Goal: Task Accomplishment & Management: Manage account settings

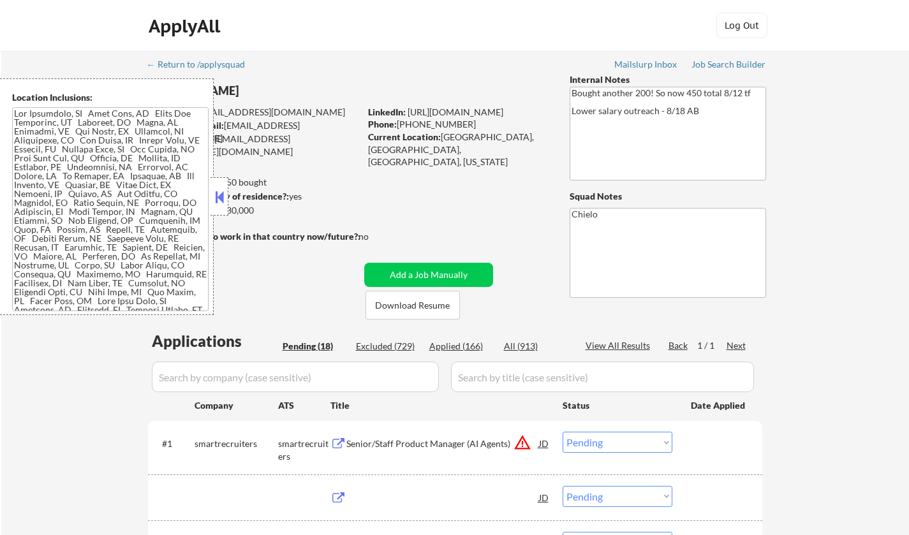
select select ""pending""
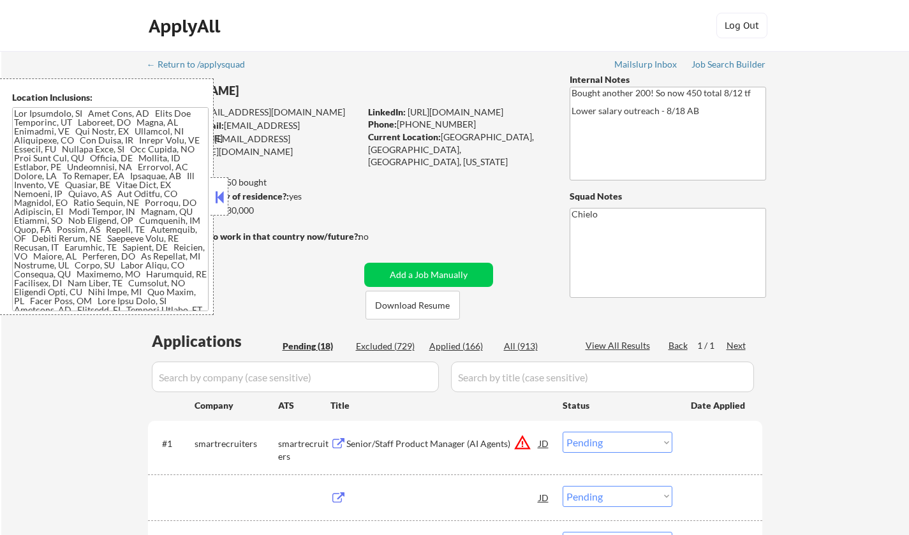
select select ""pending""
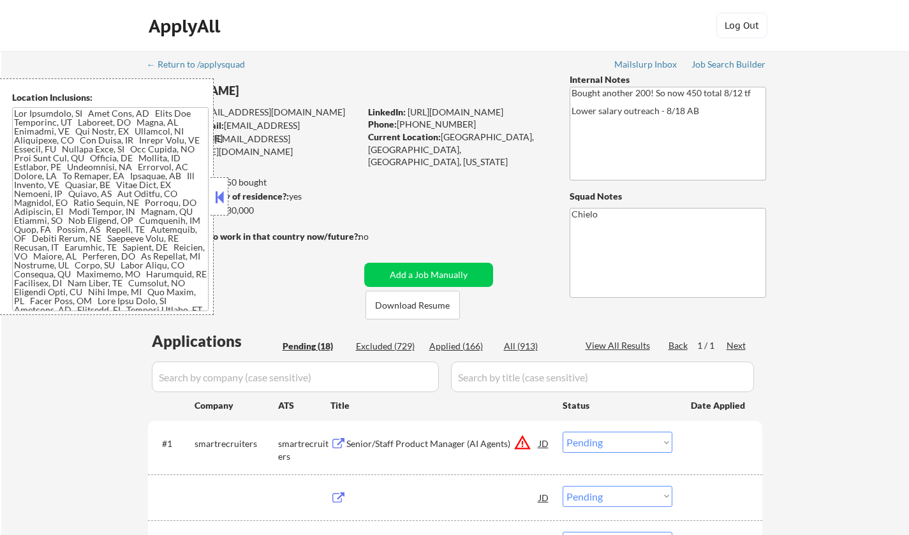
select select ""pending""
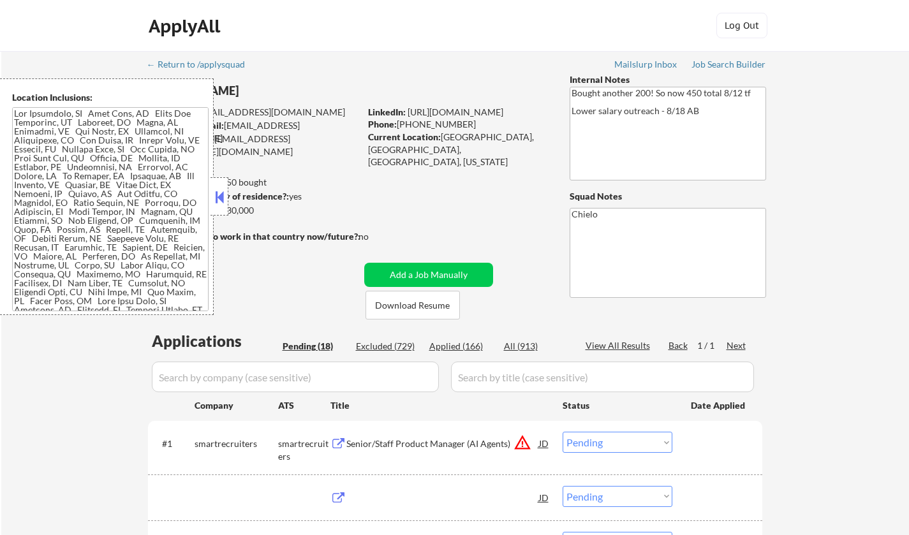
select select ""pending""
click at [210, 197] on div "Location Inclusions:" at bounding box center [107, 196] width 214 height 237
click at [220, 200] on button at bounding box center [219, 197] width 14 height 19
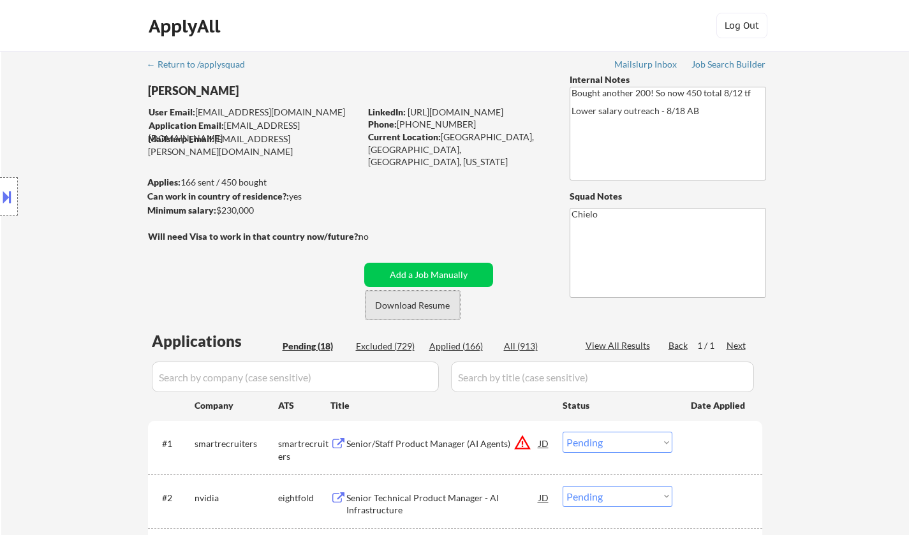
click at [427, 302] on button "Download Resume" at bounding box center [413, 305] width 94 height 29
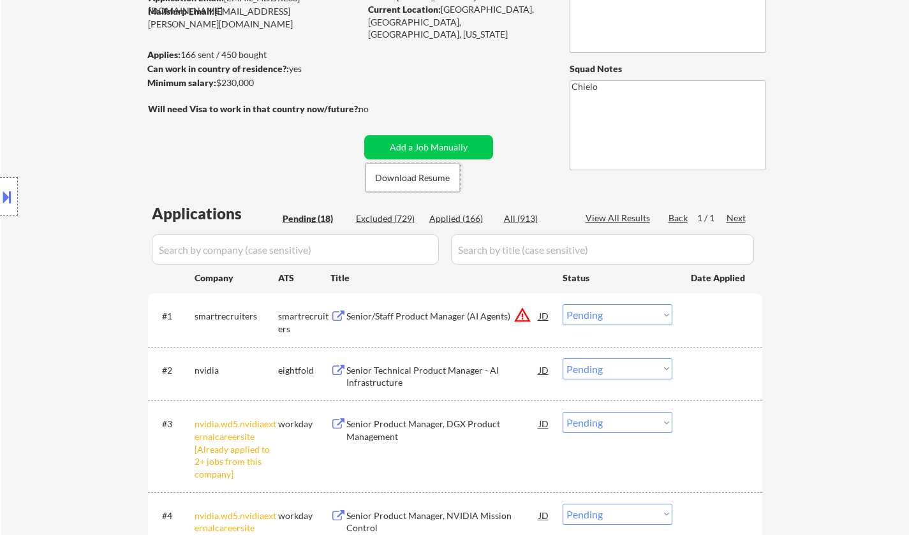
scroll to position [255, 0]
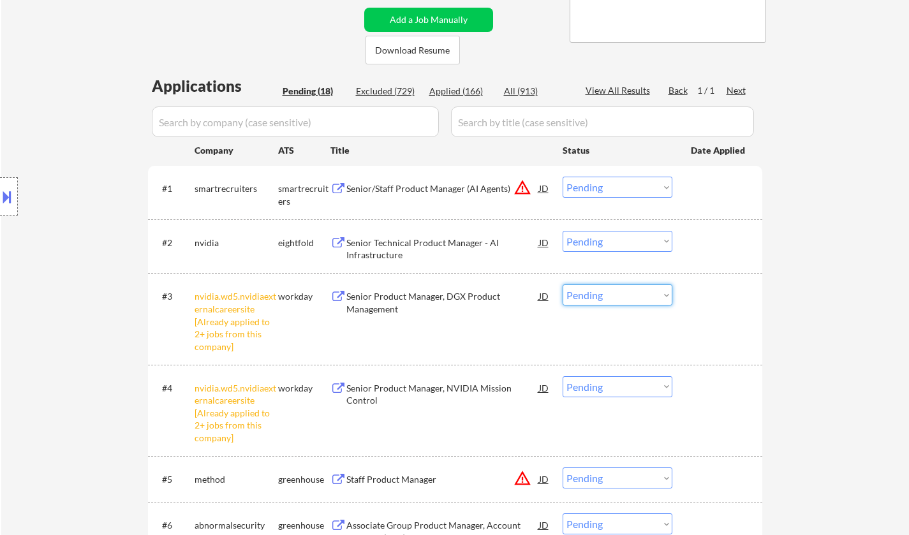
drag, startPoint x: 620, startPoint y: 288, endPoint x: 622, endPoint y: 304, distance: 16.1
click at [619, 289] on select "Choose an option... Pending Applied Excluded (Questions) Excluded (Expired) Exc…" at bounding box center [618, 295] width 110 height 21
click at [563, 285] on select "Choose an option... Pending Applied Excluded (Questions) Excluded (Expired) Exc…" at bounding box center [618, 295] width 110 height 21
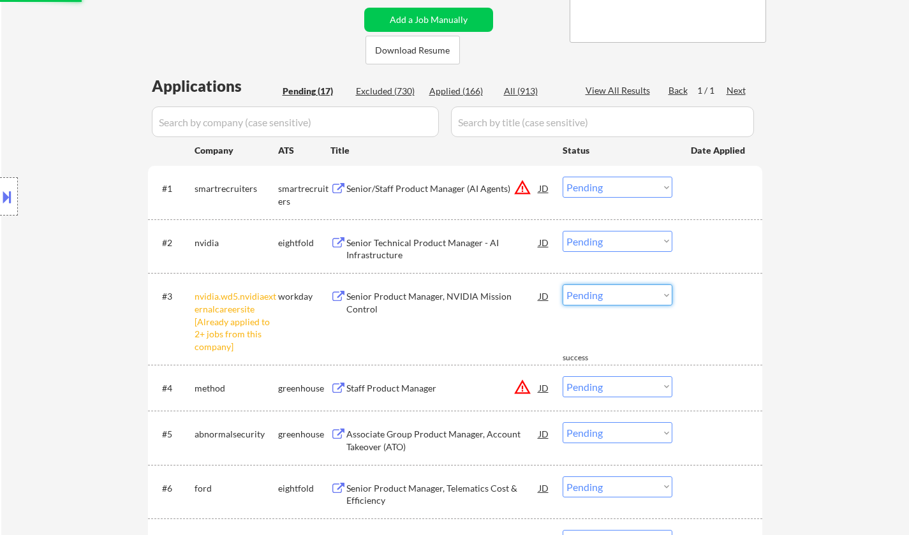
drag, startPoint x: 594, startPoint y: 291, endPoint x: 602, endPoint y: 301, distance: 12.8
click at [594, 291] on select "Choose an option... Pending Applied Excluded (Questions) Excluded (Expired) Exc…" at bounding box center [618, 295] width 110 height 21
click at [563, 285] on select "Choose an option... Pending Applied Excluded (Questions) Excluded (Expired) Exc…" at bounding box center [618, 295] width 110 height 21
select select ""pending""
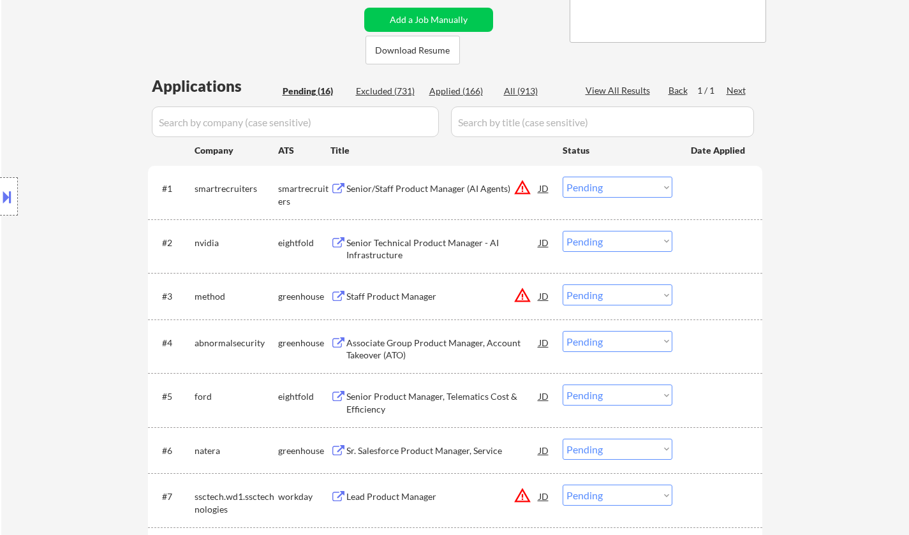
click at [547, 186] on div "JD" at bounding box center [544, 188] width 13 height 23
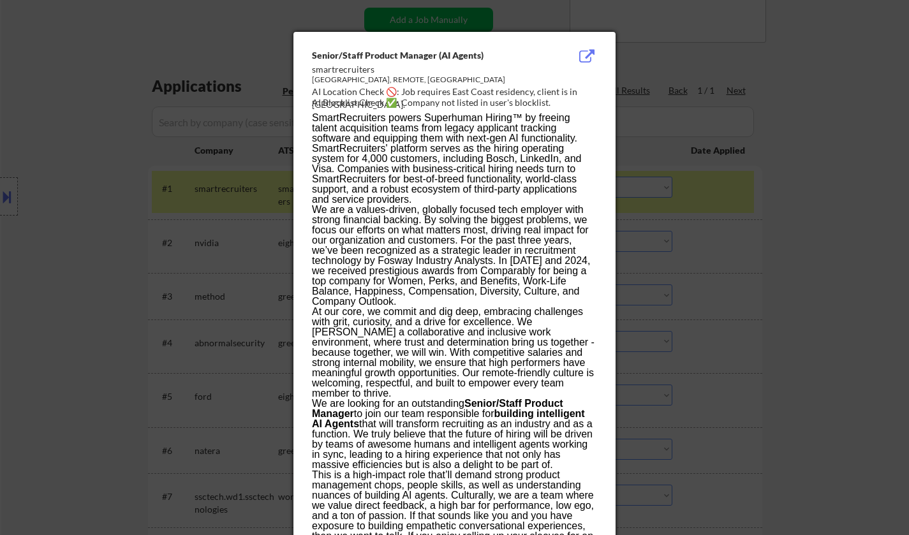
click at [817, 328] on div at bounding box center [454, 267] width 909 height 535
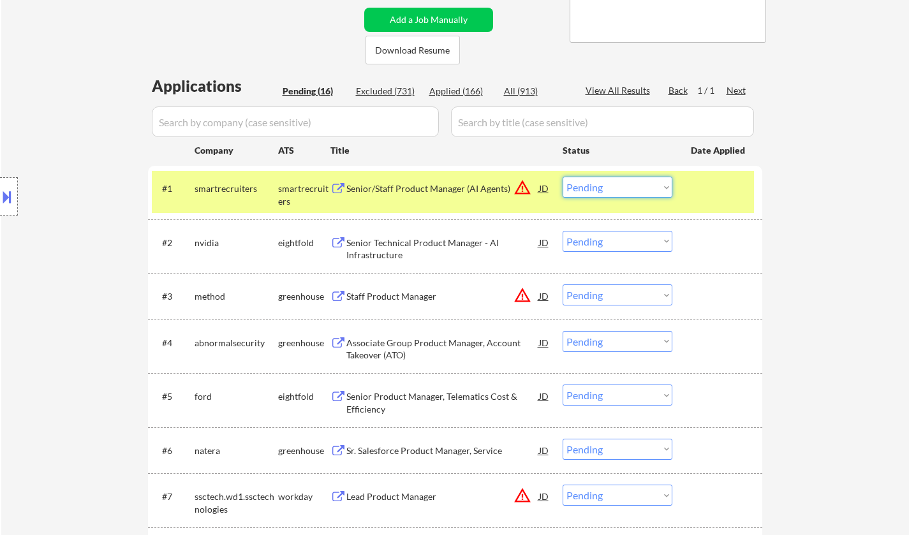
click at [659, 186] on select "Choose an option... Pending Applied Excluded (Questions) Excluded (Expired) Exc…" at bounding box center [618, 187] width 110 height 21
click at [563, 177] on select "Choose an option... Pending Applied Excluded (Questions) Excluded (Expired) Exc…" at bounding box center [618, 187] width 110 height 21
select select ""pending""
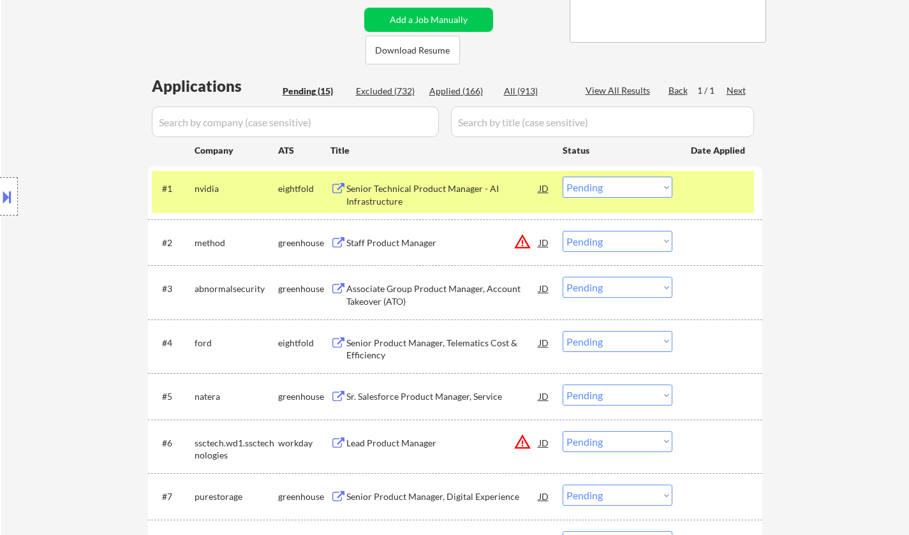
click at [408, 283] on div "Associate Group Product Manager, Account Takeover (ATO)" at bounding box center [443, 295] width 193 height 25
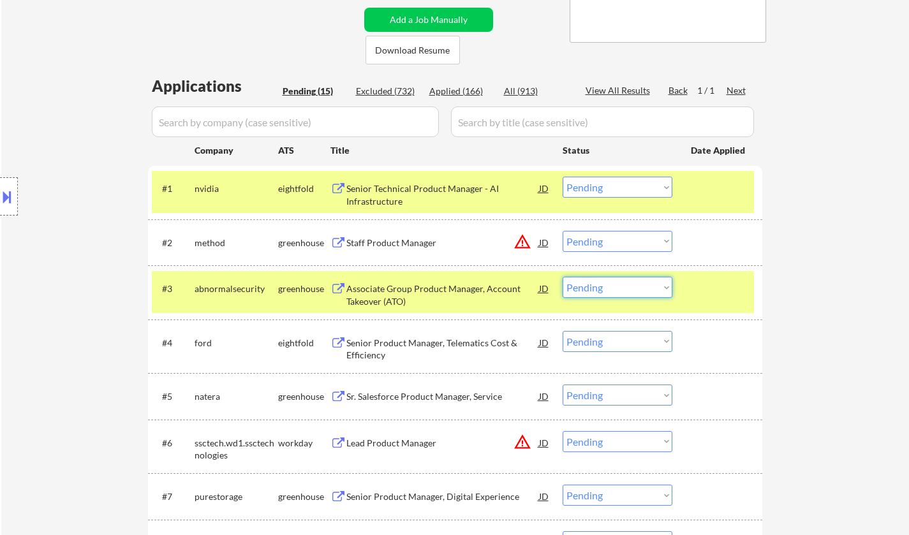
click at [619, 288] on select "Choose an option... Pending Applied Excluded (Questions) Excluded (Expired) Exc…" at bounding box center [618, 287] width 110 height 21
click at [563, 277] on select "Choose an option... Pending Applied Excluded (Questions) Excluded (Expired) Exc…" at bounding box center [618, 287] width 110 height 21
click at [542, 240] on div "JD" at bounding box center [544, 242] width 13 height 23
select select ""pending""
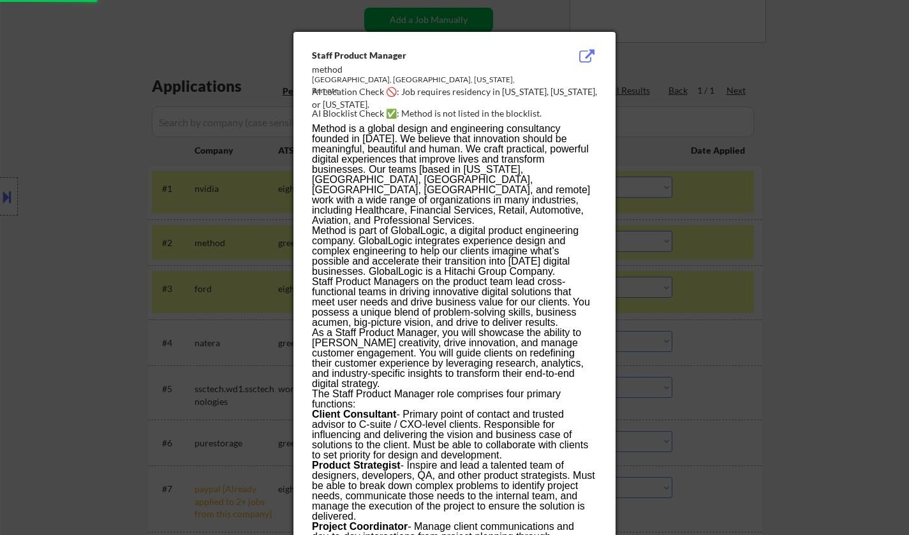
click at [824, 257] on div at bounding box center [454, 267] width 909 height 535
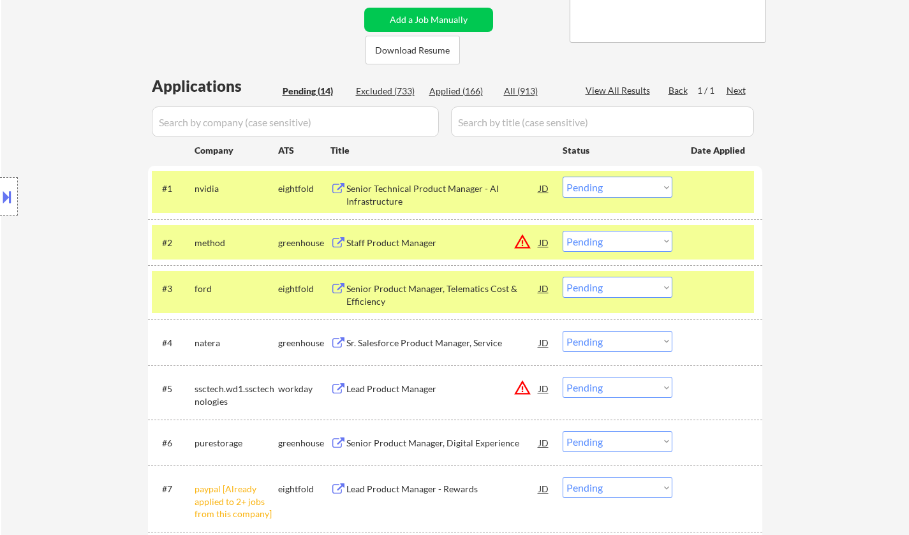
click at [627, 236] on select "Choose an option... Pending Applied Excluded (Questions) Excluded (Expired) Exc…" at bounding box center [618, 241] width 110 height 21
click at [563, 231] on select "Choose an option... Pending Applied Excluded (Questions) Excluded (Expired) Exc…" at bounding box center [618, 241] width 110 height 21
select select ""pending""
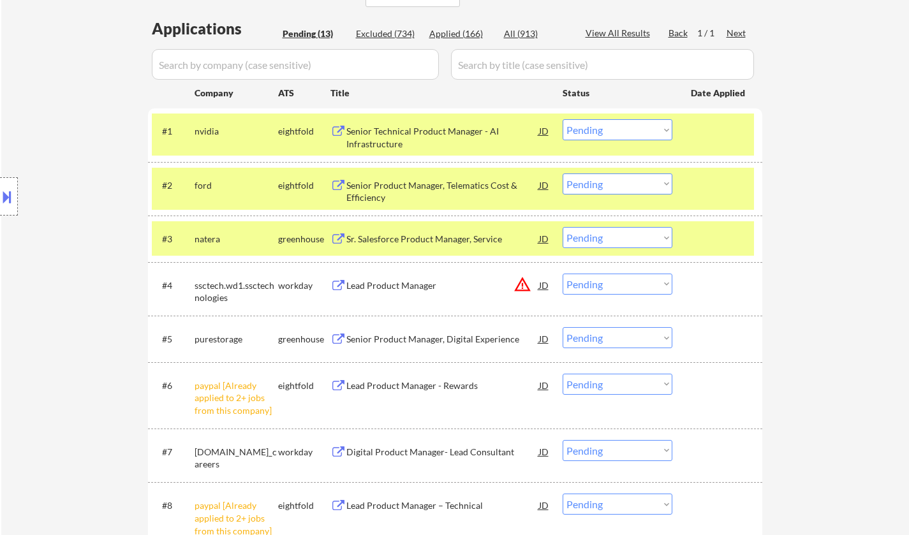
scroll to position [447, 0]
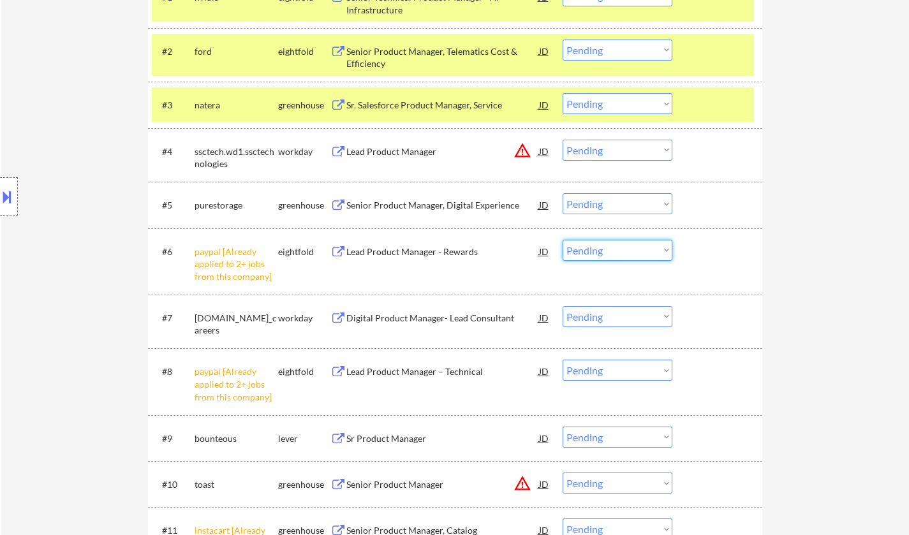
click at [634, 249] on select "Choose an option... Pending Applied Excluded (Questions) Excluded (Expired) Exc…" at bounding box center [618, 250] width 110 height 21
click at [563, 240] on select "Choose an option... Pending Applied Excluded (Questions) Excluded (Expired) Exc…" at bounding box center [618, 250] width 110 height 21
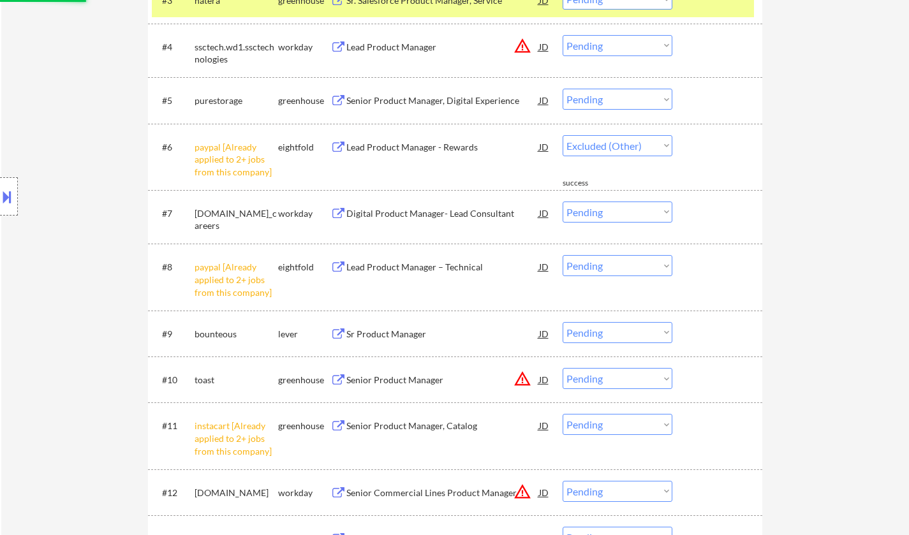
scroll to position [574, 0]
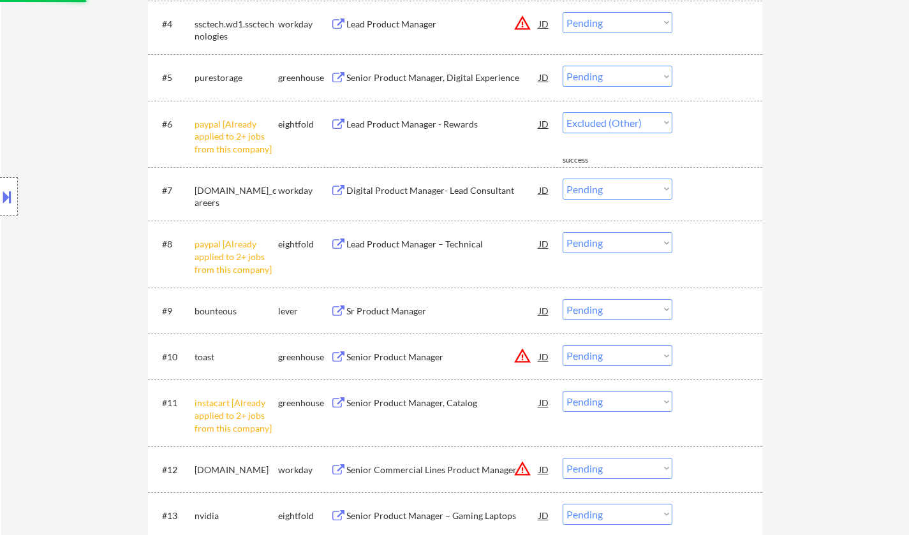
select select ""pending""
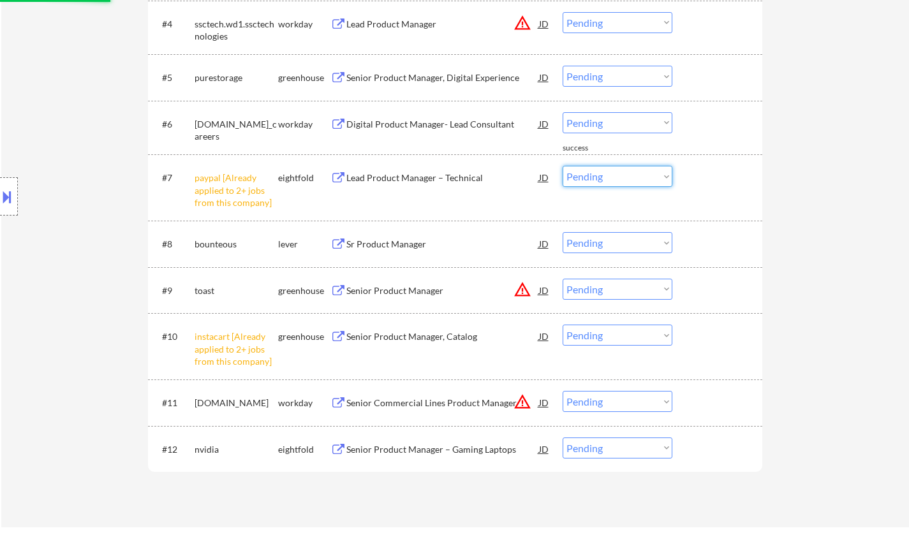
click at [615, 176] on select "Choose an option... Pending Applied Excluded (Questions) Excluded (Expired) Exc…" at bounding box center [618, 176] width 110 height 21
click at [563, 166] on select "Choose an option... Pending Applied Excluded (Questions) Excluded (Expired) Exc…" at bounding box center [618, 176] width 110 height 21
select select ""pending""
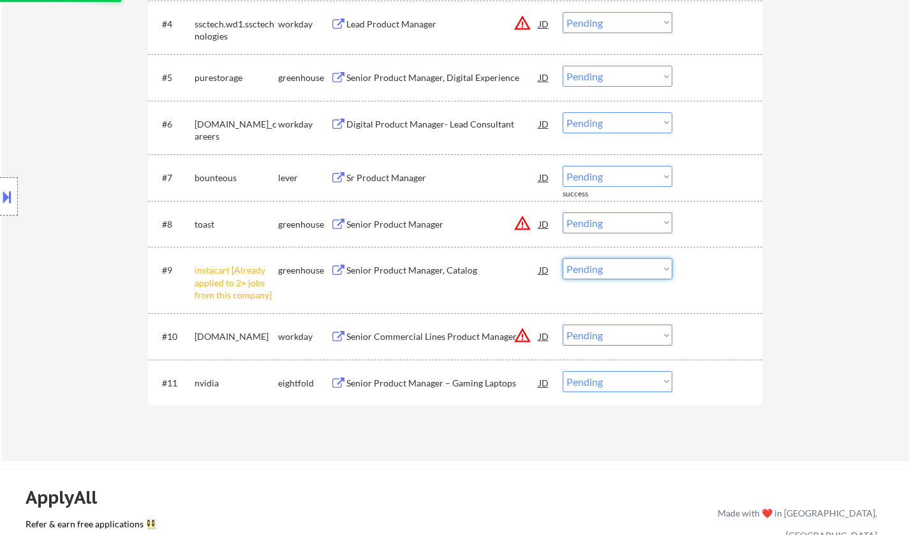
click at [615, 274] on select "Choose an option... Pending Applied Excluded (Questions) Excluded (Expired) Exc…" at bounding box center [618, 268] width 110 height 21
click at [563, 258] on select "Choose an option... Pending Applied Excluded (Questions) Excluded (Expired) Exc…" at bounding box center [618, 268] width 110 height 21
select select ""pending""
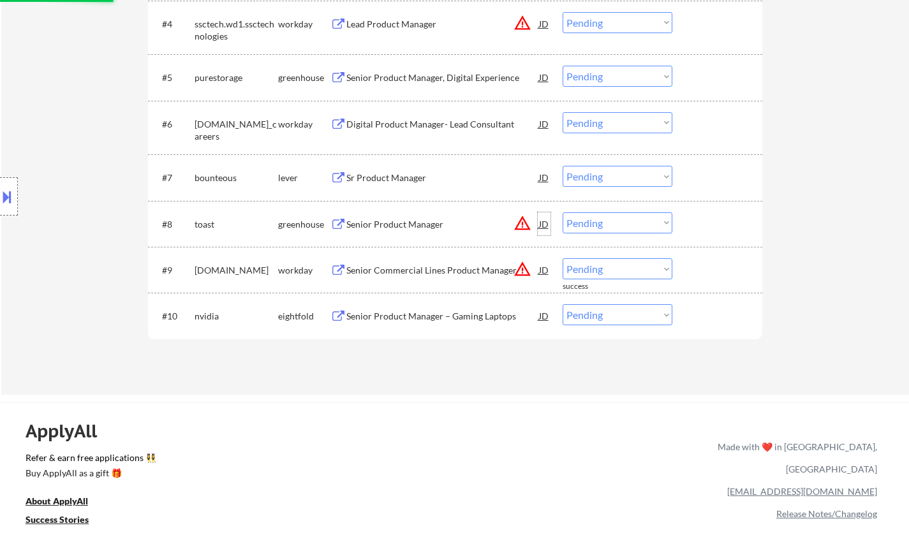
click at [544, 223] on div "JD" at bounding box center [544, 223] width 13 height 23
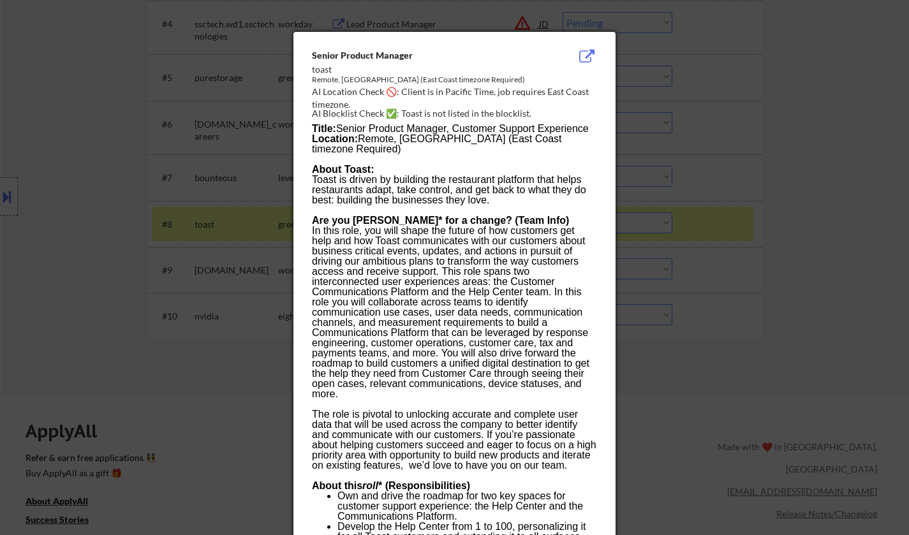
click at [750, 344] on div at bounding box center [454, 267] width 909 height 535
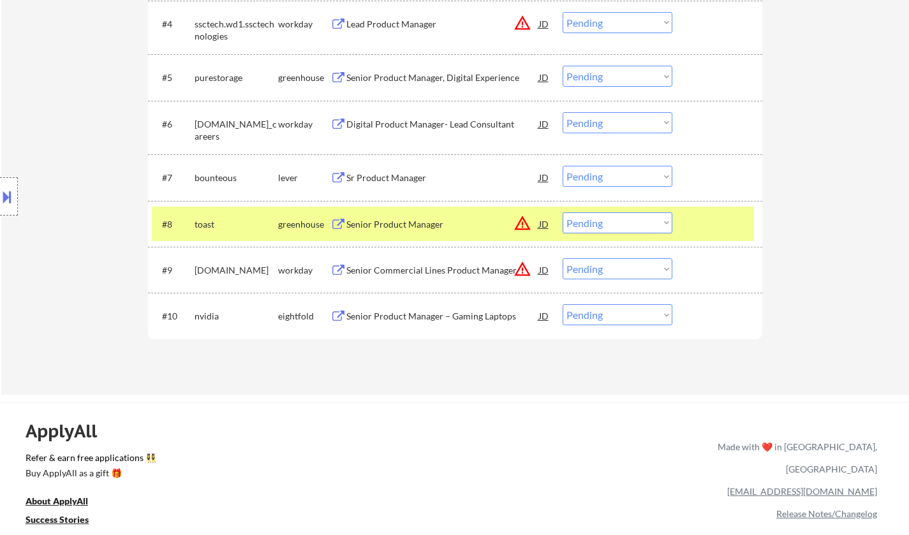
click at [618, 227] on select "Choose an option... Pending Applied Excluded (Questions) Excluded (Expired) Exc…" at bounding box center [618, 222] width 110 height 21
click at [563, 212] on select "Choose an option... Pending Applied Excluded (Questions) Excluded (Expired) Exc…" at bounding box center [618, 222] width 110 height 21
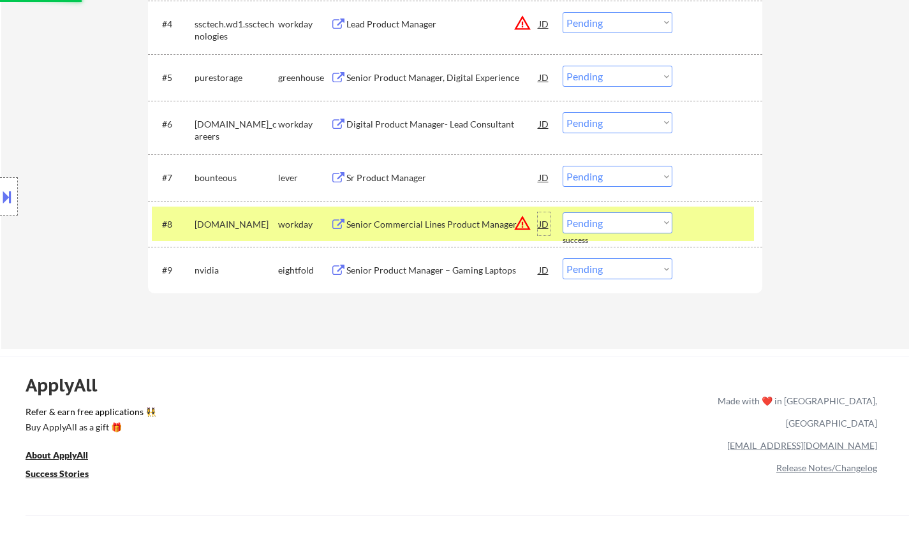
click at [544, 225] on div "JD" at bounding box center [544, 223] width 13 height 23
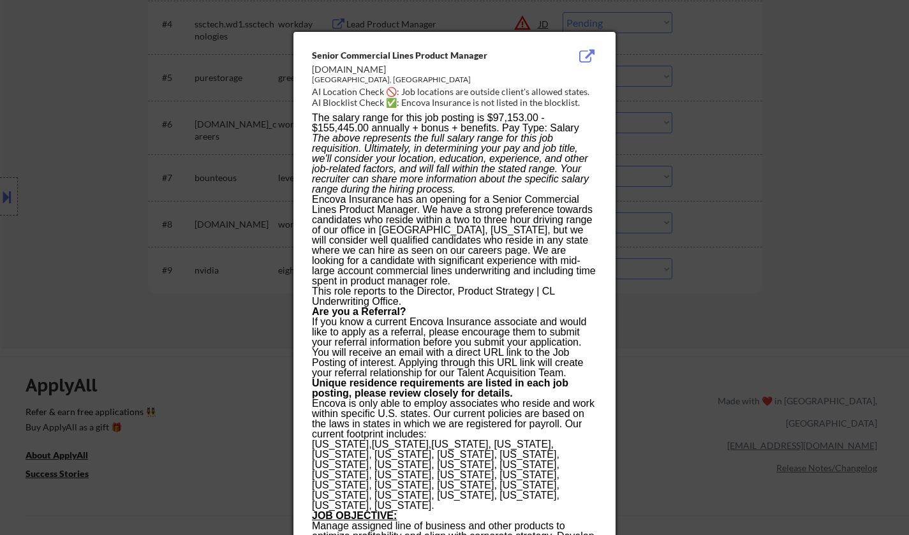
click at [755, 324] on div at bounding box center [454, 267] width 909 height 535
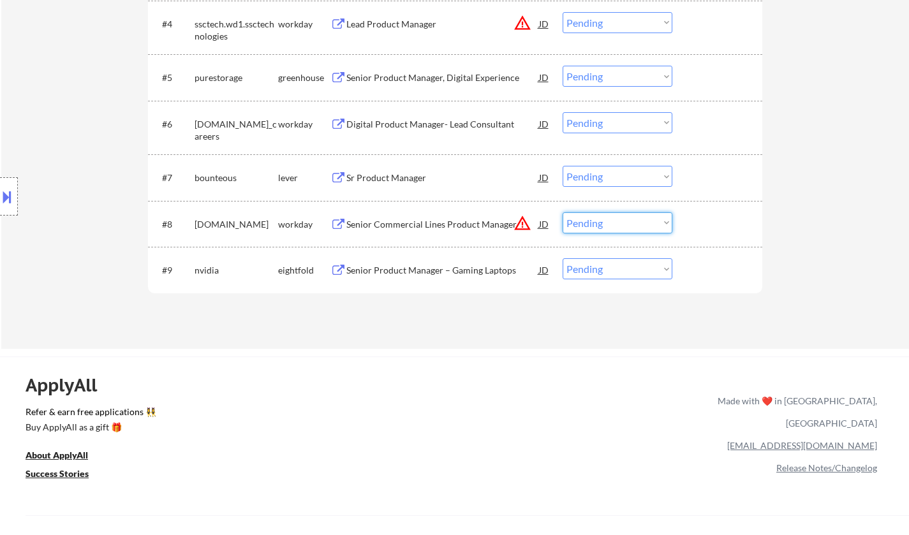
click at [615, 221] on select "Choose an option... Pending Applied Excluded (Questions) Excluded (Expired) Exc…" at bounding box center [618, 222] width 110 height 21
click at [563, 212] on select "Choose an option... Pending Applied Excluded (Questions) Excluded (Expired) Exc…" at bounding box center [618, 222] width 110 height 21
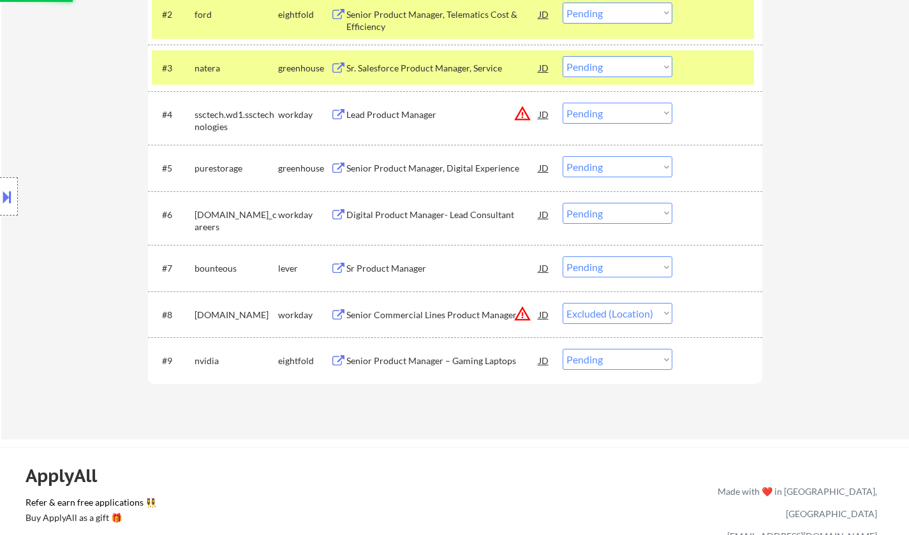
scroll to position [383, 0]
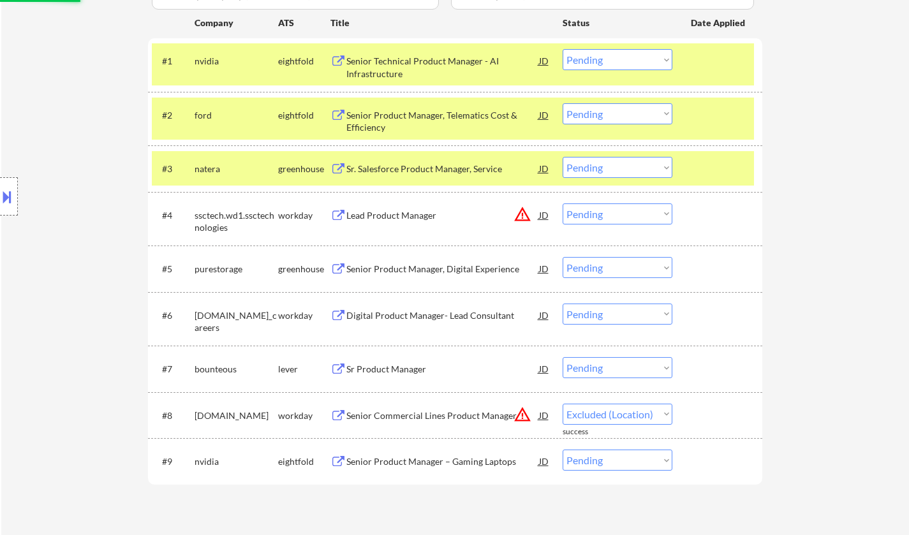
click at [541, 214] on div "JD" at bounding box center [544, 215] width 13 height 23
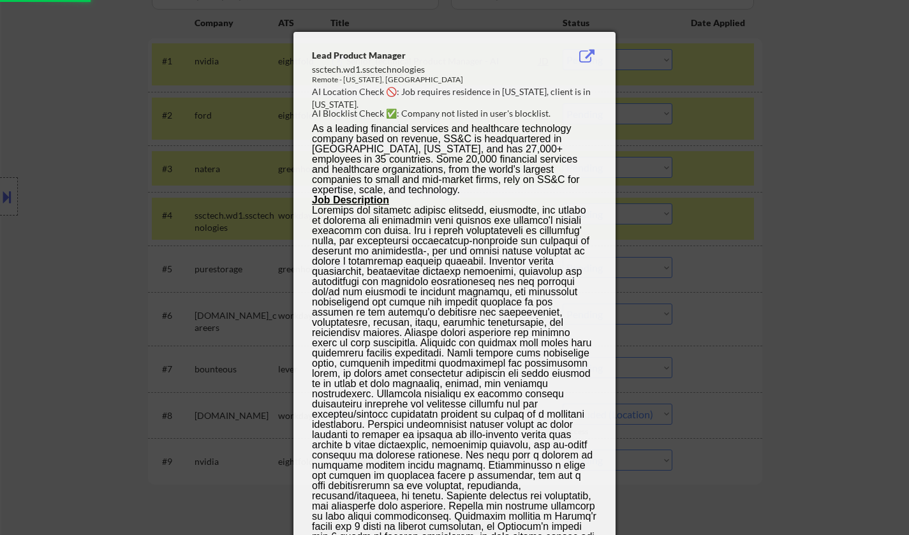
select select ""pending""
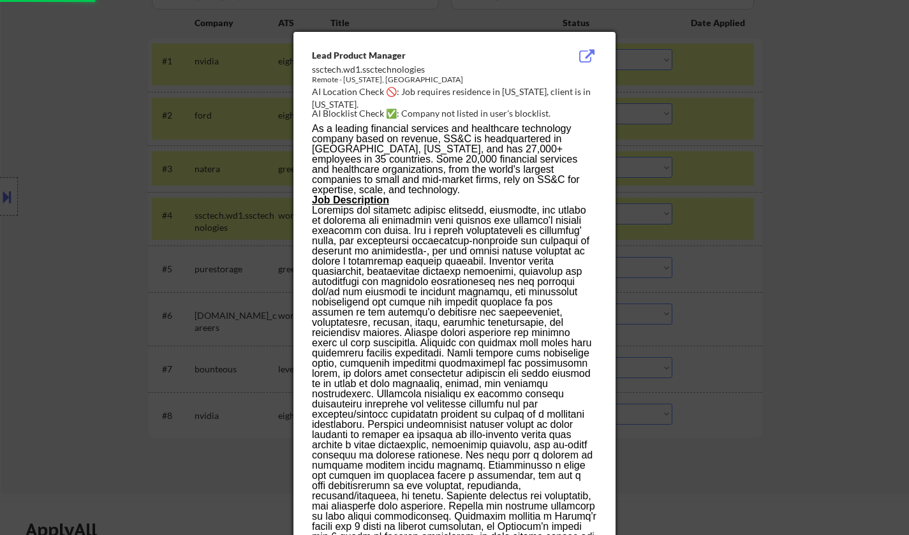
click at [785, 357] on div at bounding box center [454, 267] width 909 height 535
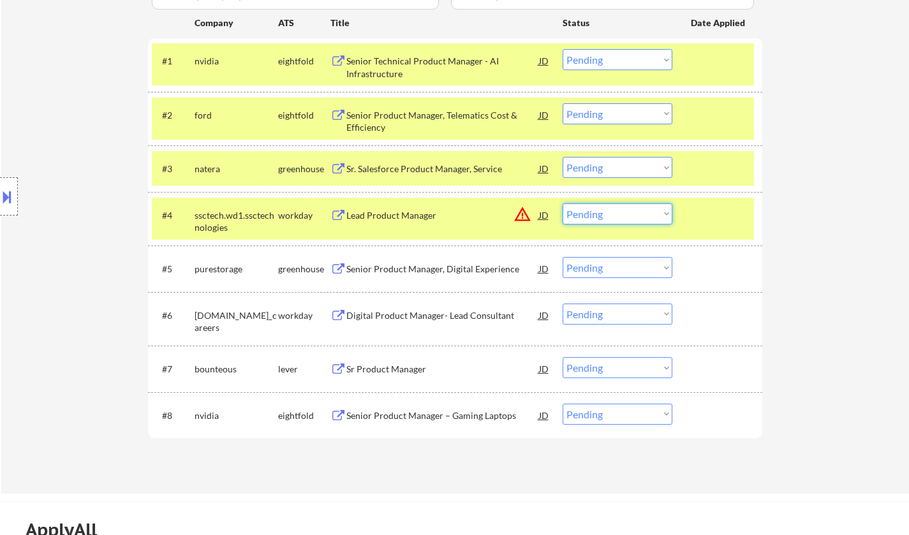
click at [630, 217] on select "Choose an option... Pending Applied Excluded (Questions) Excluded (Expired) Exc…" at bounding box center [618, 214] width 110 height 21
click at [563, 204] on select "Choose an option... Pending Applied Excluded (Questions) Excluded (Expired) Exc…" at bounding box center [618, 214] width 110 height 21
select select ""pending""
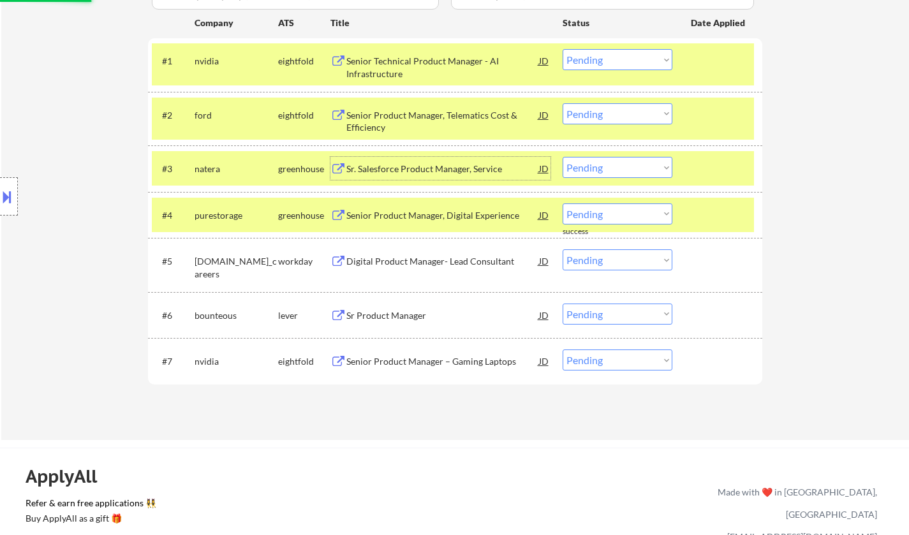
click at [418, 164] on div "Sr. Salesforce Product Manager, Service" at bounding box center [443, 169] width 193 height 13
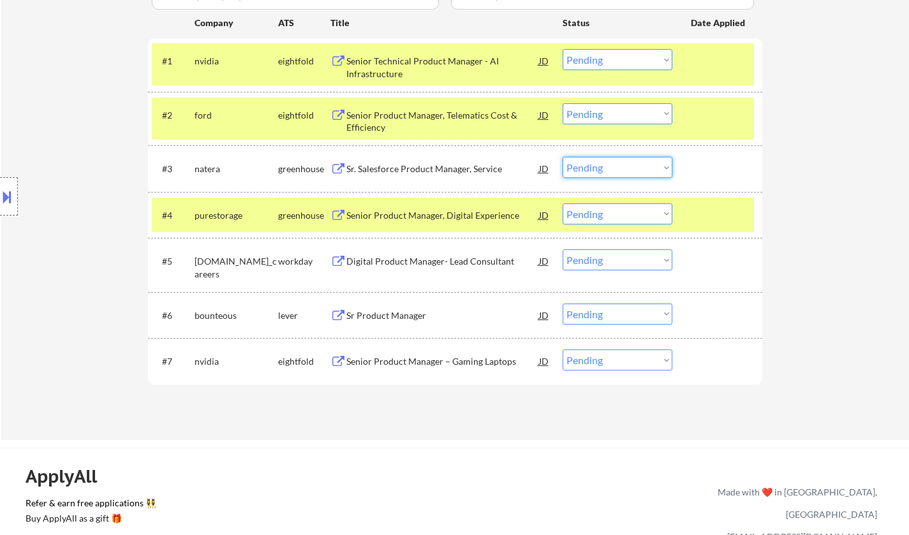
drag, startPoint x: 639, startPoint y: 160, endPoint x: 644, endPoint y: 175, distance: 15.3
click at [639, 160] on select "Choose an option... Pending Applied Excluded (Questions) Excluded (Expired) Exc…" at bounding box center [618, 167] width 110 height 21
click at [563, 157] on select "Choose an option... Pending Applied Excluded (Questions) Excluded (Expired) Exc…" at bounding box center [618, 167] width 110 height 21
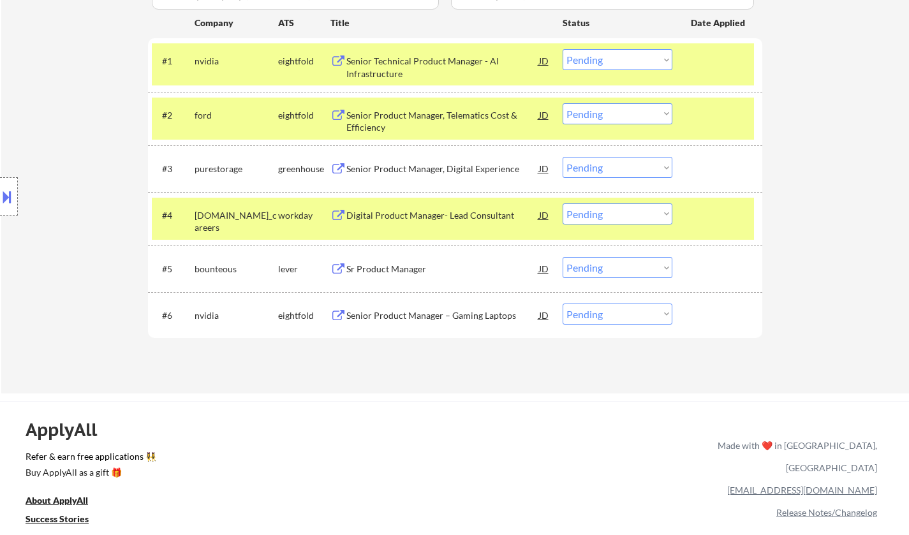
click at [426, 168] on div "Senior Product Manager, Digital Experience" at bounding box center [443, 169] width 193 height 13
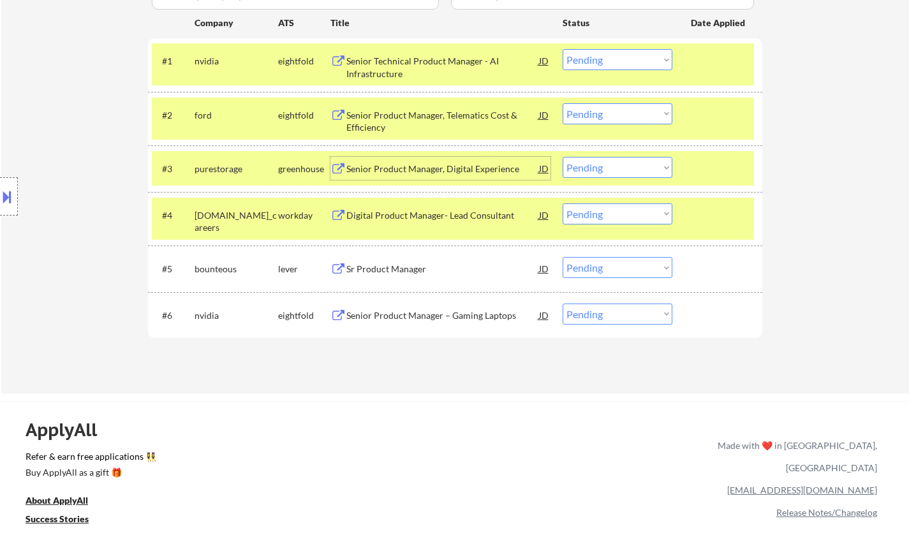
click at [629, 171] on select "Choose an option... Pending Applied Excluded (Questions) Excluded (Expired) Exc…" at bounding box center [618, 167] width 110 height 21
click at [563, 157] on select "Choose an option... Pending Applied Excluded (Questions) Excluded (Expired) Exc…" at bounding box center [618, 167] width 110 height 21
select select ""pending""
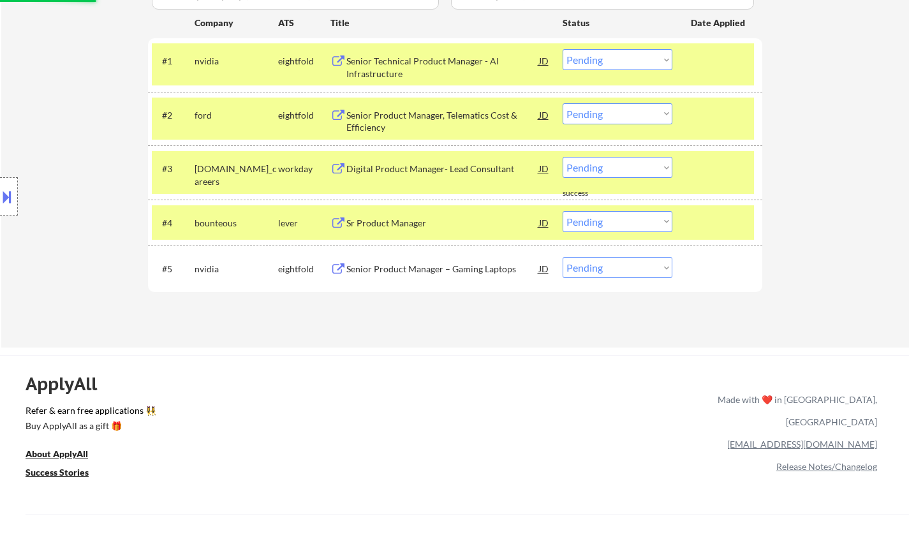
click at [387, 220] on div "Sr Product Manager" at bounding box center [443, 223] width 193 height 13
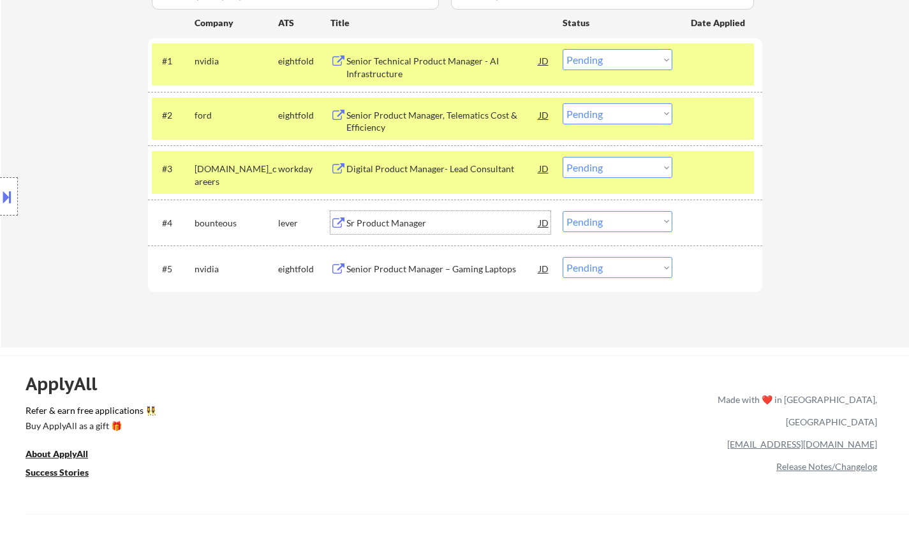
drag, startPoint x: 639, startPoint y: 217, endPoint x: 637, endPoint y: 230, distance: 13.5
click at [638, 217] on select "Choose an option... Pending Applied Excluded (Questions) Excluded (Expired) Exc…" at bounding box center [618, 221] width 110 height 21
click at [563, 211] on select "Choose an option... Pending Applied Excluded (Questions) Excluded (Expired) Exc…" at bounding box center [618, 221] width 110 height 21
select select ""pending""
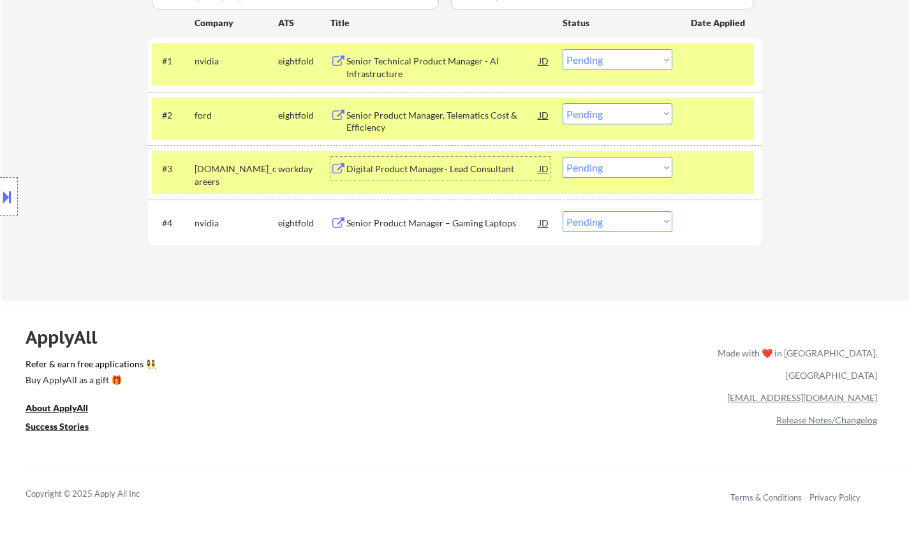
click at [448, 164] on div "Digital Product Manager- Lead Consultant" at bounding box center [443, 169] width 193 height 13
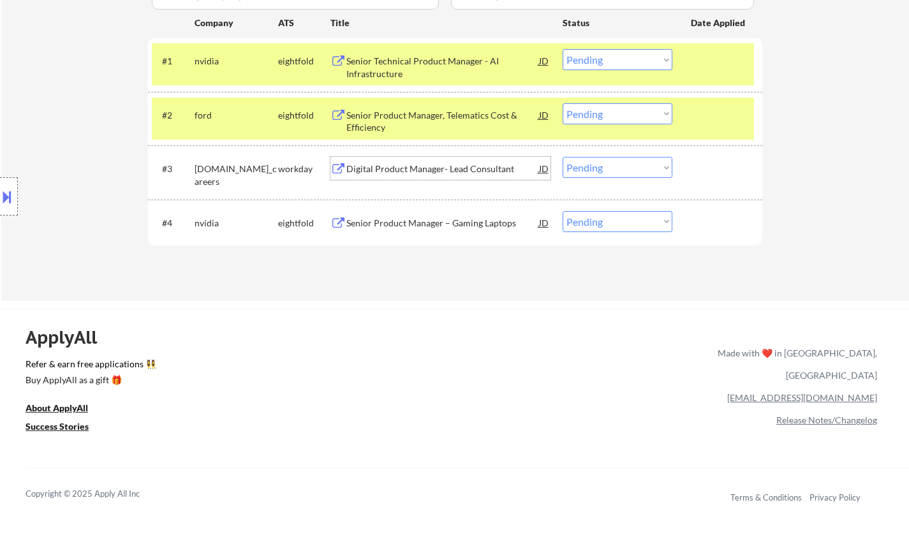
drag, startPoint x: 651, startPoint y: 162, endPoint x: 650, endPoint y: 168, distance: 6.5
click at [649, 163] on select "Choose an option... Pending Applied Excluded (Questions) Excluded (Expired) Exc…" at bounding box center [618, 167] width 110 height 21
click at [563, 157] on select "Choose an option... Pending Applied Excluded (Questions) Excluded (Expired) Exc…" at bounding box center [618, 167] width 110 height 21
select select ""pending""
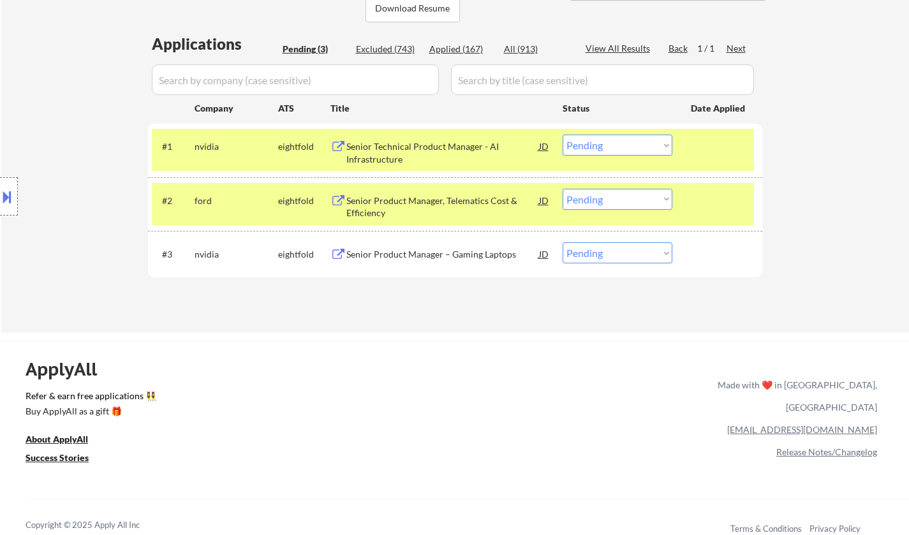
scroll to position [255, 0]
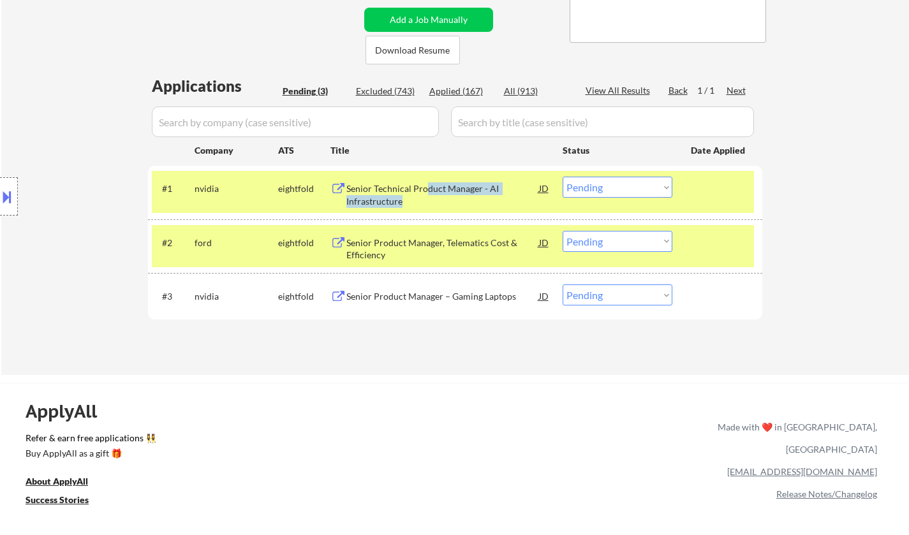
click at [424, 195] on div "Senior Technical Product Manager - AI Infrastructure" at bounding box center [443, 195] width 193 height 25
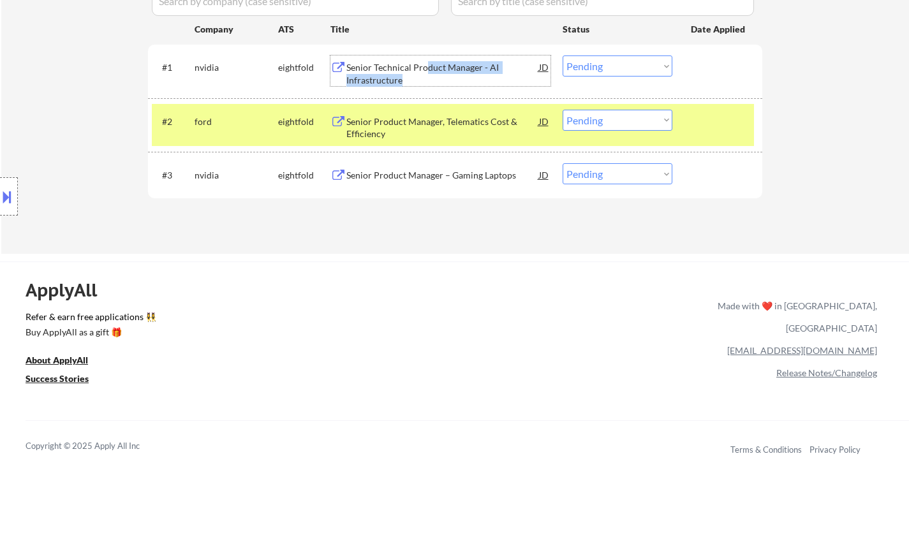
scroll to position [383, 0]
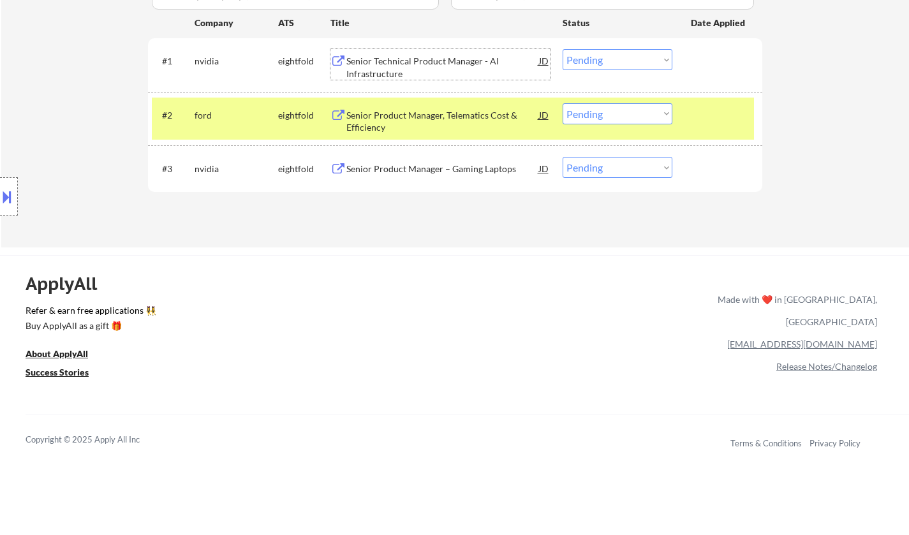
click at [627, 309] on div "ApplyAll Refer & earn free applications 👯‍♀️ Buy ApplyAll as a gift 🎁 About App…" at bounding box center [454, 365] width 909 height 202
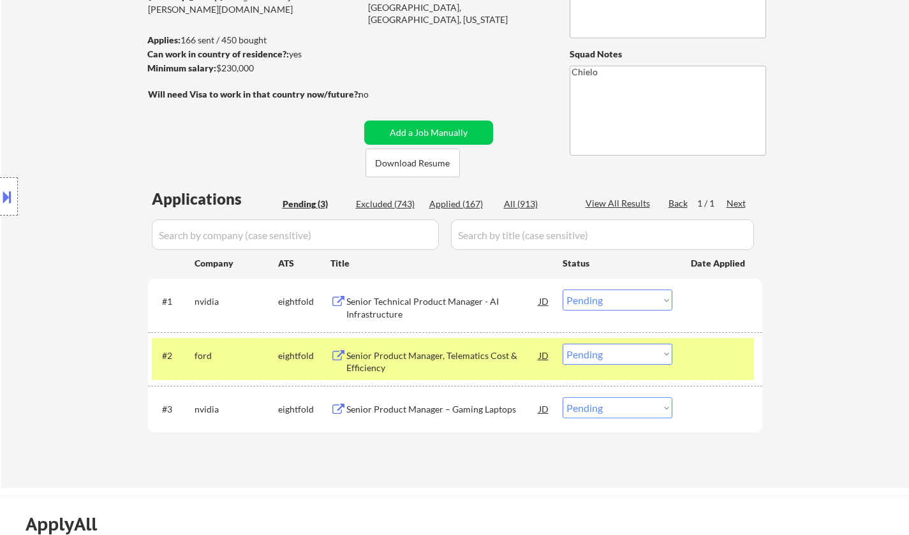
scroll to position [191, 0]
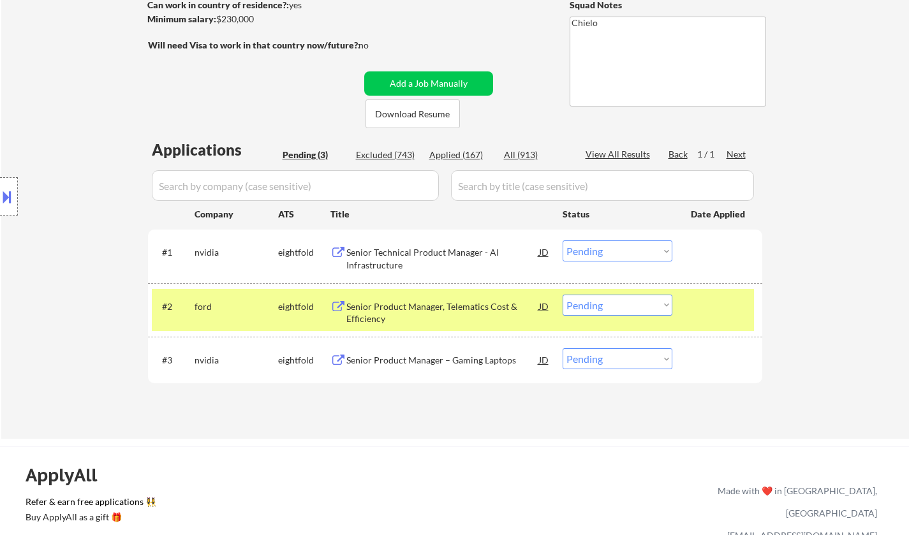
click at [622, 256] on select "Choose an option... Pending Applied Excluded (Questions) Excluded (Expired) Exc…" at bounding box center [618, 251] width 110 height 21
click at [563, 241] on select "Choose an option... Pending Applied Excluded (Questions) Excluded (Expired) Exc…" at bounding box center [618, 251] width 110 height 21
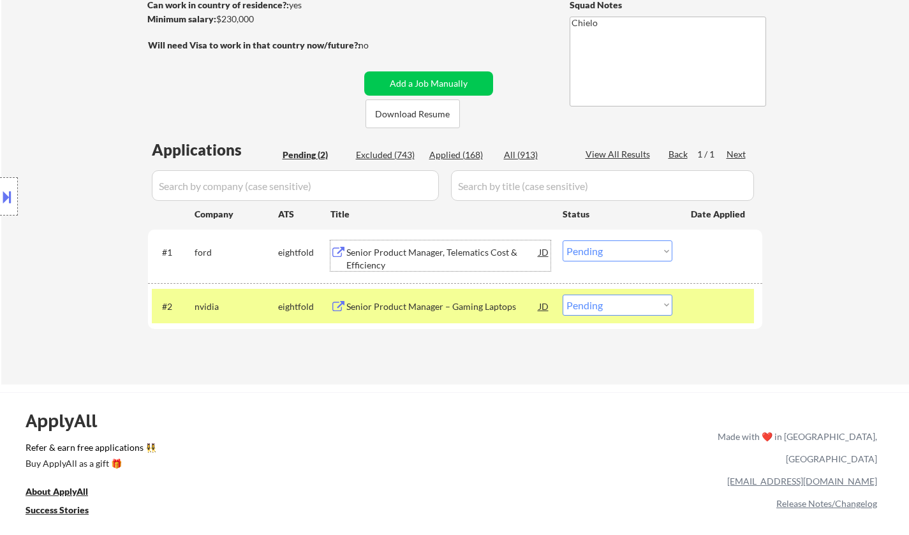
click at [440, 251] on div "Senior Product Manager, Telematics Cost & Efficiency" at bounding box center [443, 258] width 193 height 25
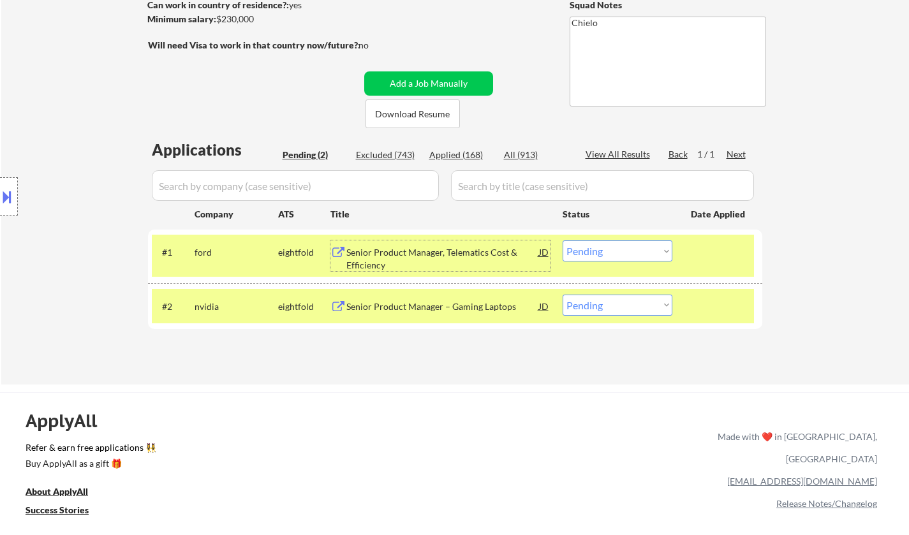
click at [636, 246] on select "Choose an option... Pending Applied Excluded (Questions) Excluded (Expired) Exc…" at bounding box center [618, 251] width 110 height 21
click at [563, 241] on select "Choose an option... Pending Applied Excluded (Questions) Excluded (Expired) Exc…" at bounding box center [618, 251] width 110 height 21
select select ""pending""
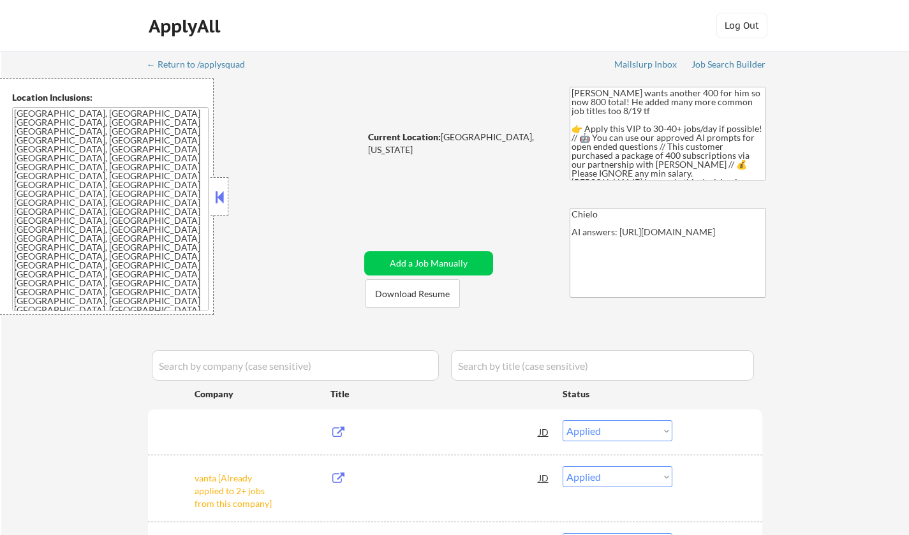
select select ""applied""
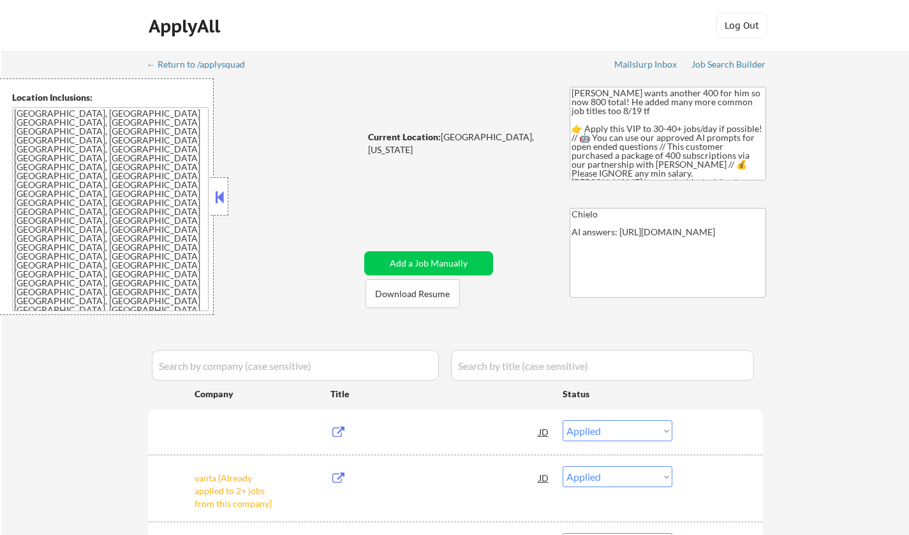
select select ""applied""
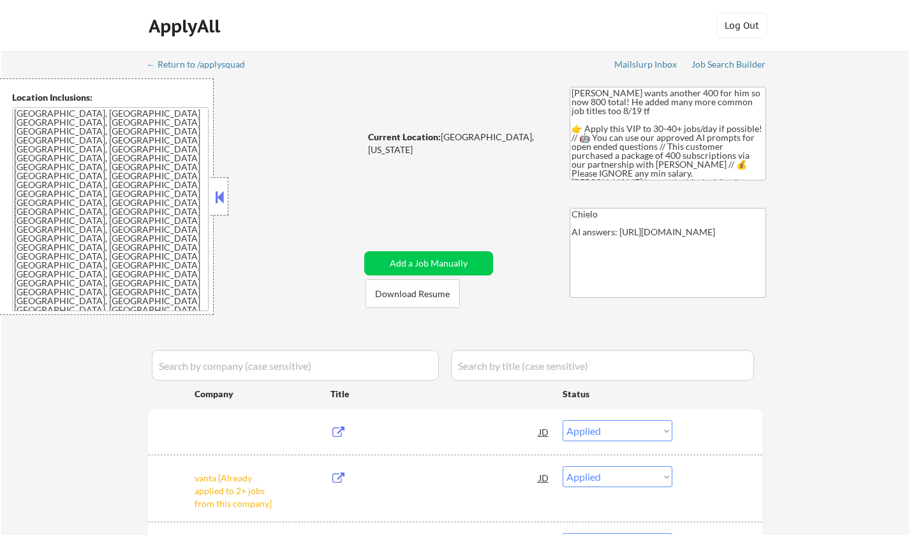
select select ""applied""
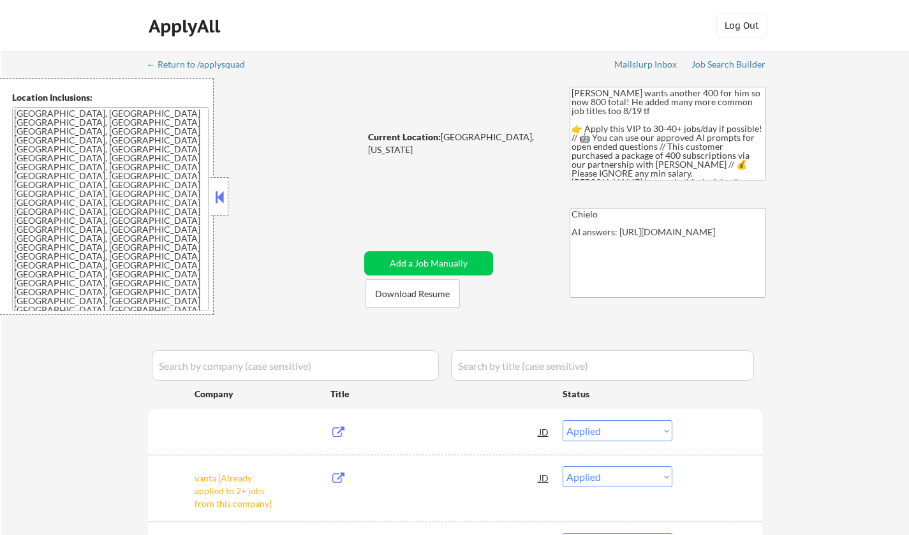
select select ""applied""
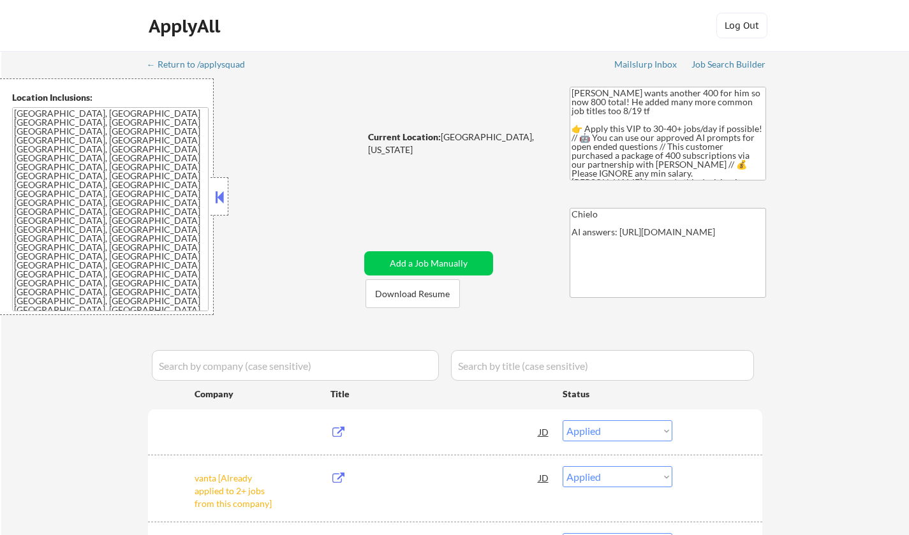
select select ""applied""
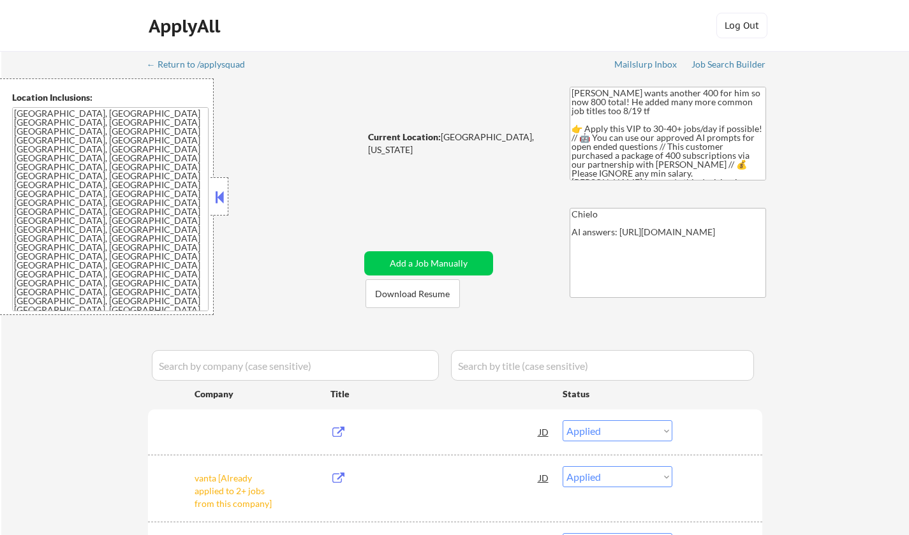
select select ""applied""
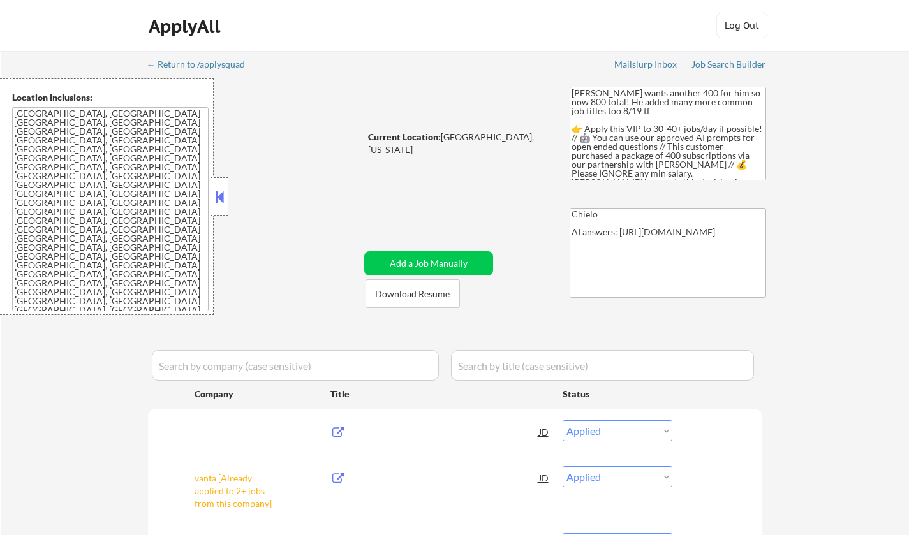
select select ""applied""
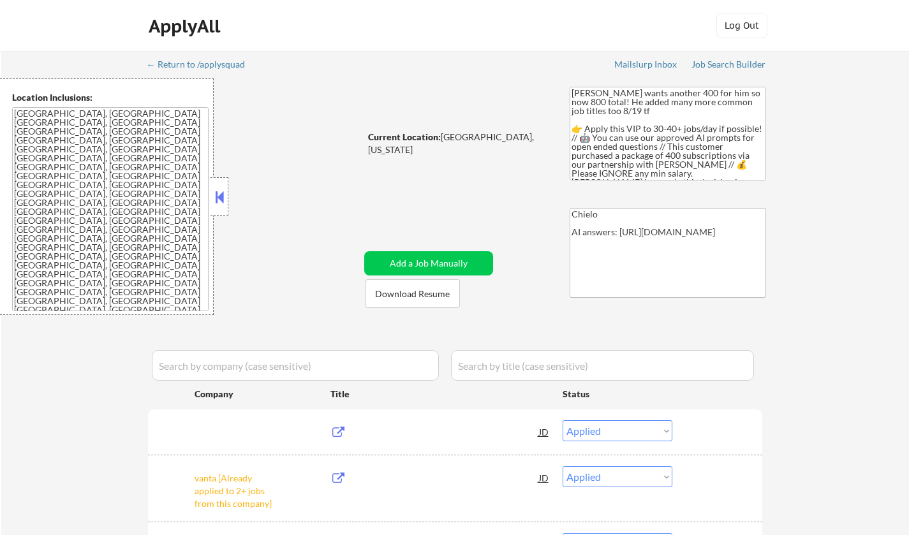
select select ""applied""
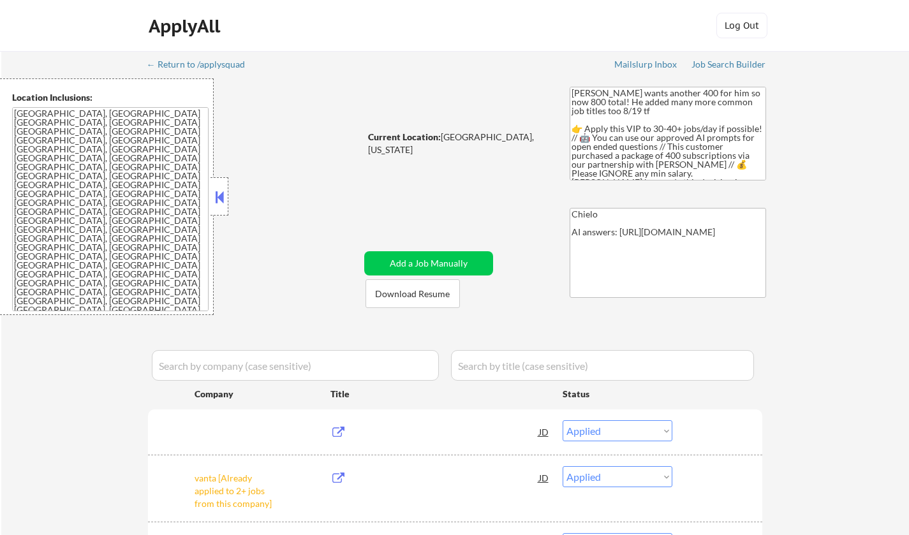
select select ""applied""
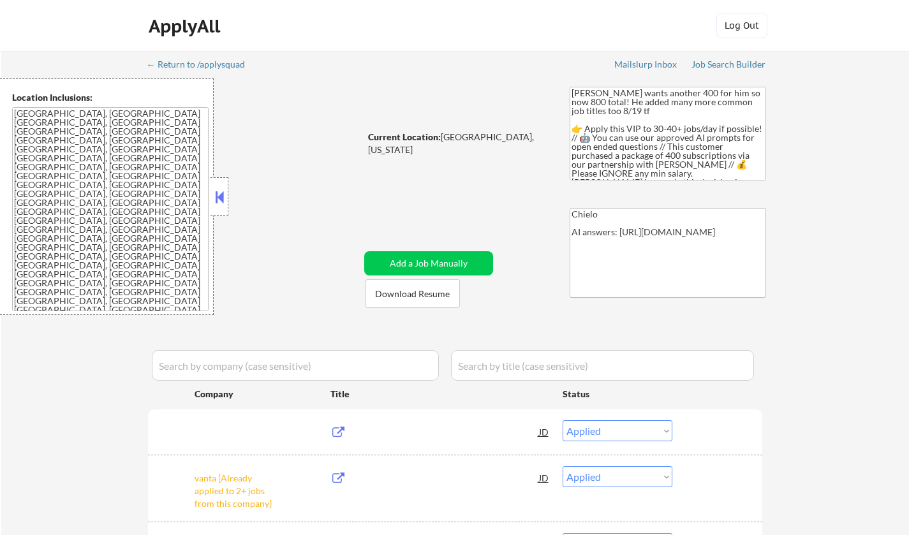
select select ""applied""
select select ""pending""
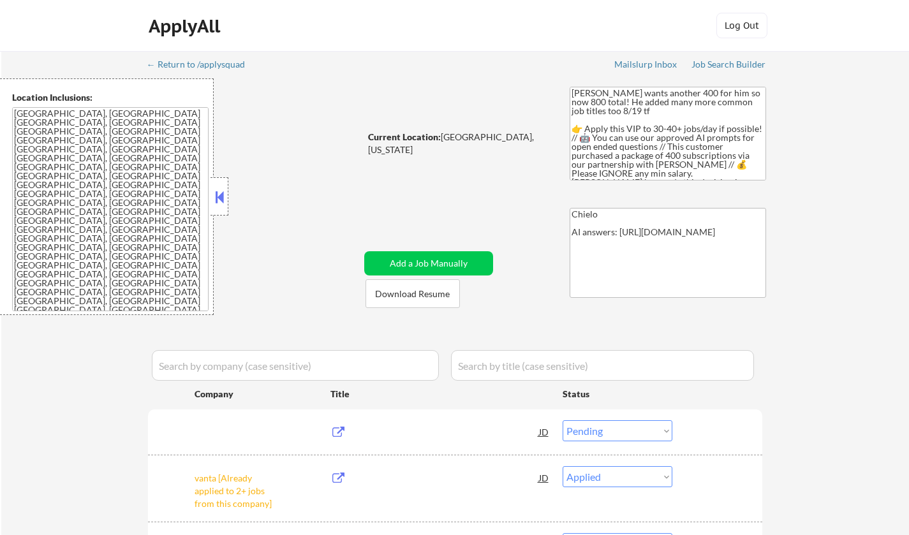
select select ""pending""
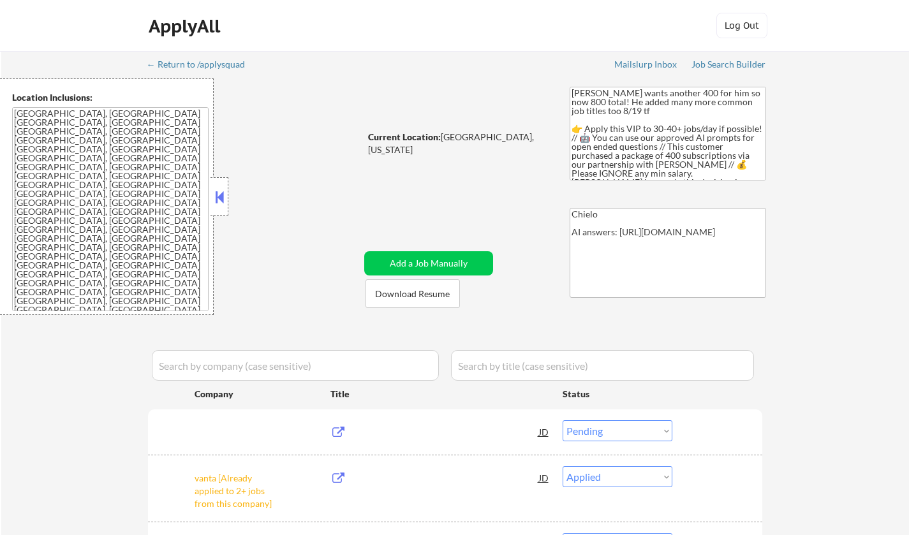
select select ""pending""
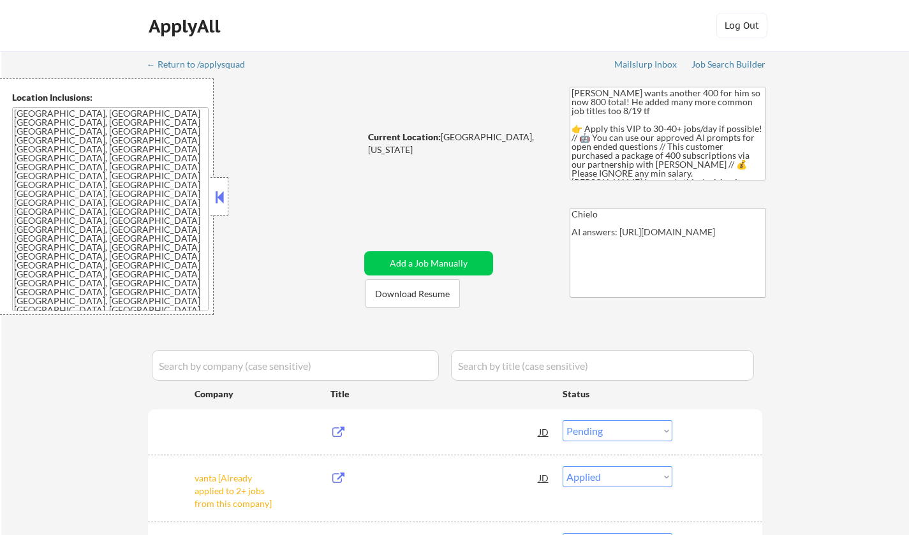
select select ""pending""
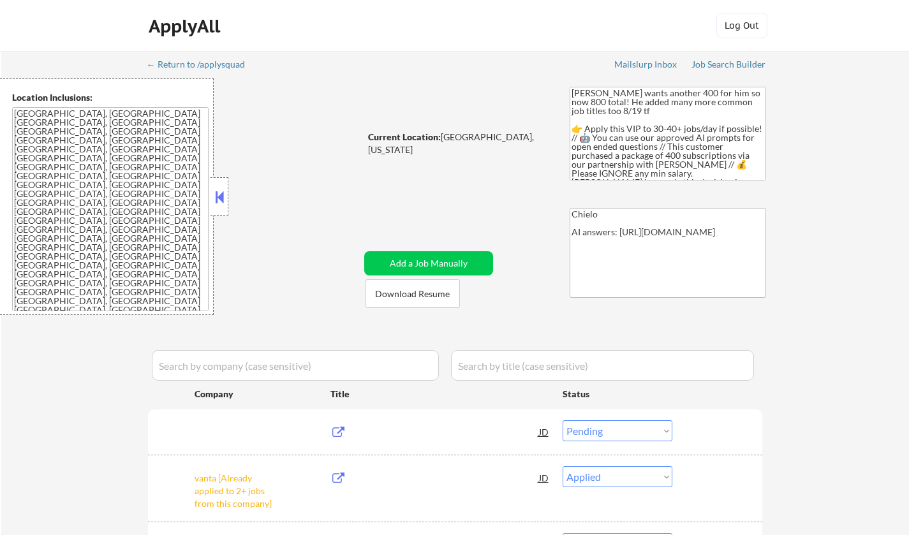
select select ""pending""
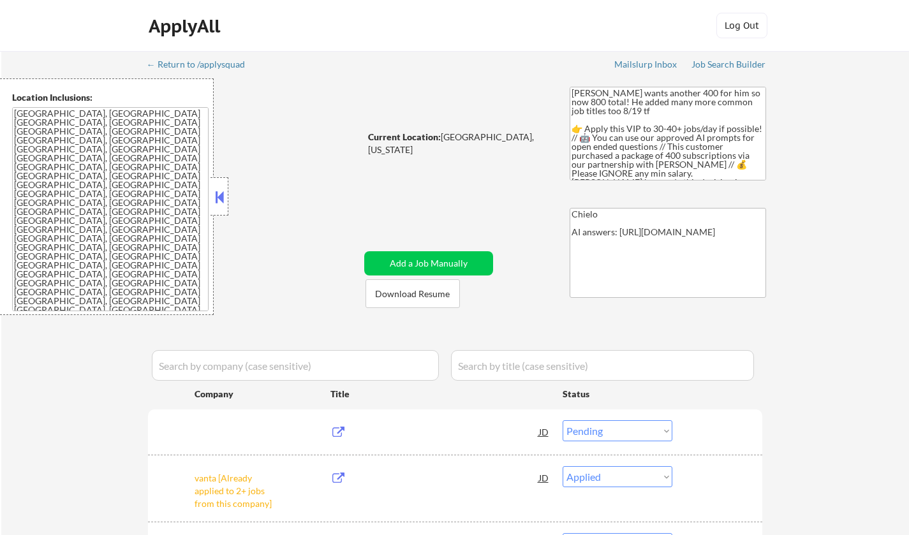
select select ""pending""
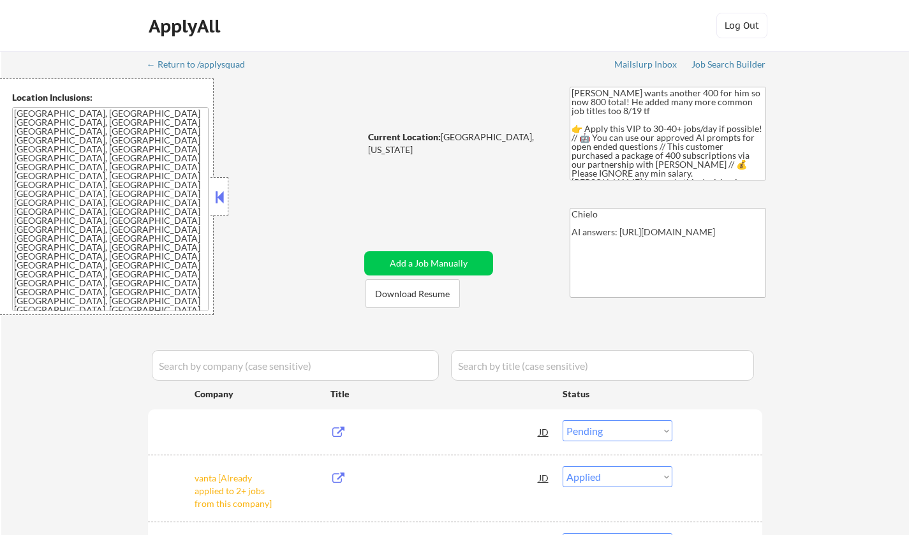
select select ""pending""
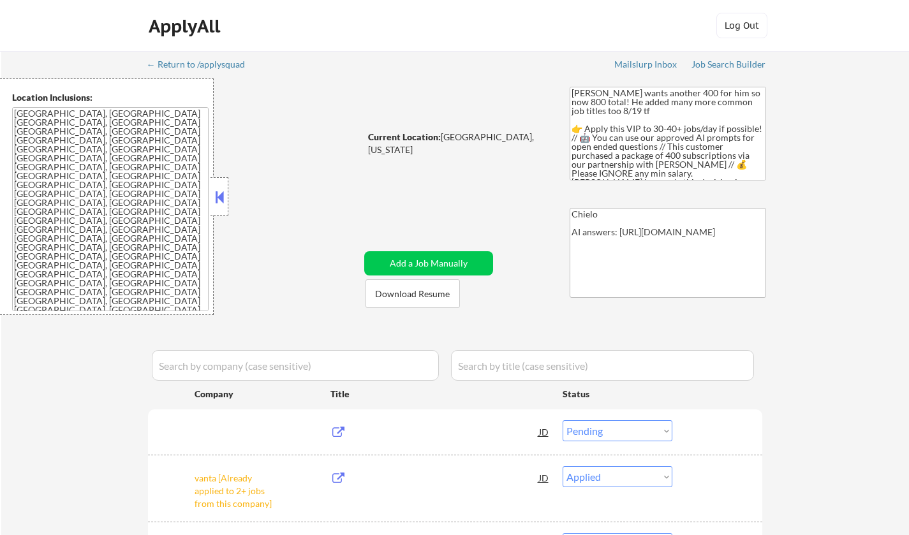
select select ""pending""
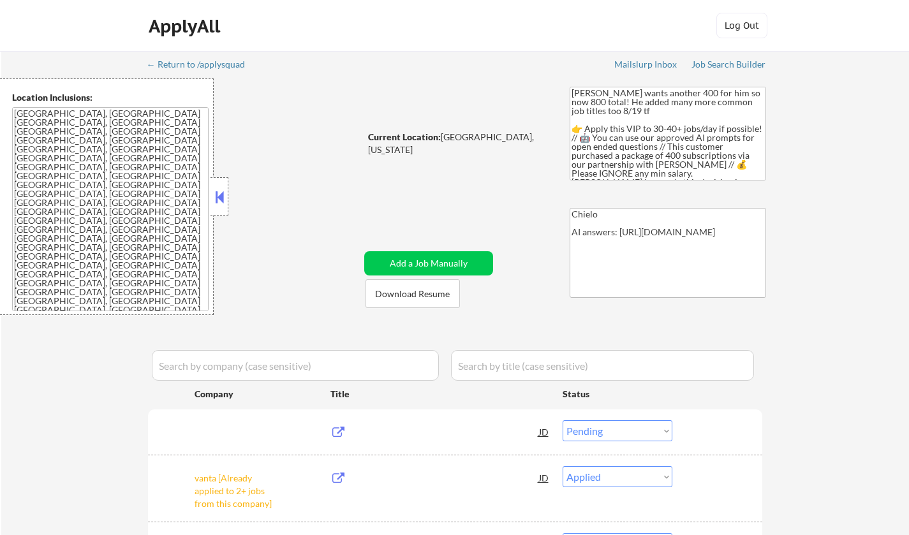
select select ""pending""
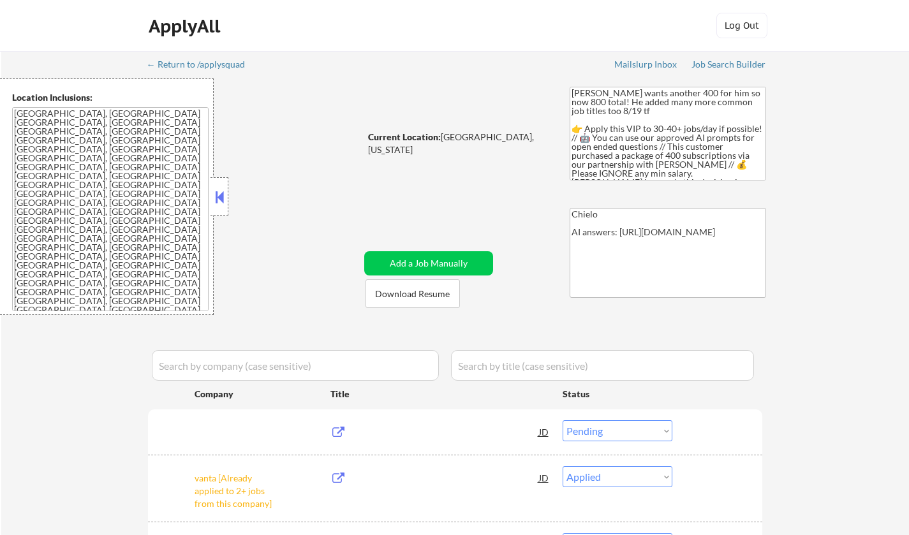
select select ""pending""
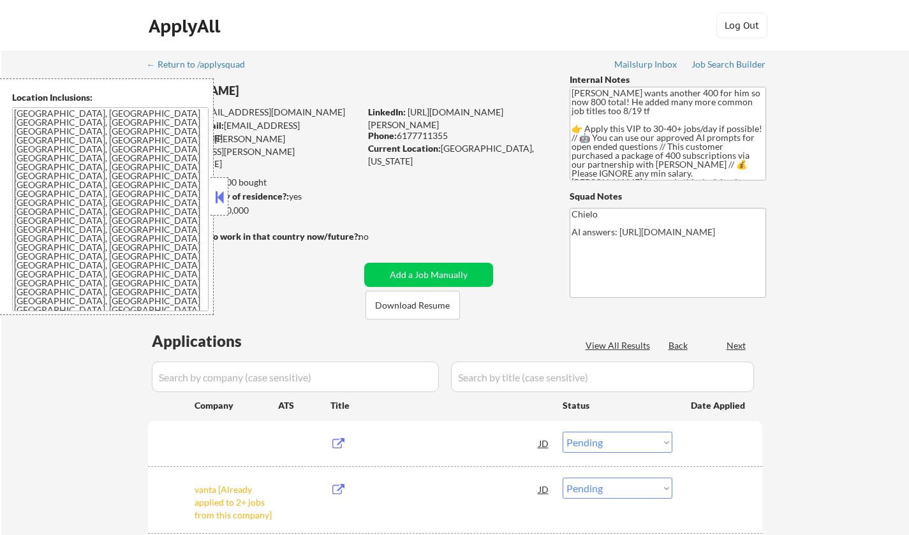
click at [213, 195] on button at bounding box center [219, 197] width 14 height 19
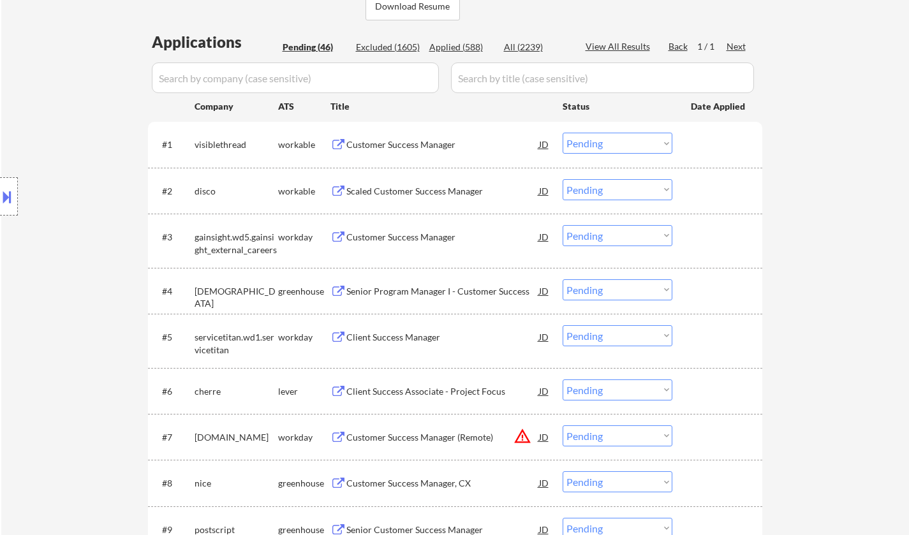
scroll to position [319, 0]
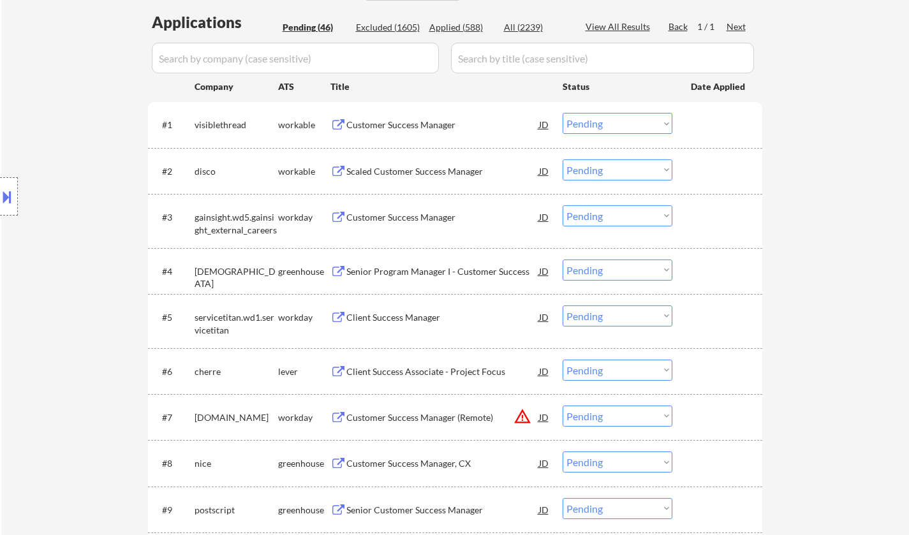
select select ""pending""
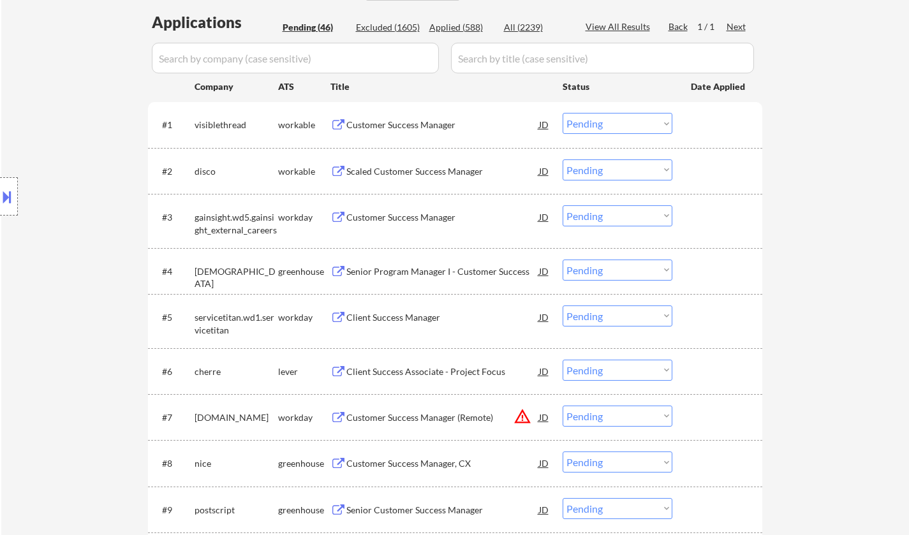
select select ""pending""
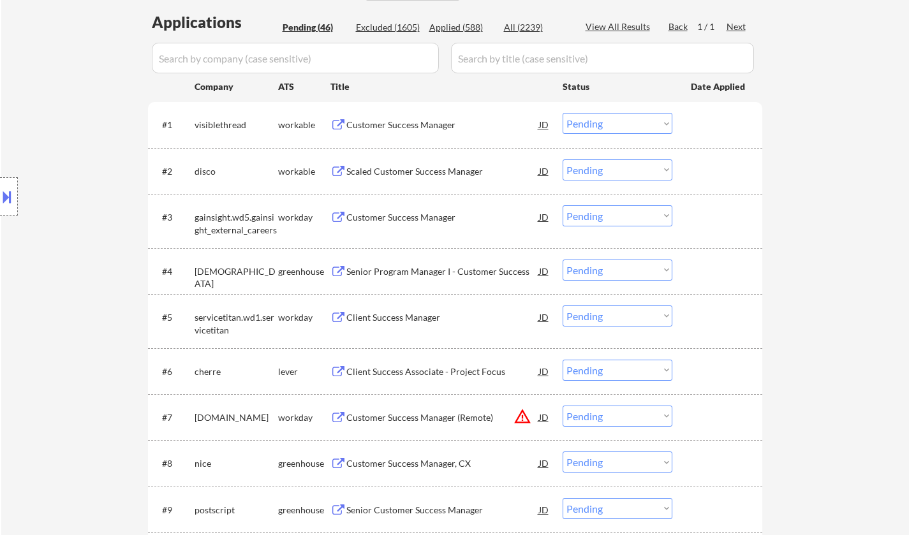
select select ""pending""
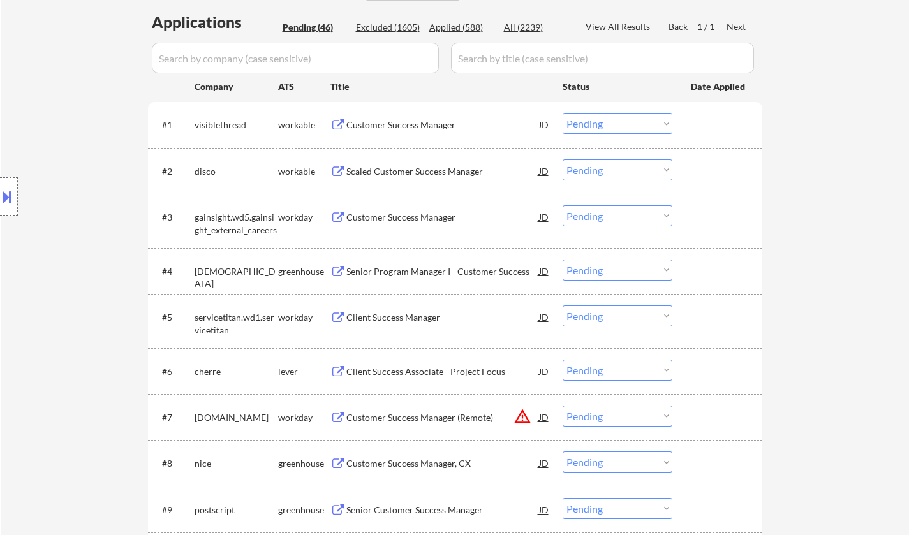
select select ""pending""
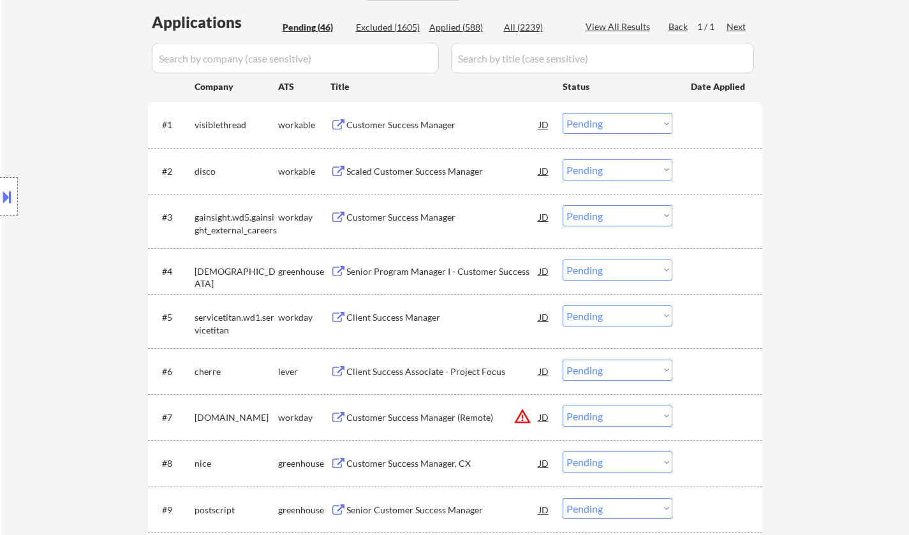
select select ""pending""
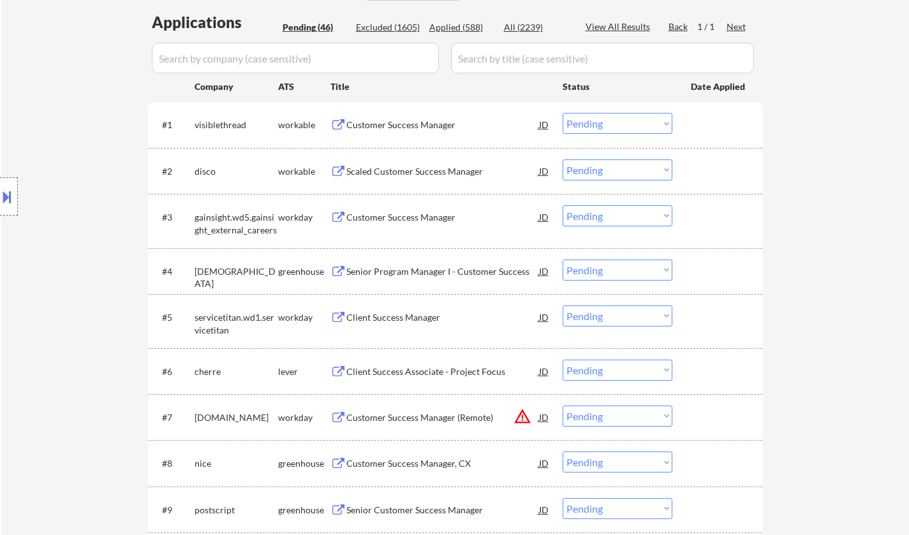
select select ""pending""
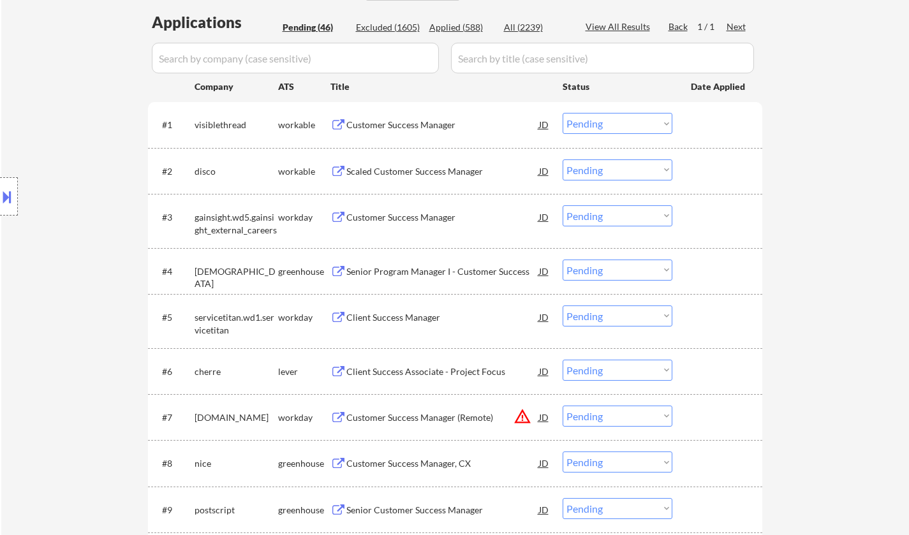
select select ""pending""
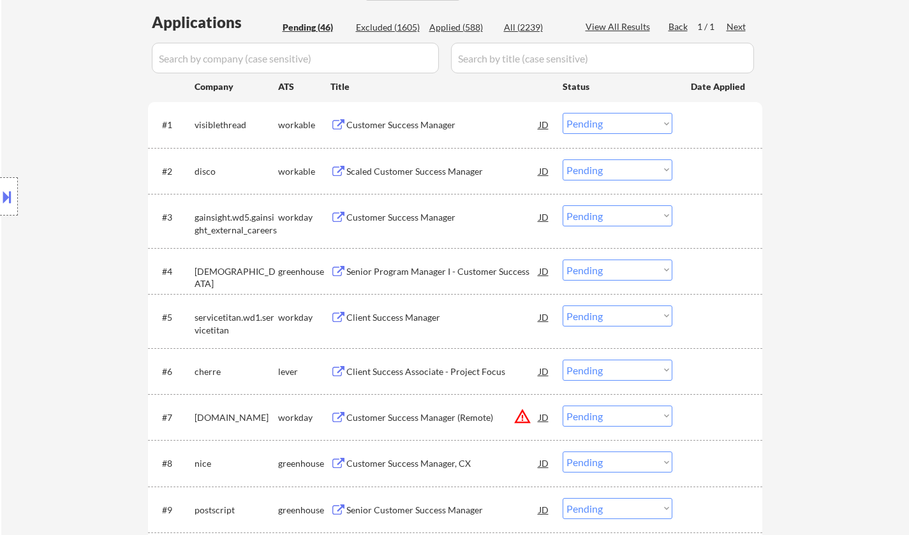
select select ""pending""
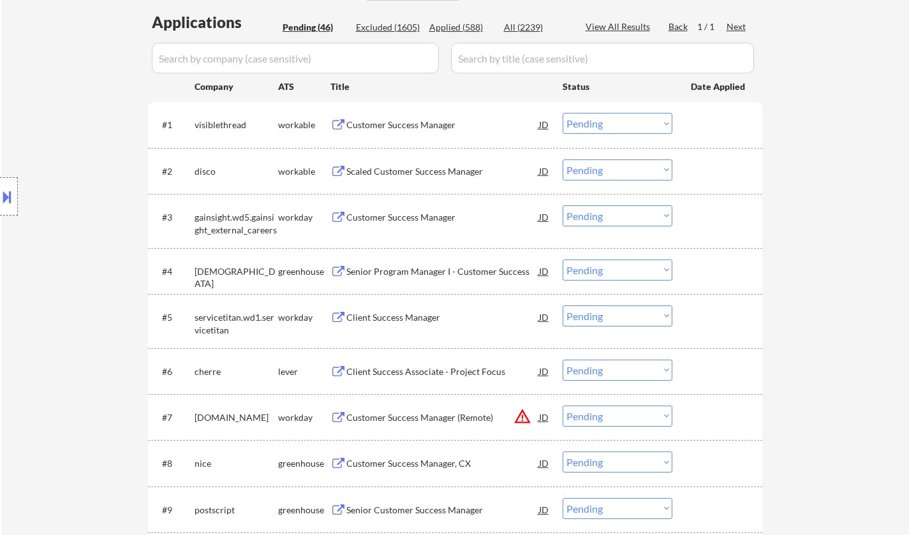
select select ""pending""
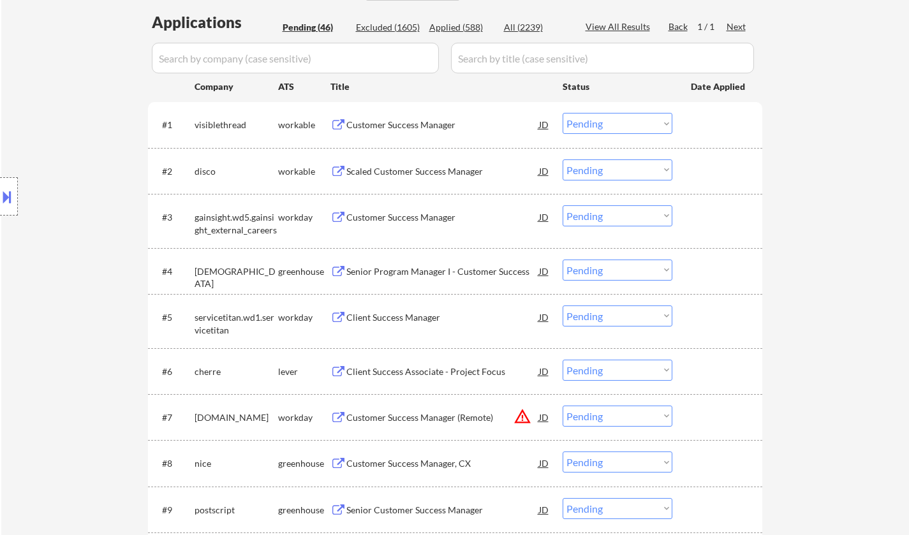
select select ""pending""
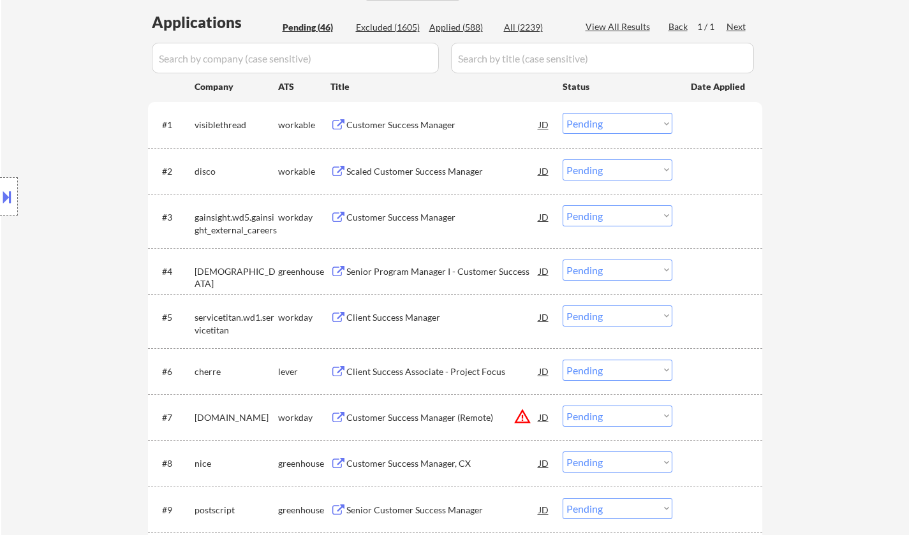
select select ""pending""
select select ""PLACEHOLDER_1427118222253""
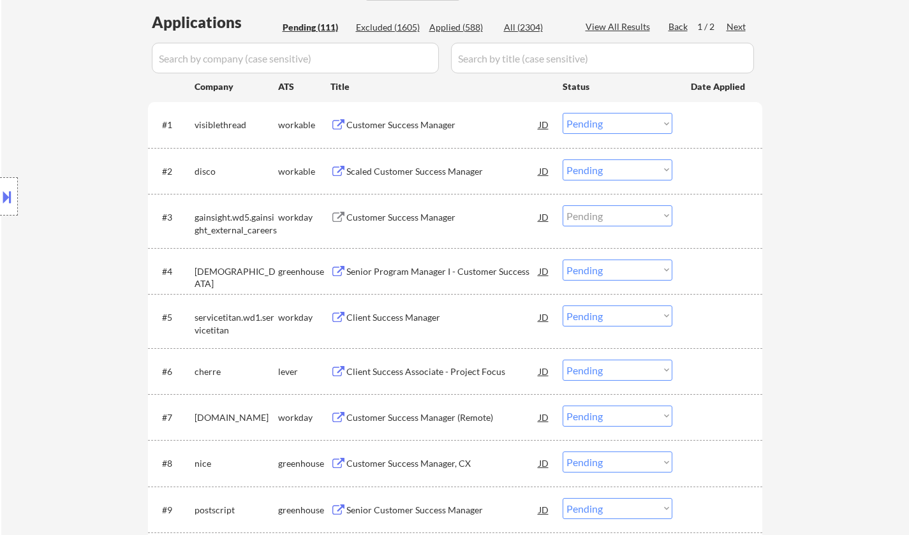
select select ""PLACEHOLDER_1427118222253""
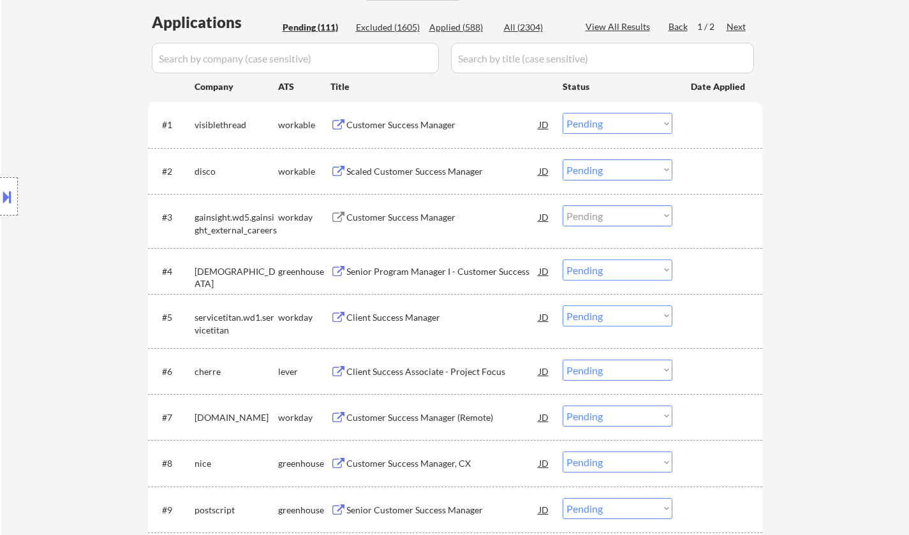
select select ""PLACEHOLDER_1427118222253""
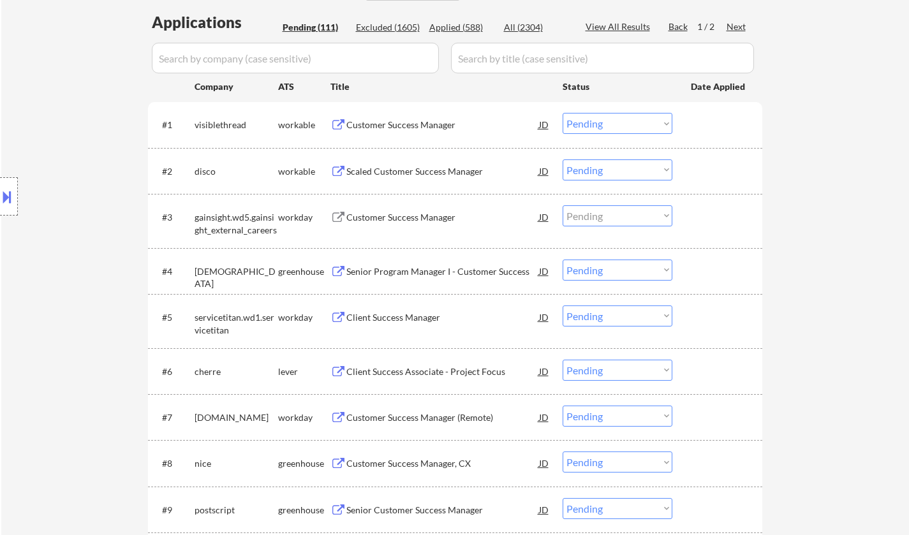
select select ""PLACEHOLDER_1427118222253""
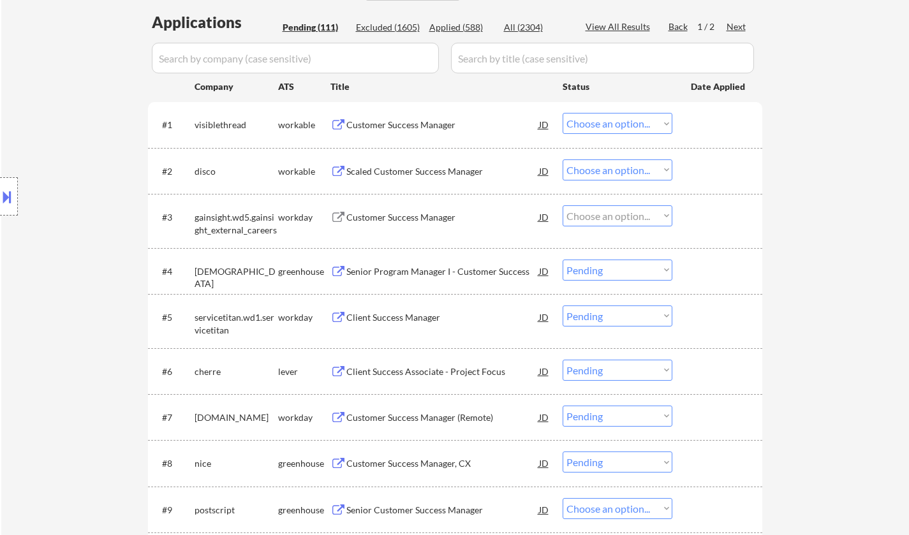
select select ""PLACEHOLDER_1427118222253""
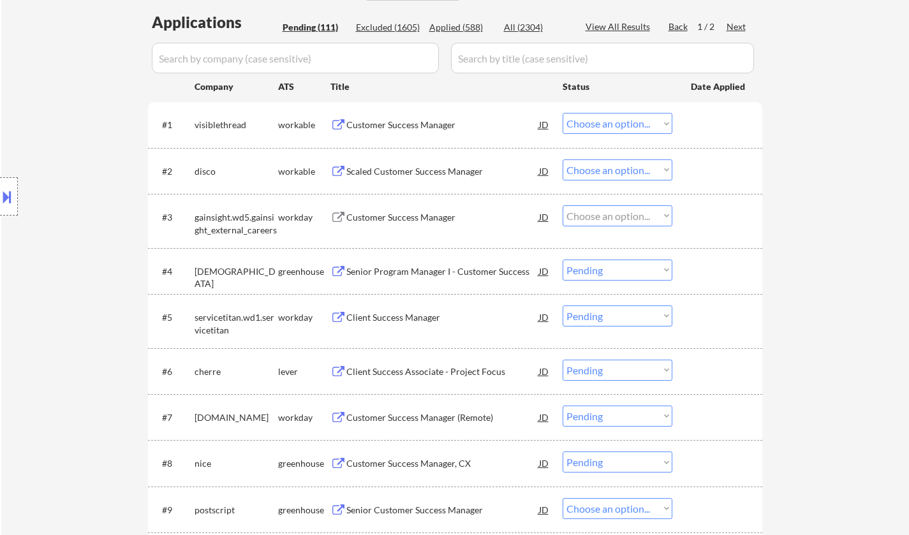
select select ""PLACEHOLDER_1427118222253""
select select ""pending""
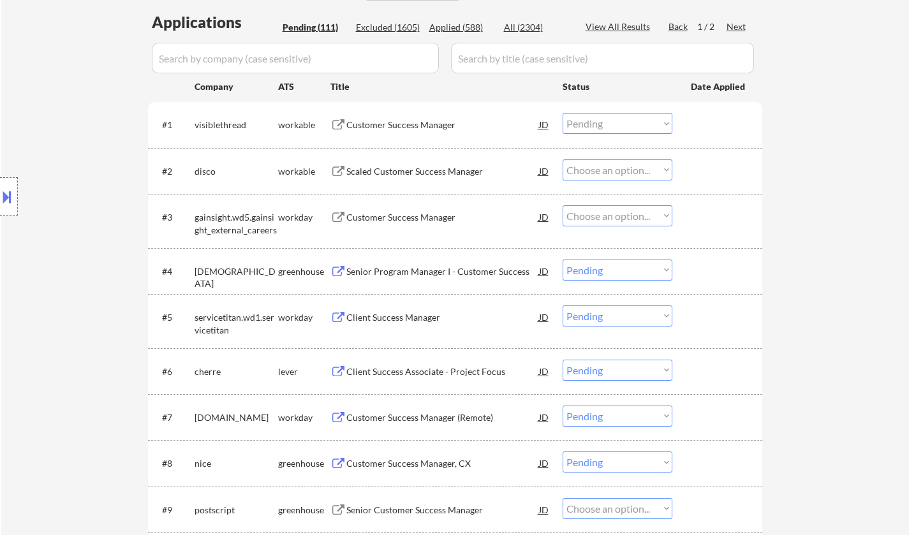
select select ""pending""
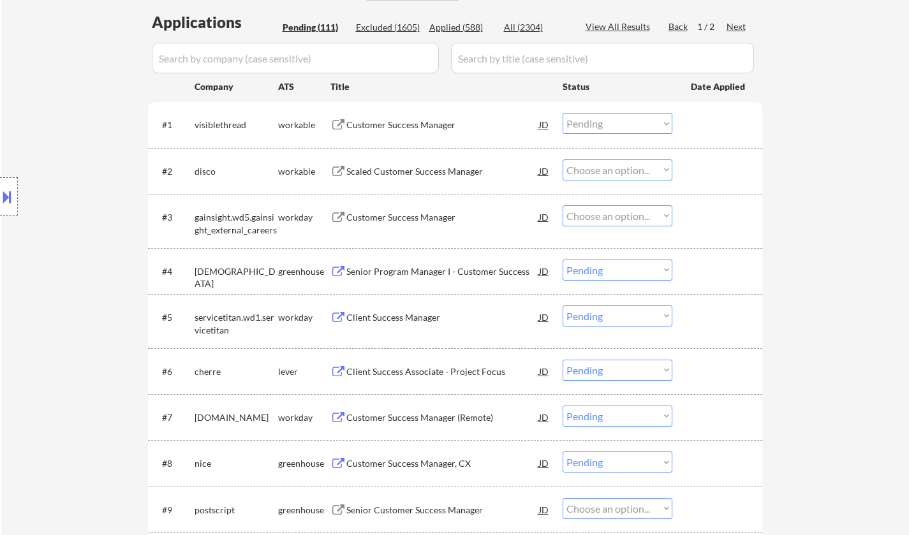
select select ""pending""
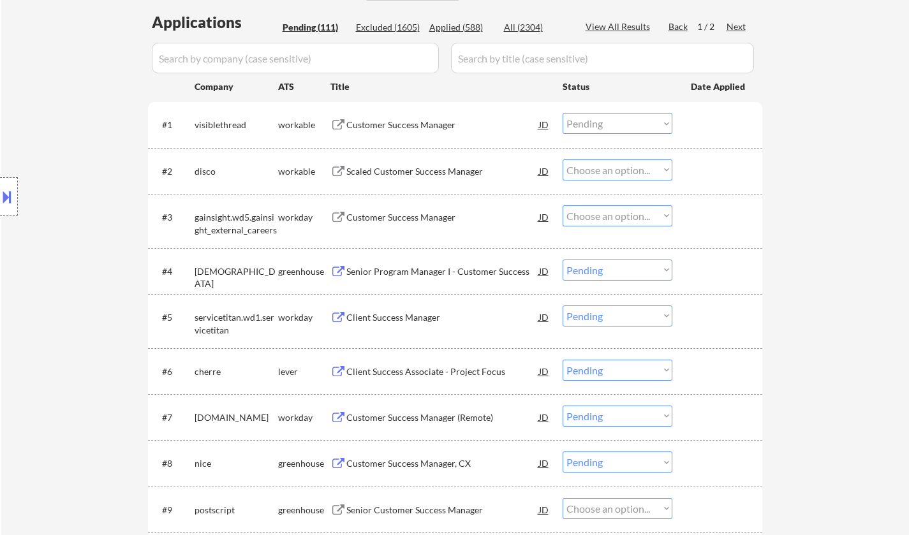
select select ""pending""
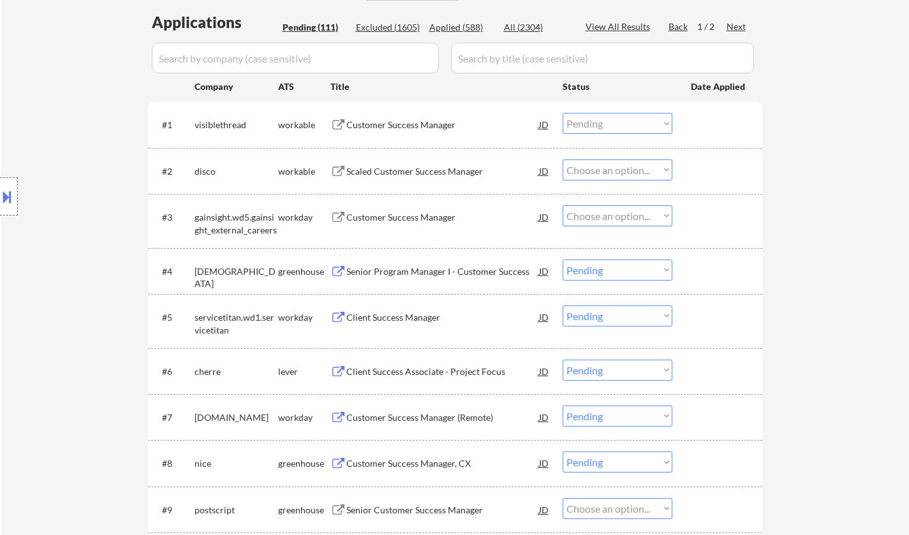
select select ""pending""
select select ""PLACEHOLDER_1427118222253""
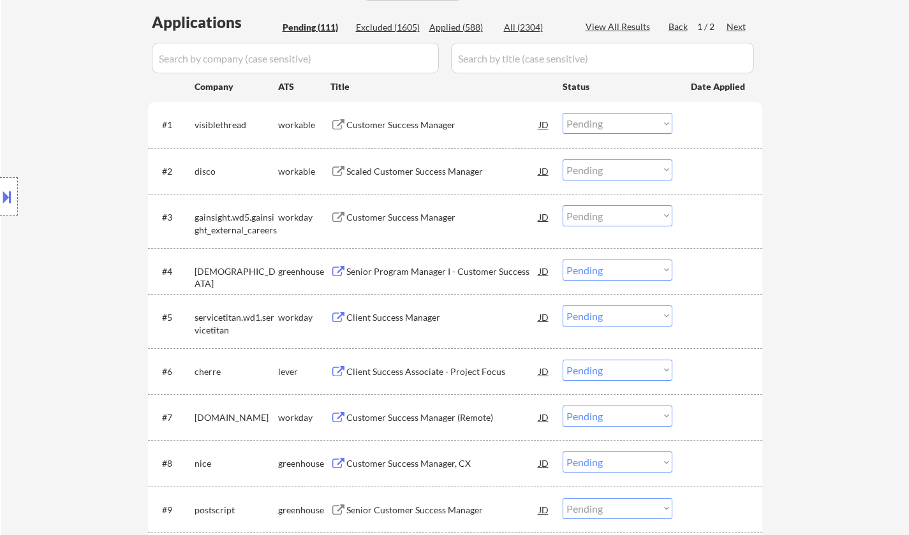
select select ""pending""
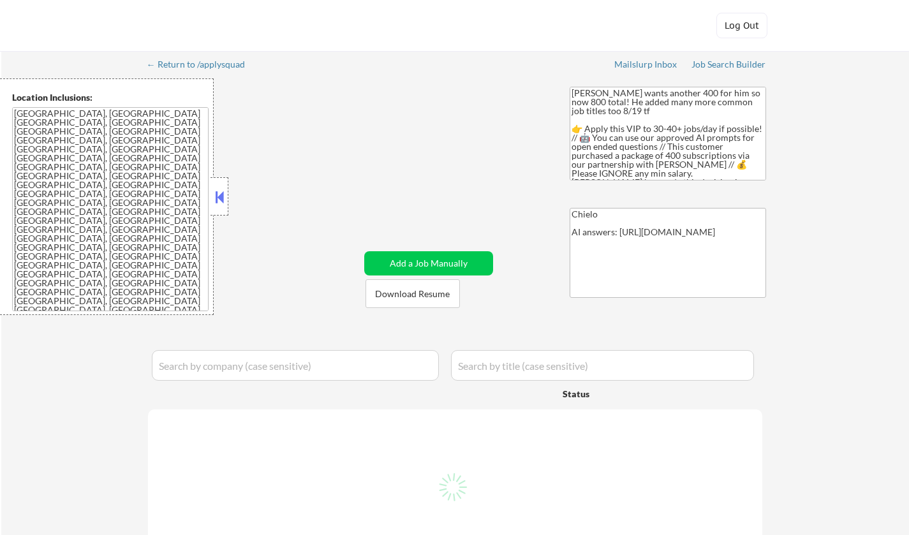
scroll to position [319, 0]
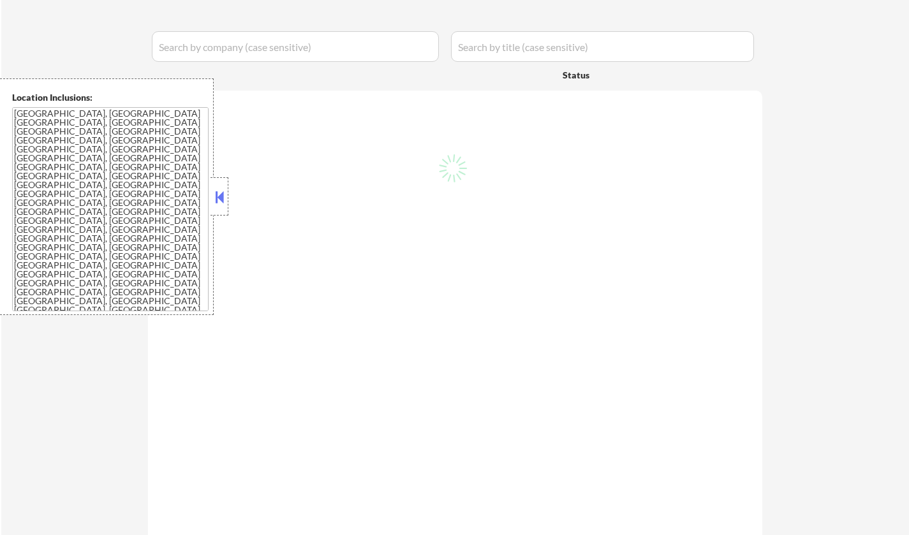
select select ""pending""
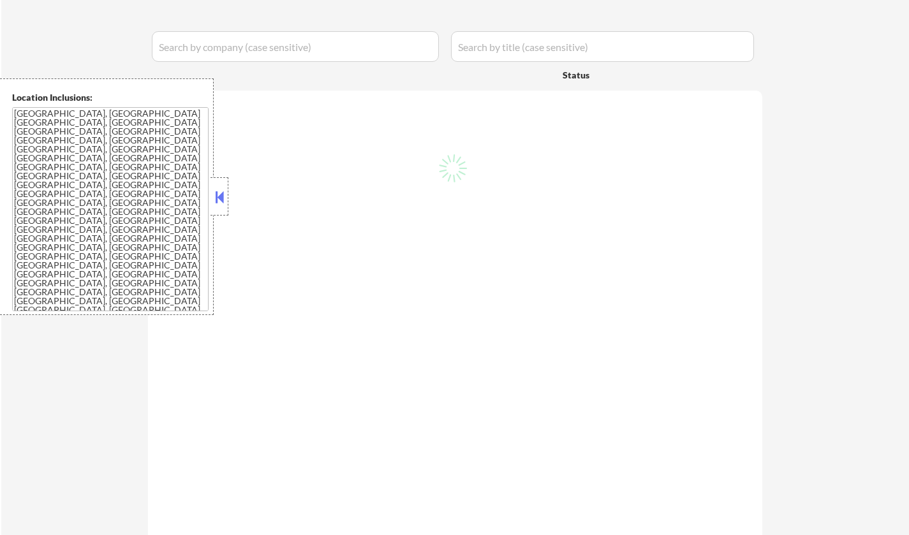
select select ""pending""
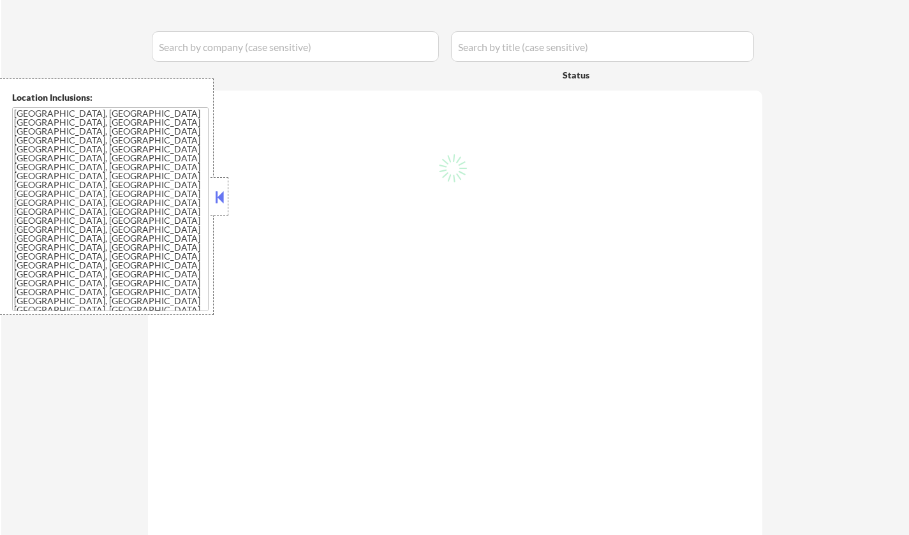
select select ""pending""
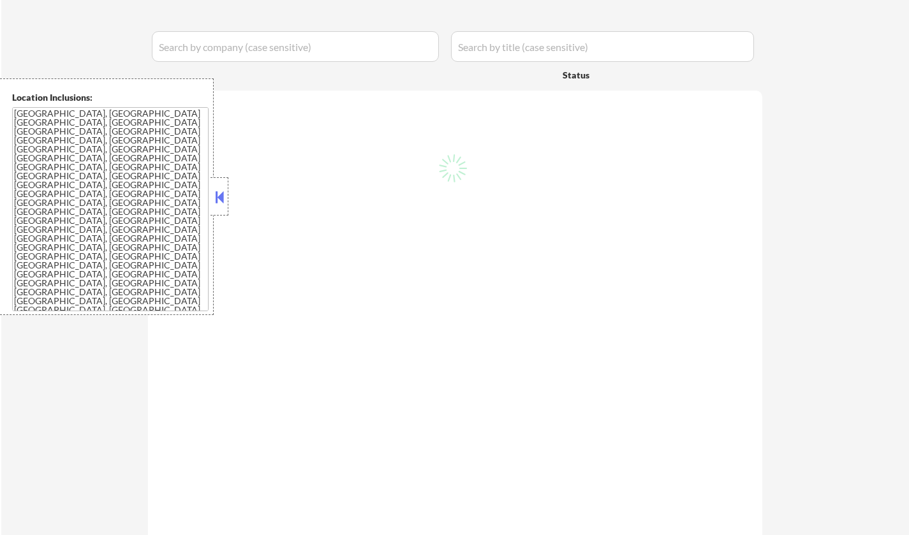
select select ""pending""
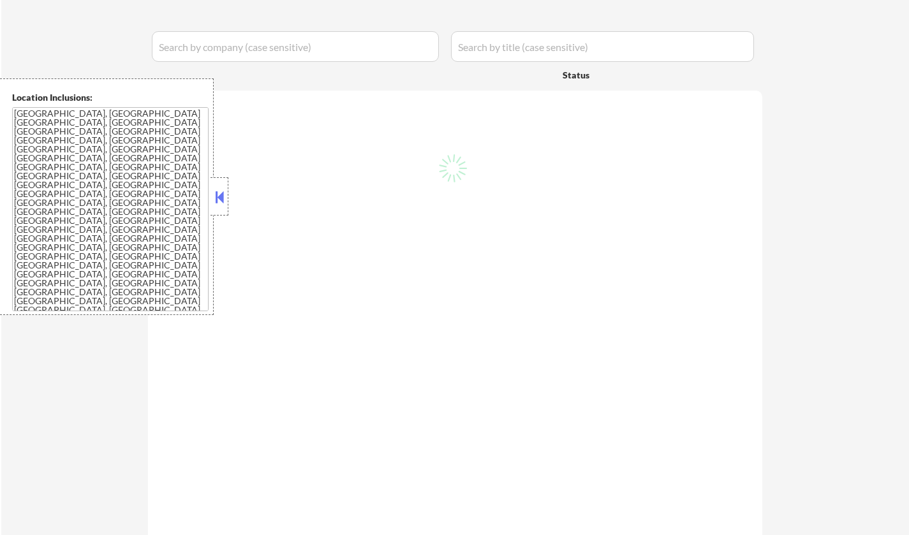
select select ""pending""
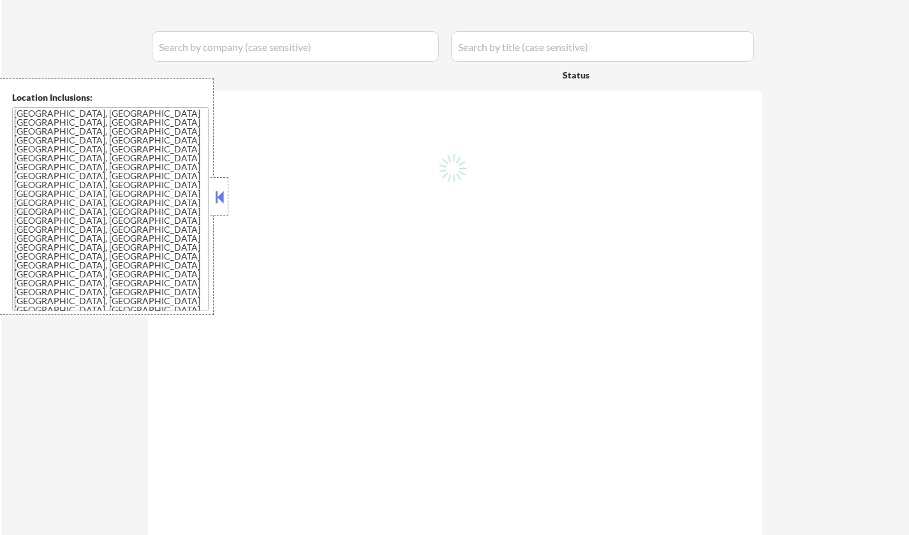
select select ""pending""
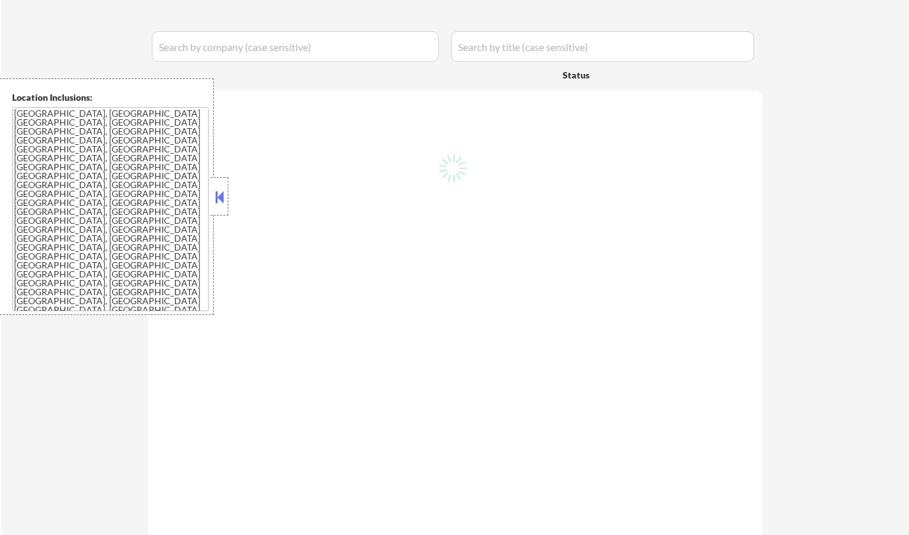
select select ""pending""
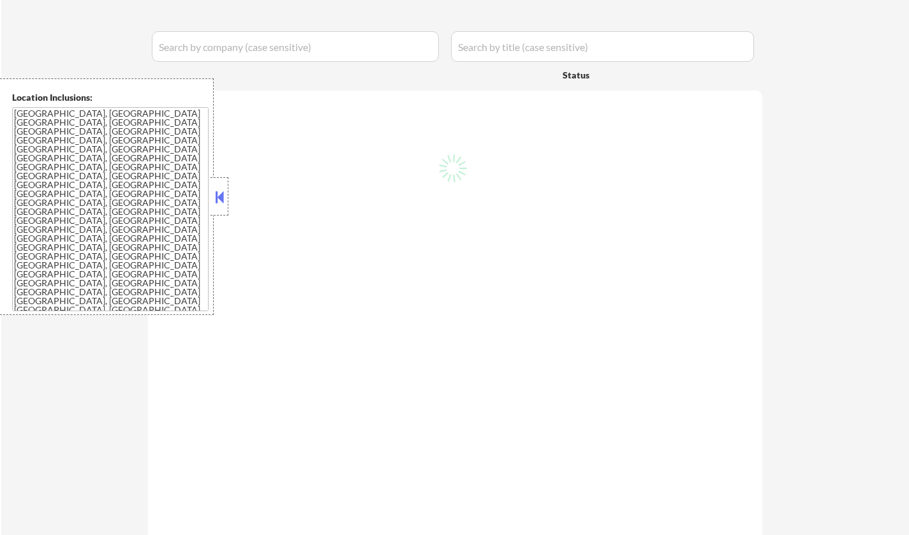
select select ""pending""
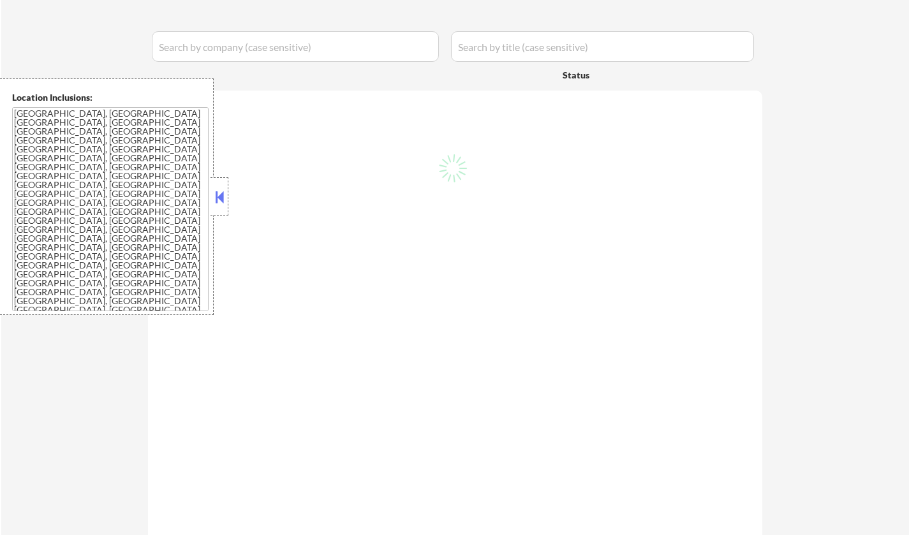
select select ""pending""
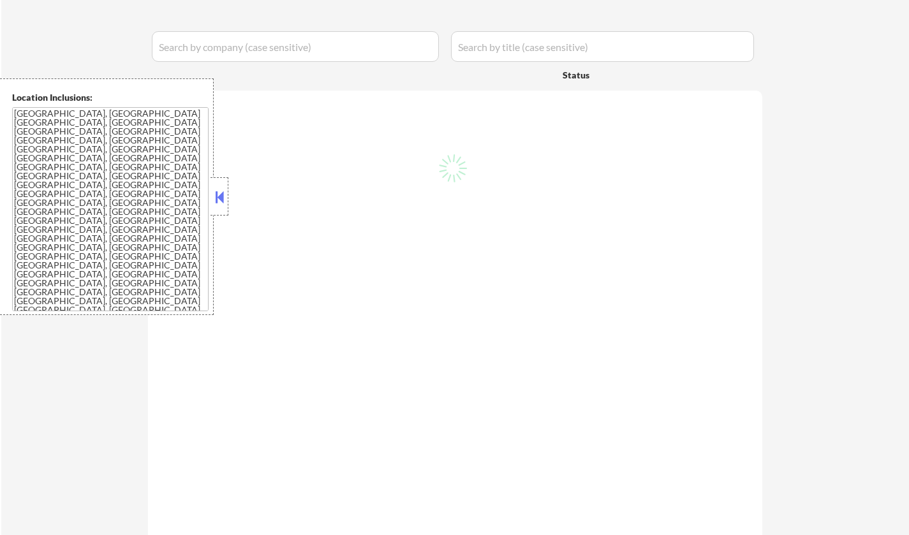
select select ""pending""
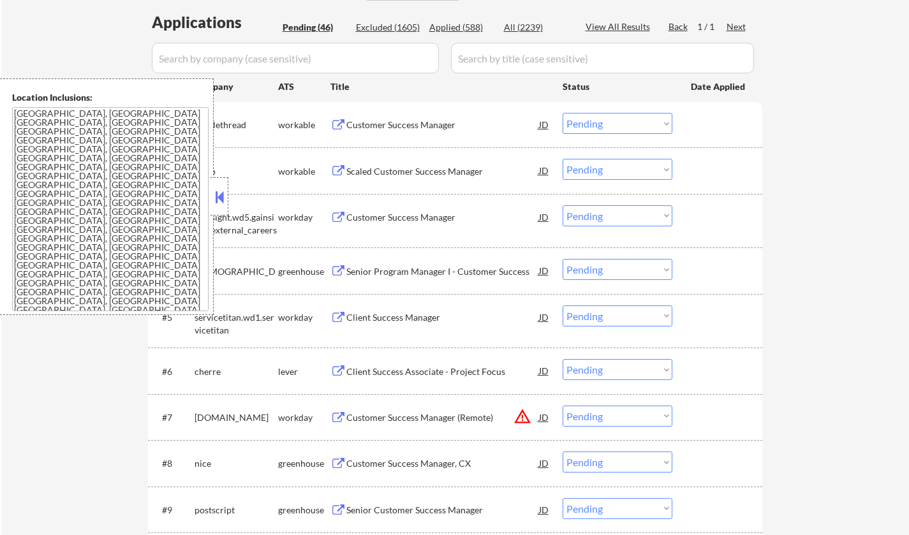
click at [218, 197] on button at bounding box center [219, 197] width 14 height 19
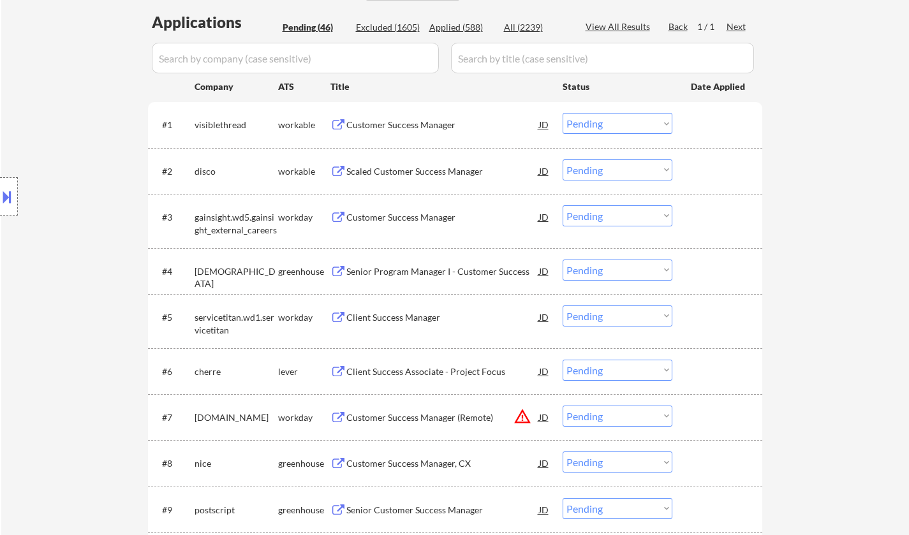
click at [401, 122] on div "Customer Success Manager" at bounding box center [443, 125] width 193 height 13
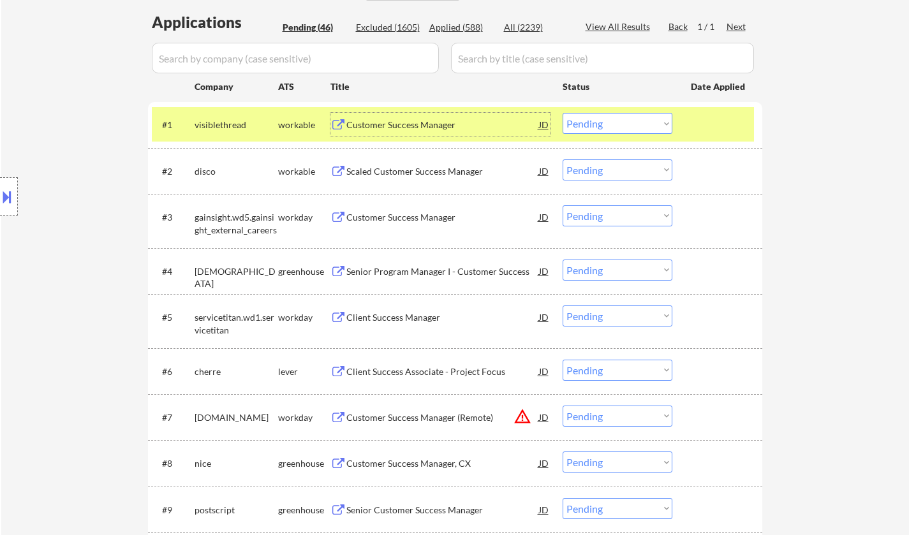
click at [626, 125] on select "Choose an option... Pending Applied Excluded (Questions) Excluded (Expired) Exc…" at bounding box center [618, 123] width 110 height 21
click at [563, 113] on select "Choose an option... Pending Applied Excluded (Questions) Excluded (Expired) Exc…" at bounding box center [618, 123] width 110 height 21
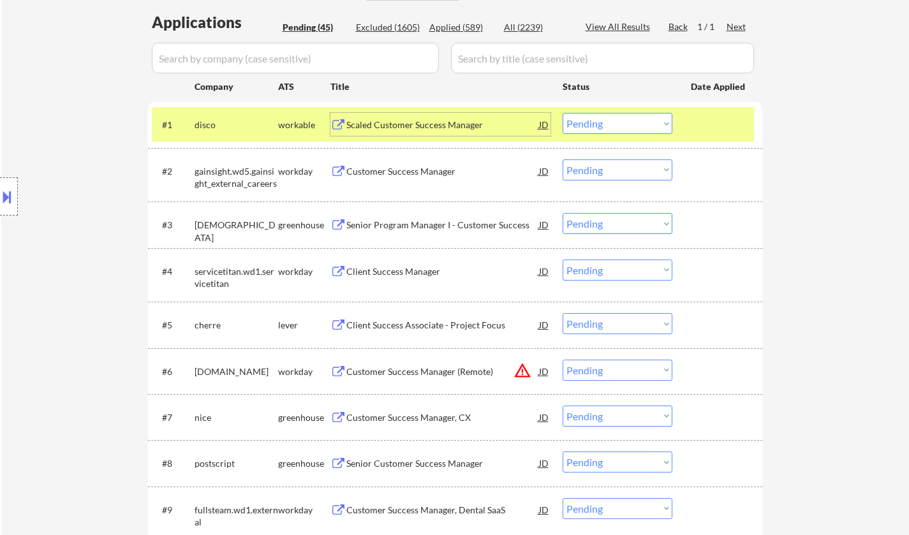
click at [411, 121] on div "Scaled Customer Success Manager" at bounding box center [443, 125] width 193 height 13
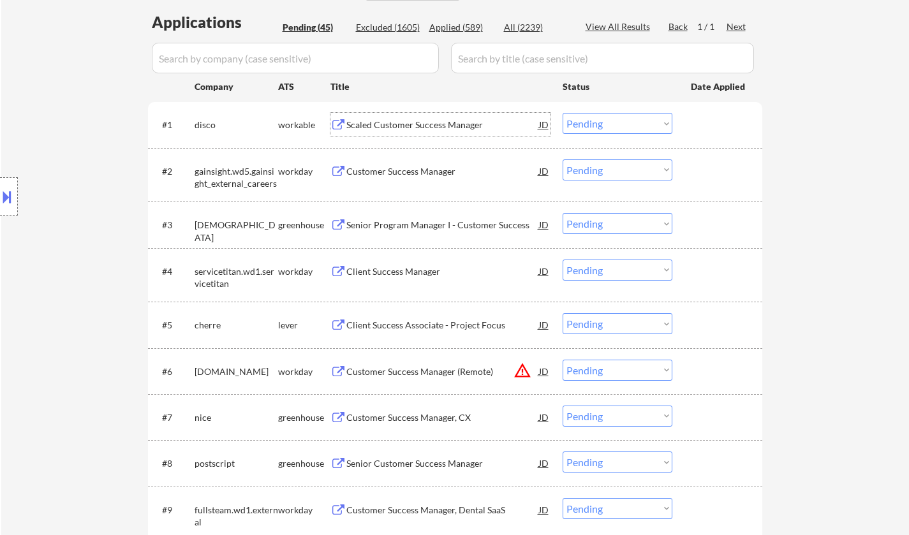
drag, startPoint x: 623, startPoint y: 120, endPoint x: 622, endPoint y: 133, distance: 13.4
click at [623, 120] on select "Choose an option... Pending Applied Excluded (Questions) Excluded (Expired) Exc…" at bounding box center [618, 123] width 110 height 21
click at [563, 113] on select "Choose an option... Pending Applied Excluded (Questions) Excluded (Expired) Exc…" at bounding box center [618, 123] width 110 height 21
select select ""pending""
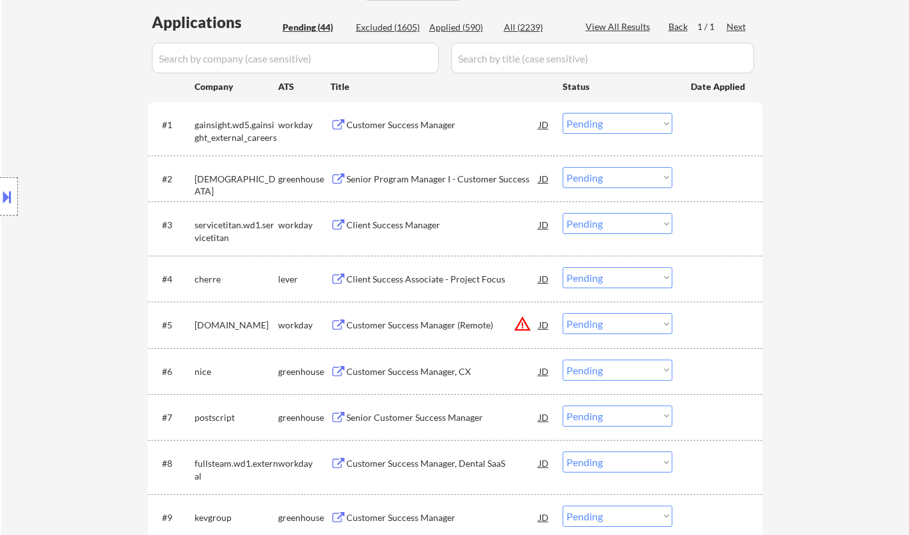
click at [417, 183] on div "Senior Program Manager I - Customer Success" at bounding box center [443, 179] width 193 height 13
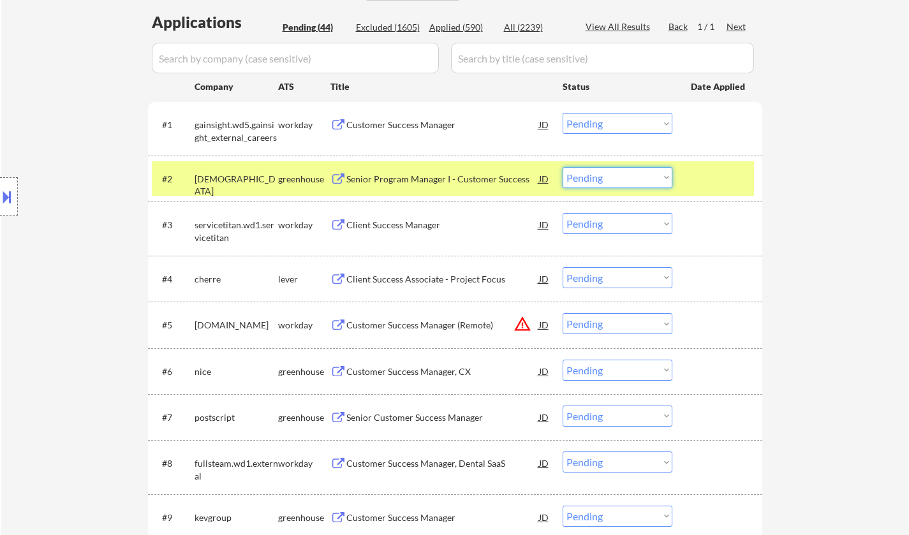
click at [601, 181] on select "Choose an option... Pending Applied Excluded (Questions) Excluded (Expired) Exc…" at bounding box center [618, 177] width 110 height 21
click at [563, 167] on select "Choose an option... Pending Applied Excluded (Questions) Excluded (Expired) Exc…" at bounding box center [618, 177] width 110 height 21
select select ""pending""
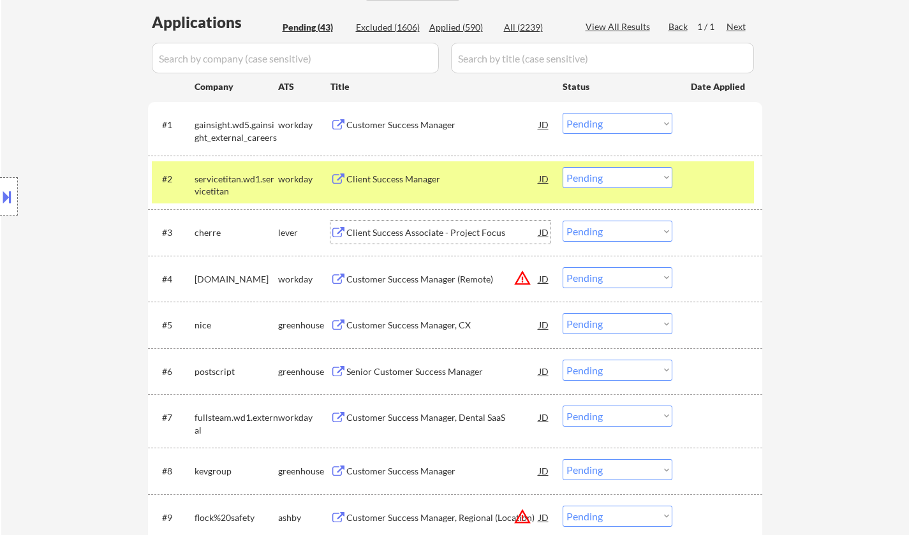
click at [401, 234] on div "Client Success Associate - Project Focus" at bounding box center [443, 233] width 193 height 13
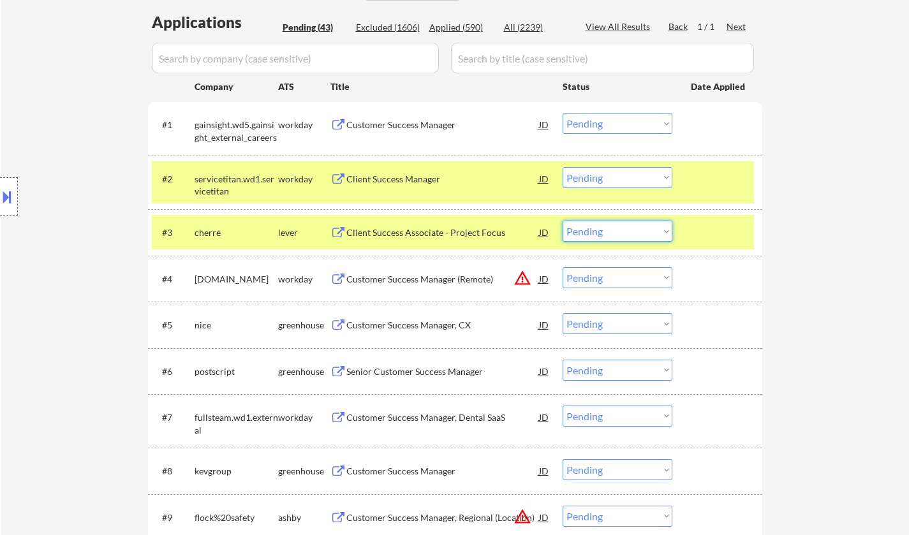
drag, startPoint x: 609, startPoint y: 232, endPoint x: 610, endPoint y: 241, distance: 9.6
click at [609, 232] on select "Choose an option... Pending Applied Excluded (Questions) Excluded (Expired) Exc…" at bounding box center [618, 231] width 110 height 21
click at [563, 221] on select "Choose an option... Pending Applied Excluded (Questions) Excluded (Expired) Exc…" at bounding box center [618, 231] width 110 height 21
select select ""pending""
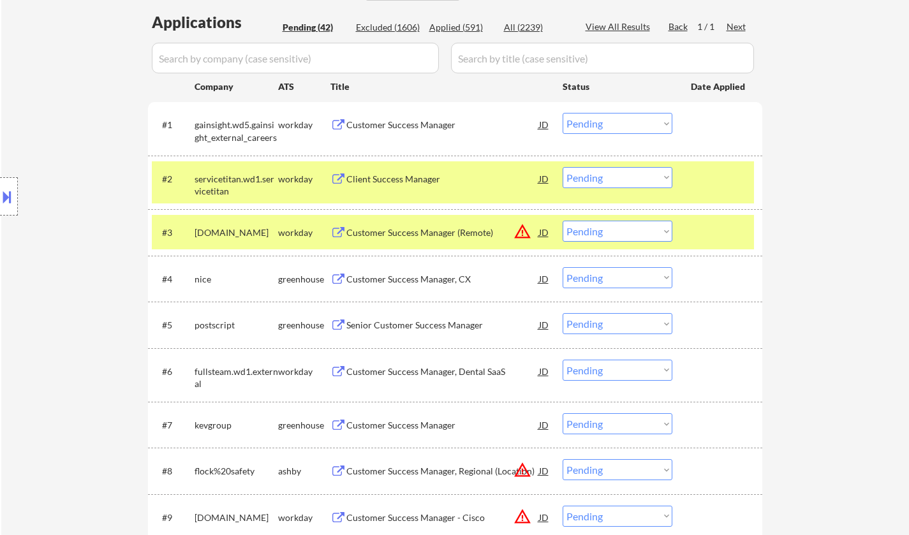
click at [409, 278] on div "Customer Success Manager, CX" at bounding box center [443, 279] width 193 height 13
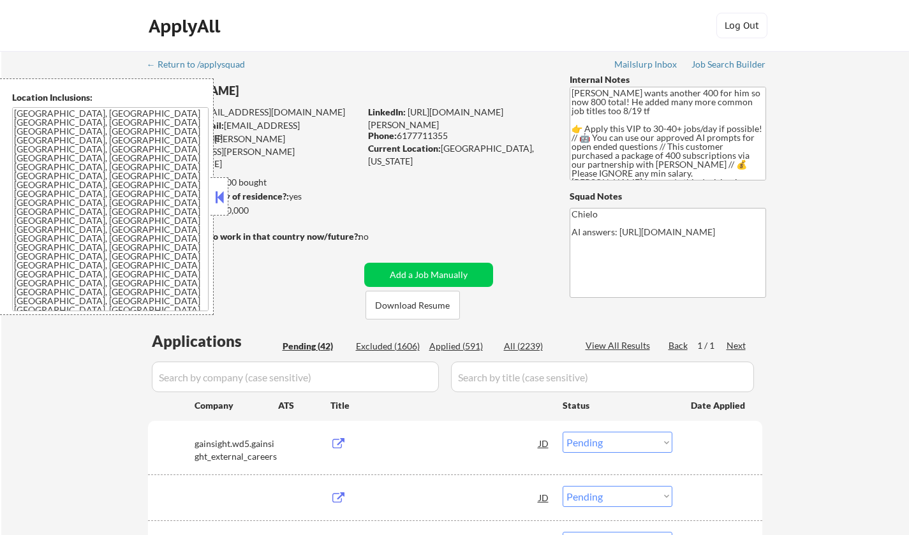
select select ""pending""
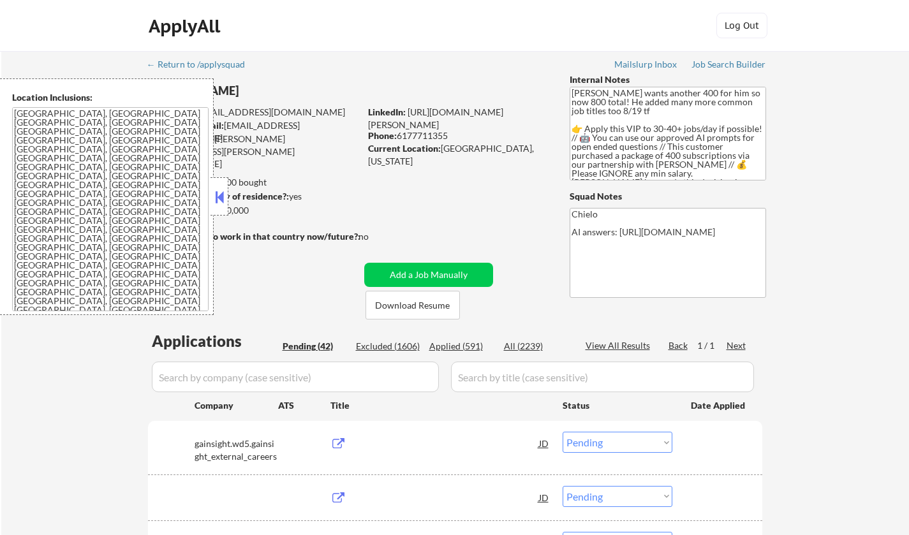
select select ""pending""
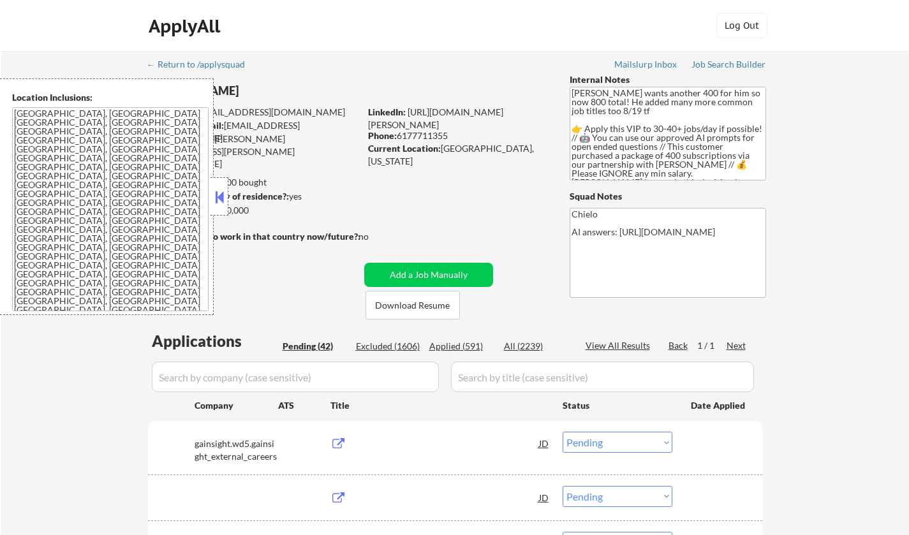
select select ""pending""
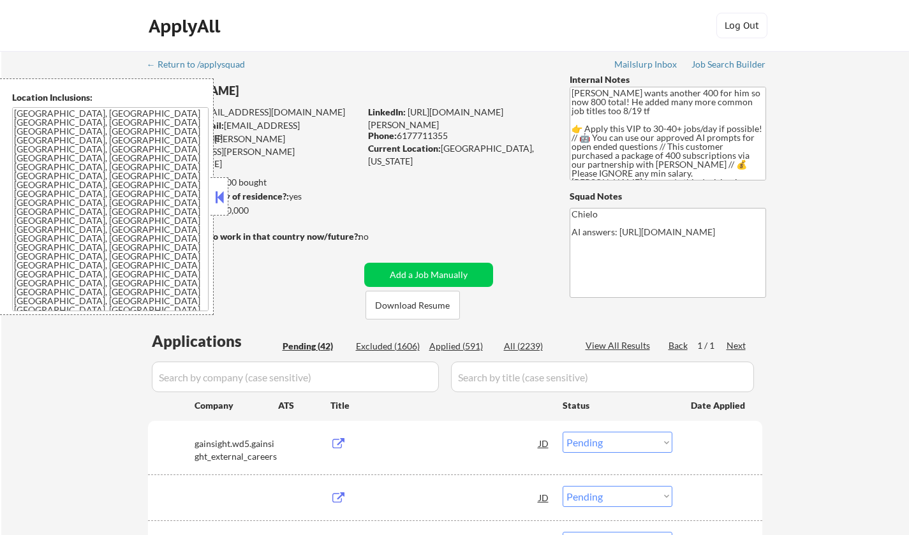
select select ""pending""
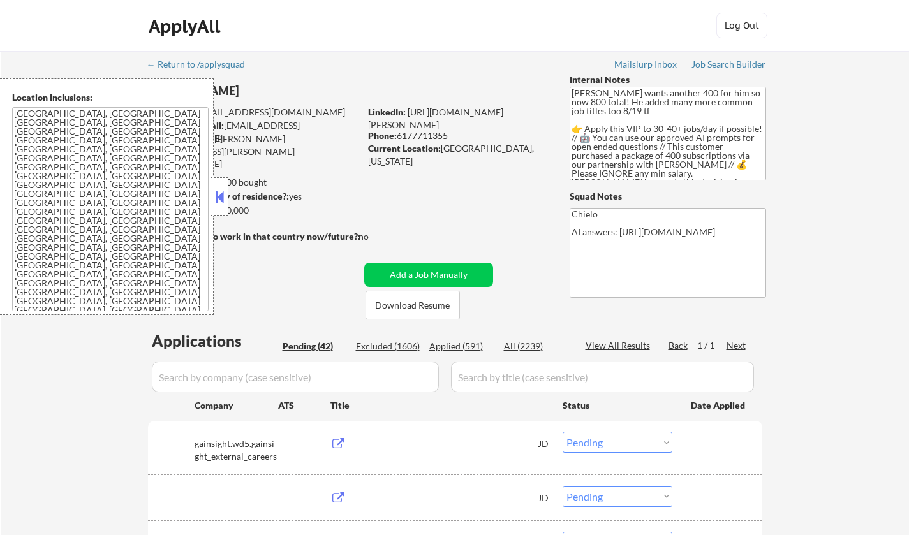
select select ""pending""
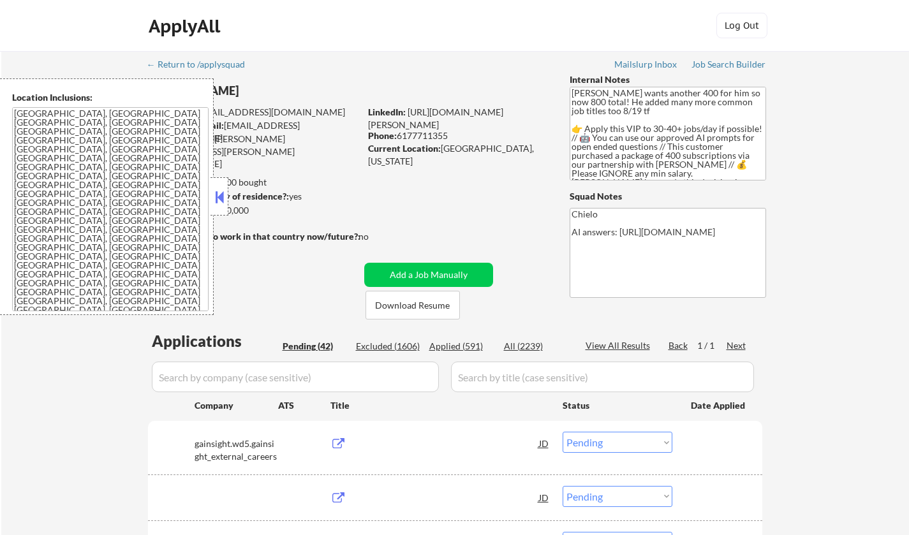
select select ""pending""
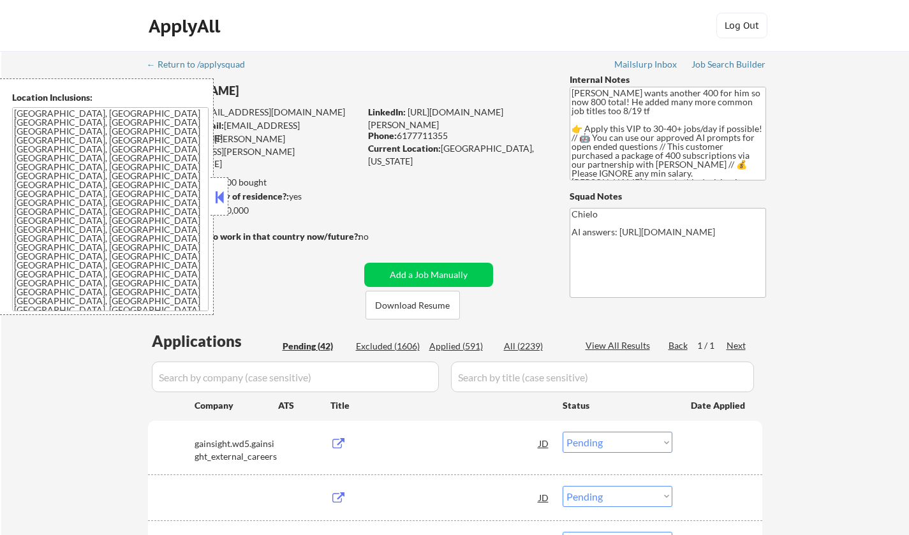
select select ""pending""
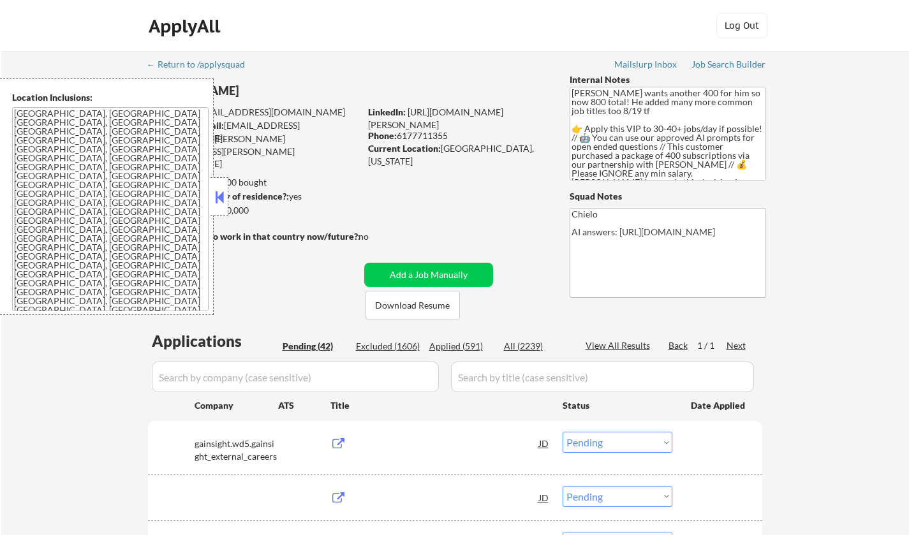
select select ""pending""
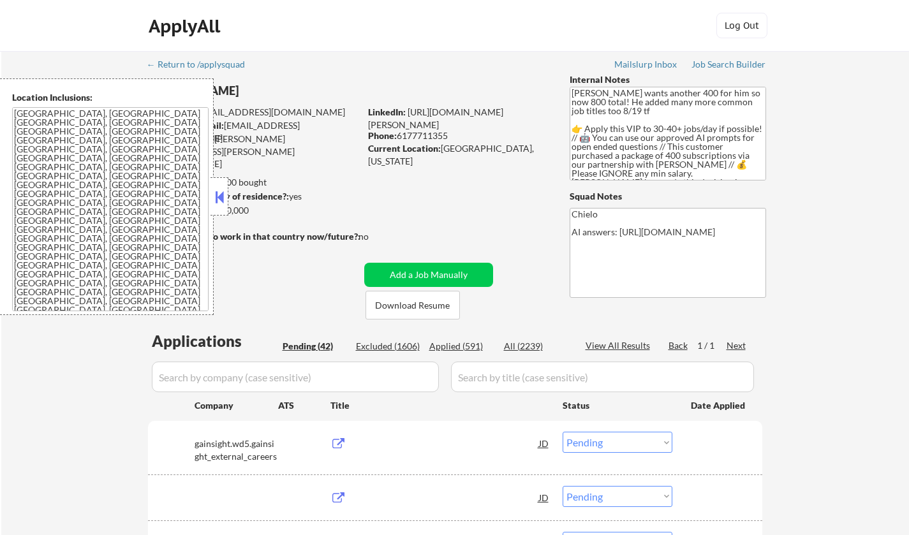
select select ""pending""
click at [217, 194] on button at bounding box center [219, 197] width 14 height 19
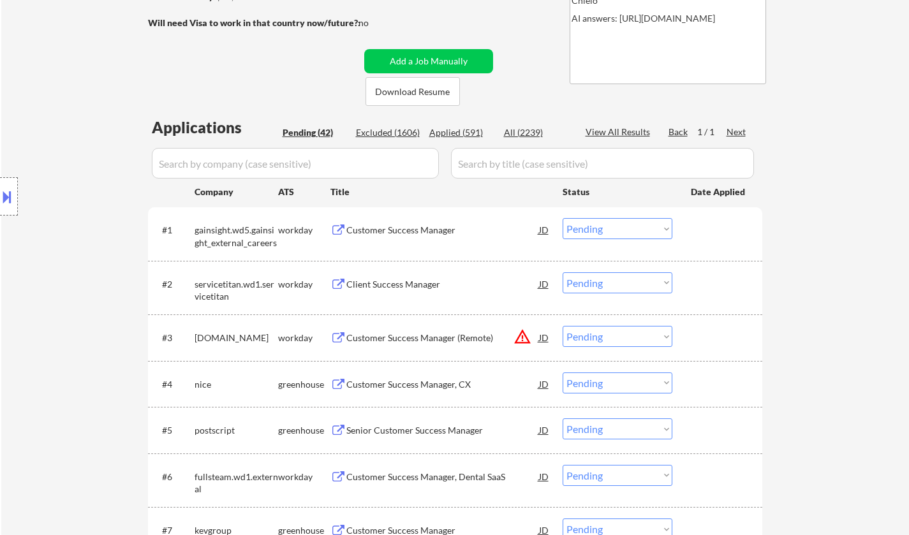
scroll to position [319, 0]
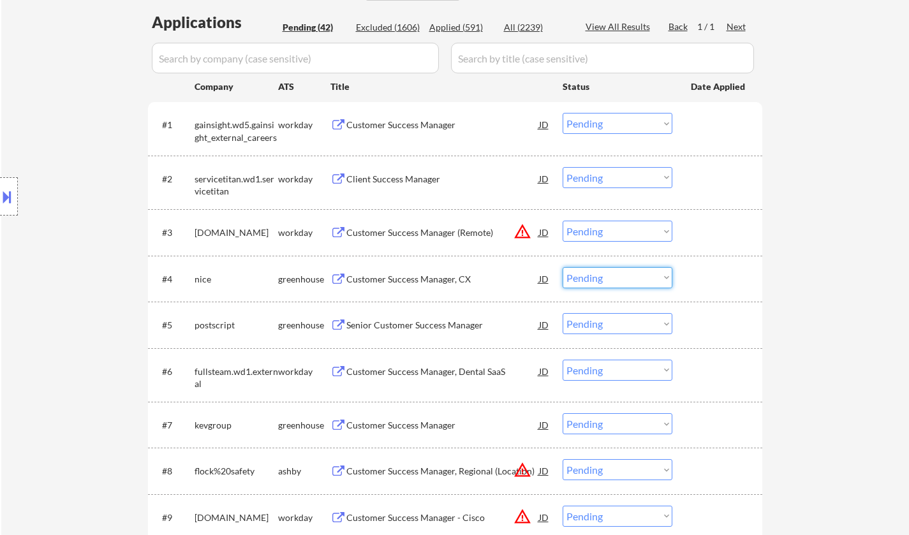
click at [633, 285] on select "Choose an option... Pending Applied Excluded (Questions) Excluded (Expired) Exc…" at bounding box center [618, 277] width 110 height 21
click at [563, 267] on select "Choose an option... Pending Applied Excluded (Questions) Excluded (Expired) Exc…" at bounding box center [618, 277] width 110 height 21
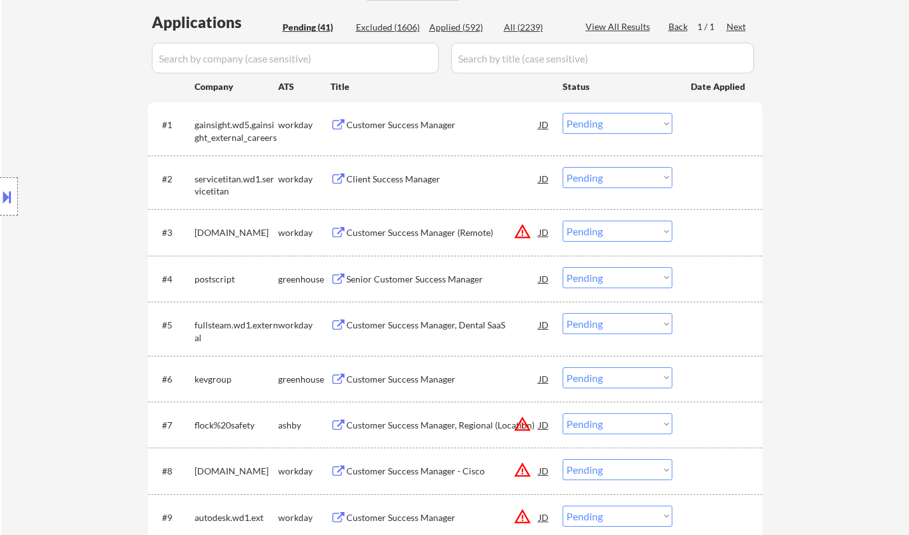
click at [422, 278] on div "Senior Customer Success Manager" at bounding box center [443, 279] width 193 height 13
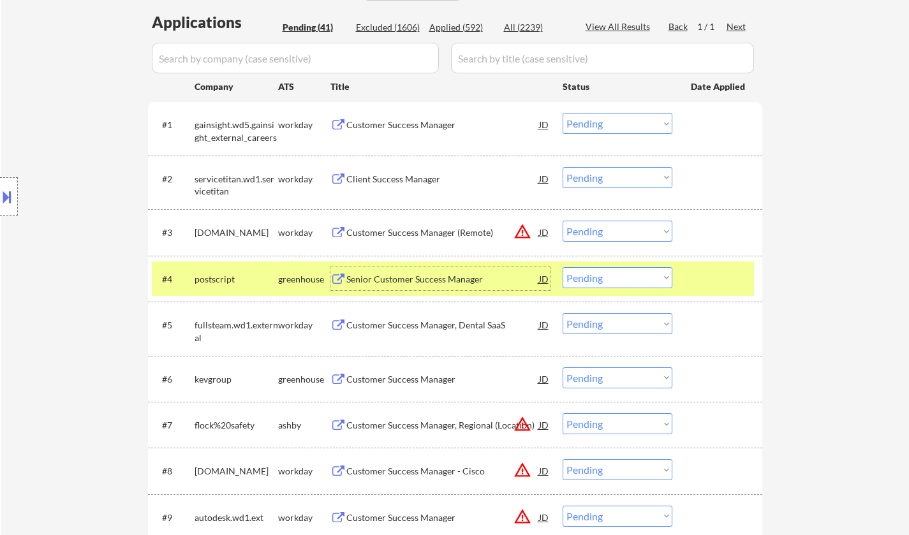
click at [644, 273] on select "Choose an option... Pending Applied Excluded (Questions) Excluded (Expired) Exc…" at bounding box center [618, 277] width 110 height 21
click at [563, 267] on select "Choose an option... Pending Applied Excluded (Questions) Excluded (Expired) Exc…" at bounding box center [618, 277] width 110 height 21
select select ""pending""
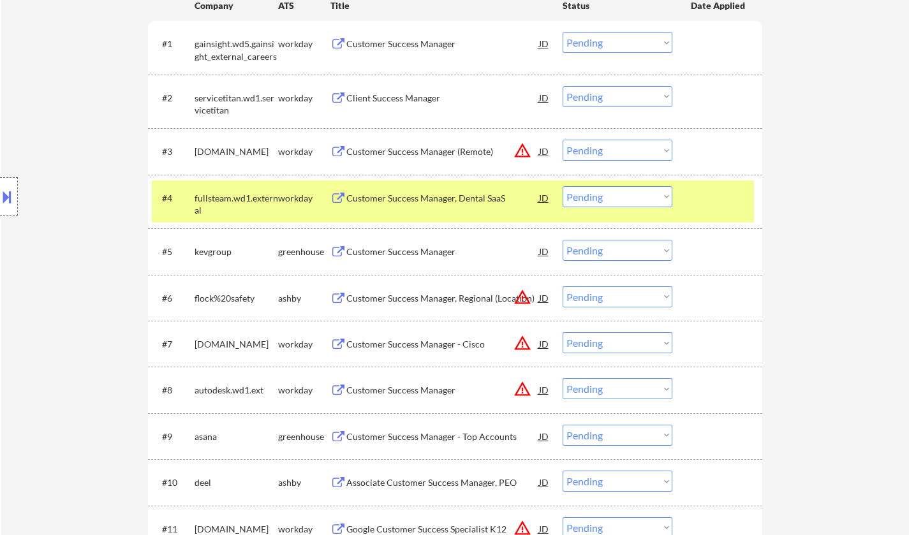
scroll to position [447, 0]
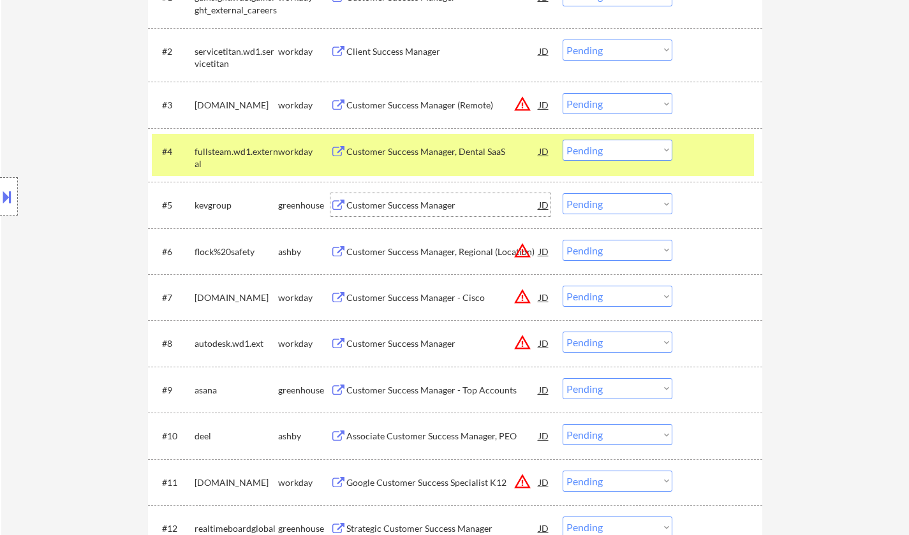
click at [389, 203] on div "Customer Success Manager" at bounding box center [443, 205] width 193 height 13
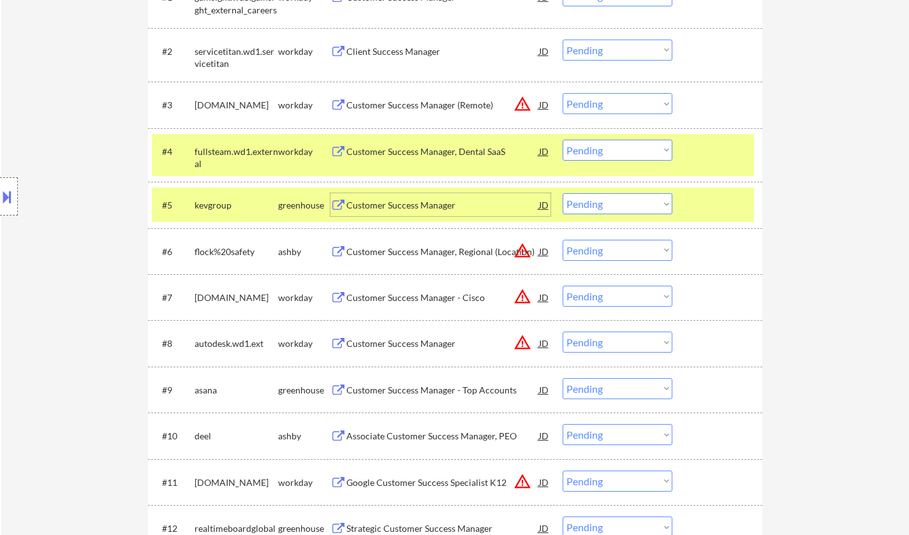
click at [588, 198] on select "Choose an option... Pending Applied Excluded (Questions) Excluded (Expired) Exc…" at bounding box center [618, 203] width 110 height 21
click at [563, 193] on select "Choose an option... Pending Applied Excluded (Questions) Excluded (Expired) Exc…" at bounding box center [618, 203] width 110 height 21
select select ""pending""
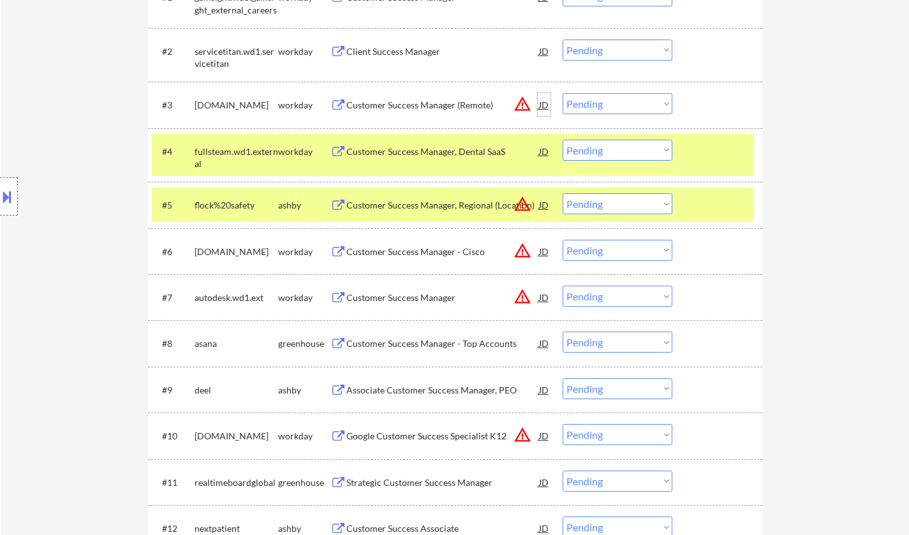
click at [542, 102] on div "JD" at bounding box center [544, 104] width 13 height 23
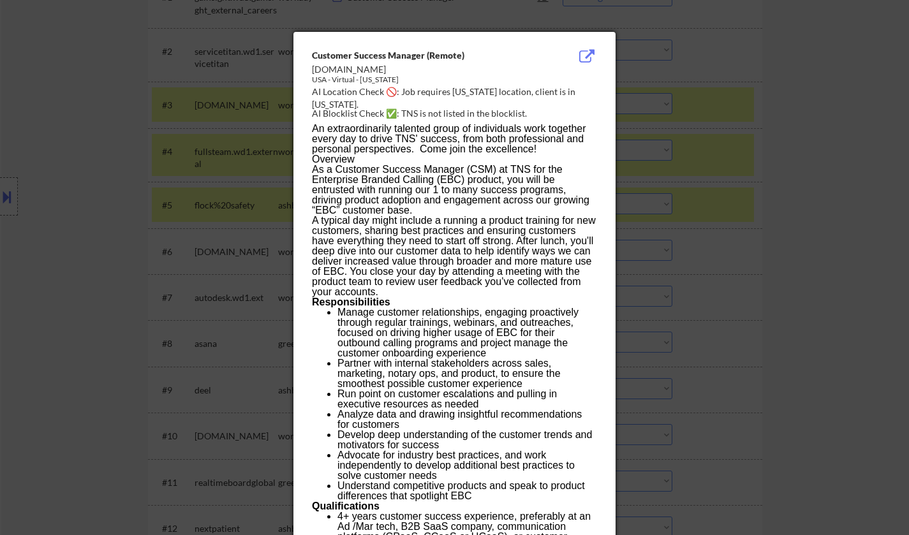
click at [755, 302] on div at bounding box center [454, 267] width 909 height 535
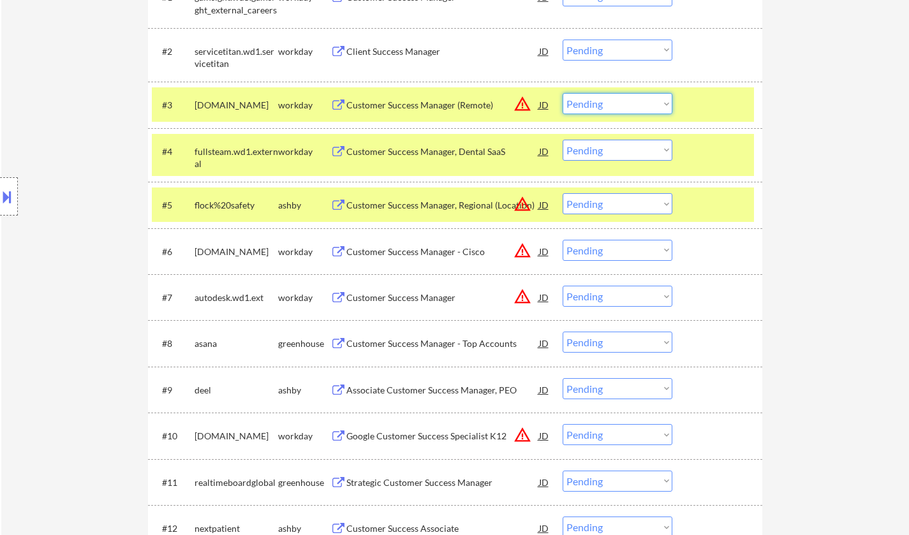
click at [627, 111] on select "Choose an option... Pending Applied Excluded (Questions) Excluded (Expired) Exc…" at bounding box center [618, 103] width 110 height 21
click at [563, 93] on select "Choose an option... Pending Applied Excluded (Questions) Excluded (Expired) Exc…" at bounding box center [618, 103] width 110 height 21
select select ""pending""
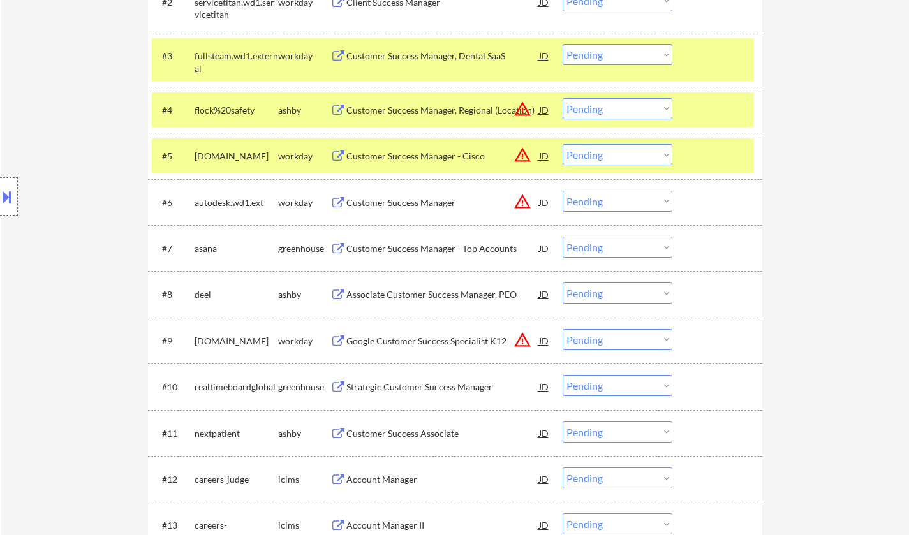
scroll to position [511, 0]
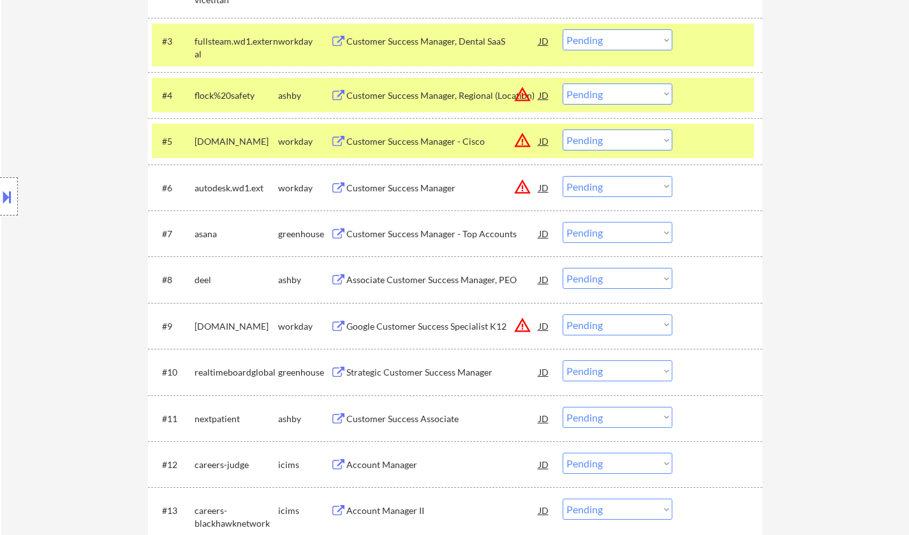
click at [419, 225] on div "Customer Success Manager - Top Accounts" at bounding box center [443, 233] width 193 height 23
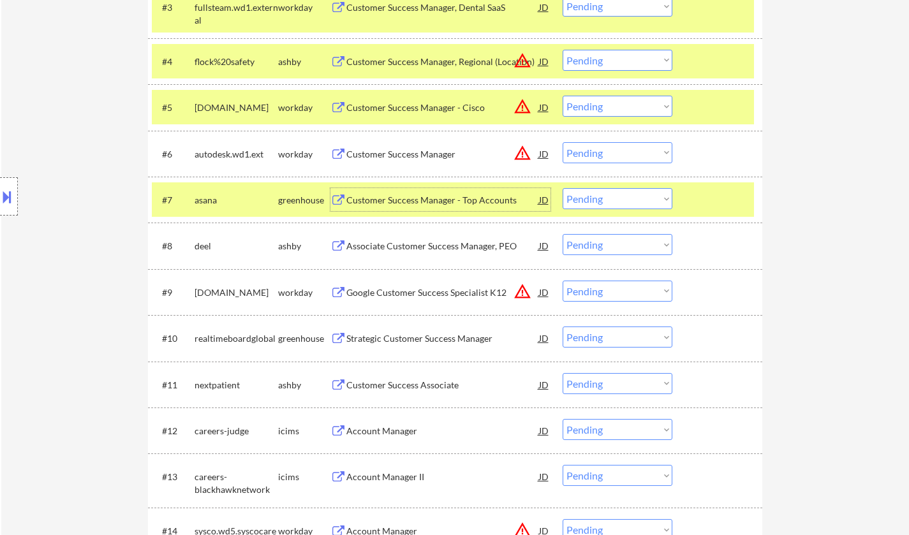
scroll to position [638, 0]
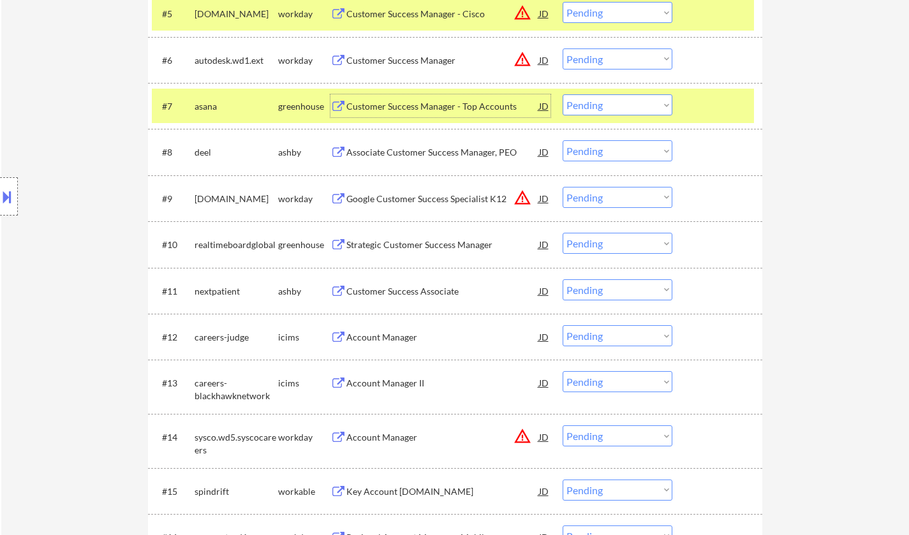
drag, startPoint x: 629, startPoint y: 106, endPoint x: 629, endPoint y: 114, distance: 7.7
click at [629, 106] on select "Choose an option... Pending Applied Excluded (Questions) Excluded (Expired) Exc…" at bounding box center [618, 104] width 110 height 21
click at [563, 94] on select "Choose an option... Pending Applied Excluded (Questions) Excluded (Expired) Exc…" at bounding box center [618, 104] width 110 height 21
select select ""pending""
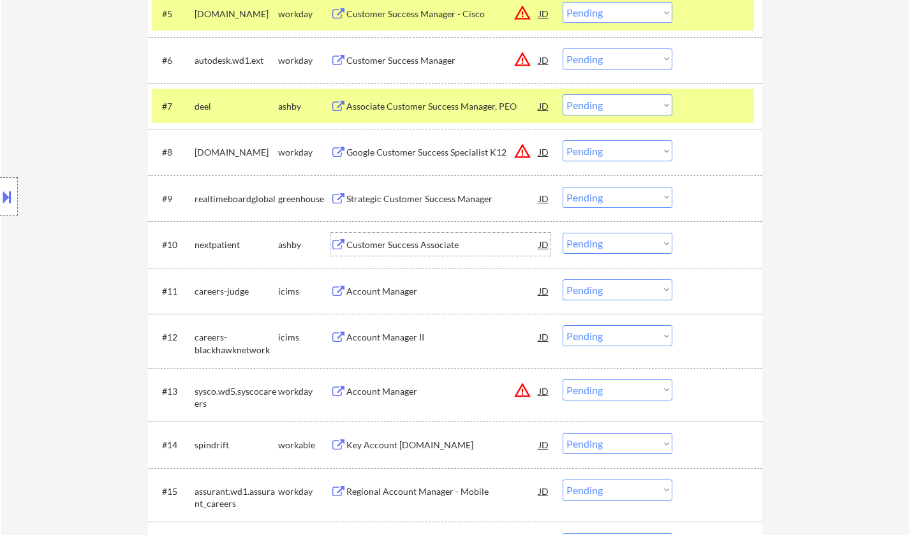
click at [410, 241] on div "Customer Success Associate" at bounding box center [443, 245] width 193 height 13
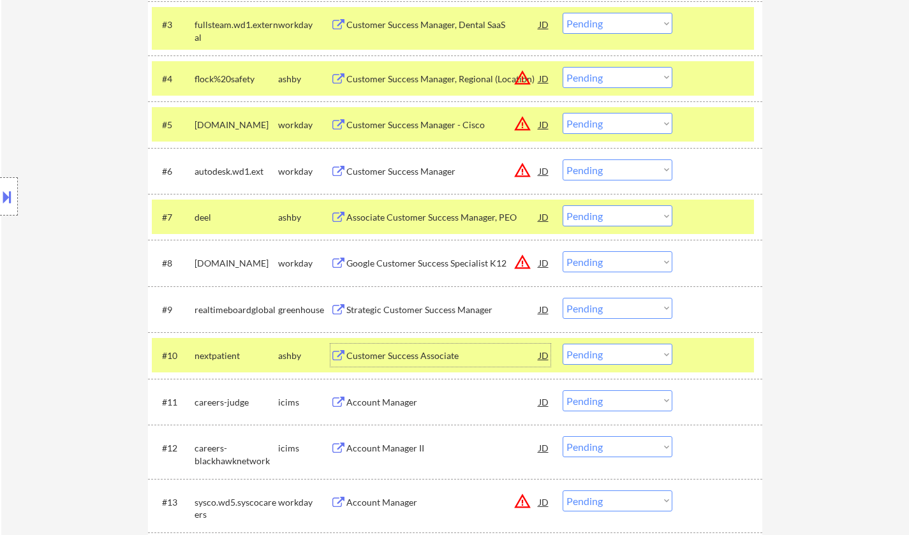
scroll to position [574, 0]
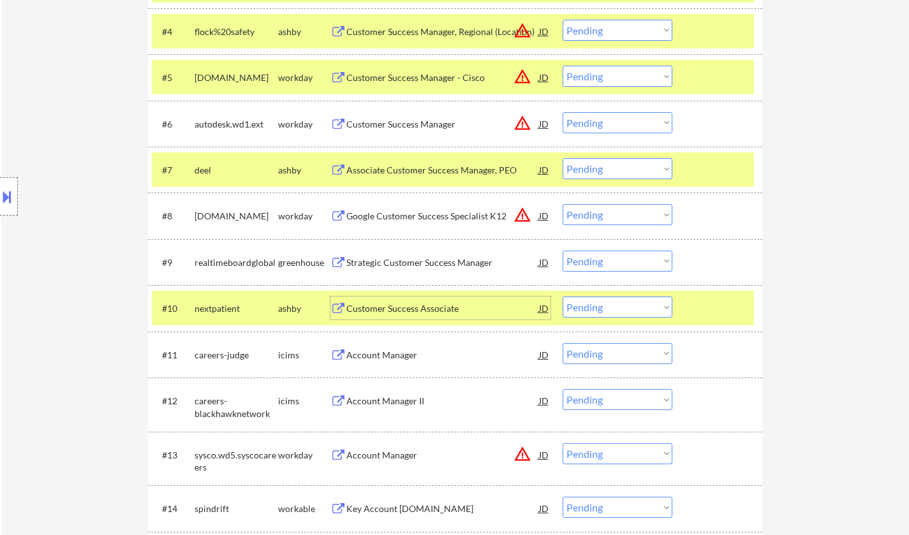
click at [634, 306] on select "Choose an option... Pending Applied Excluded (Questions) Excluded (Expired) Exc…" at bounding box center [618, 307] width 110 height 21
click at [563, 297] on select "Choose an option... Pending Applied Excluded (Questions) Excluded (Expired) Exc…" at bounding box center [618, 307] width 110 height 21
select select ""pending""
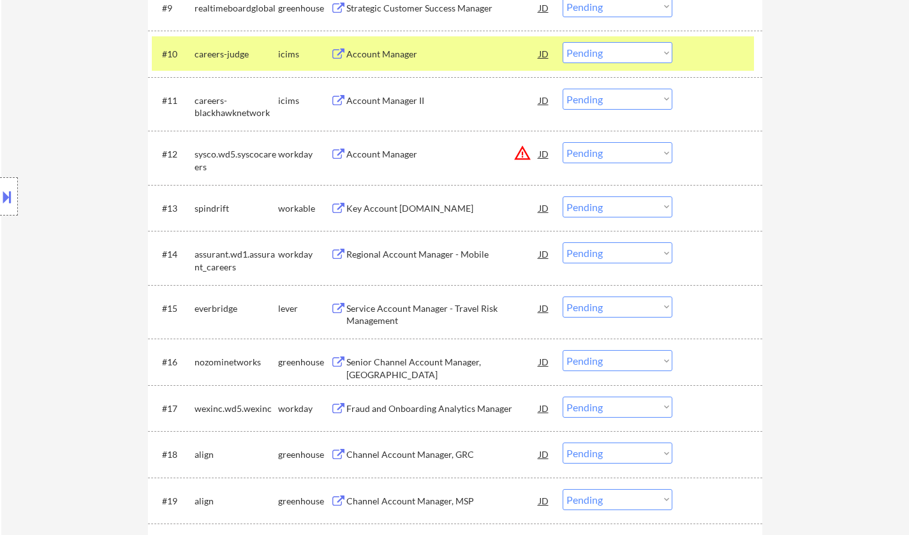
scroll to position [830, 0]
click at [393, 310] on div "Service Account Manager - Travel Risk Management" at bounding box center [443, 314] width 193 height 25
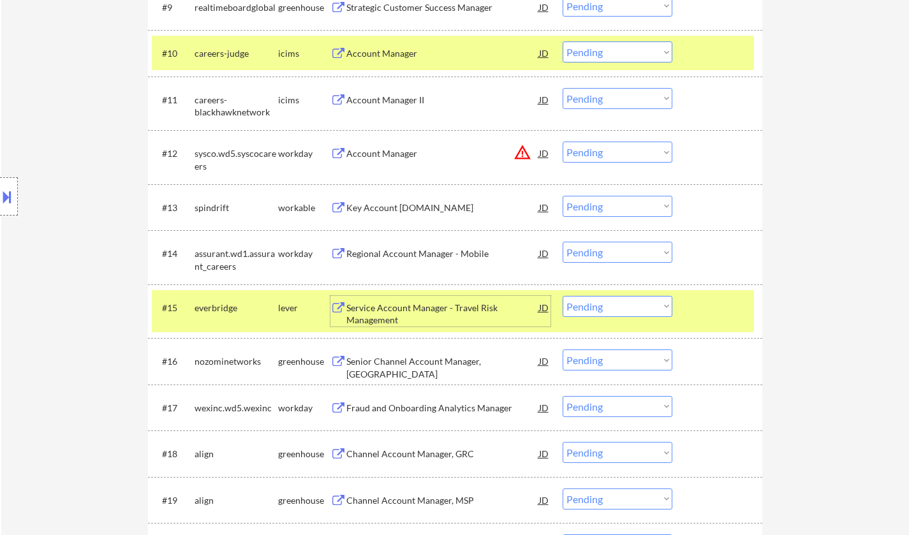
scroll to position [957, 0]
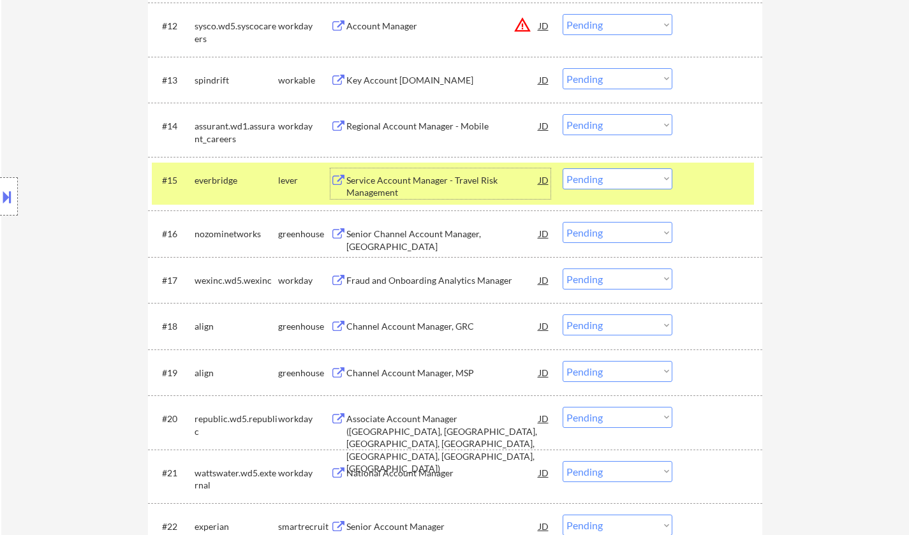
drag, startPoint x: 642, startPoint y: 181, endPoint x: 641, endPoint y: 188, distance: 6.4
click at [642, 181] on select "Choose an option... Pending Applied Excluded (Questions) Excluded (Expired) Exc…" at bounding box center [618, 178] width 110 height 21
click at [563, 168] on select "Choose an option... Pending Applied Excluded (Questions) Excluded (Expired) Exc…" at bounding box center [618, 178] width 110 height 21
select select ""pending""
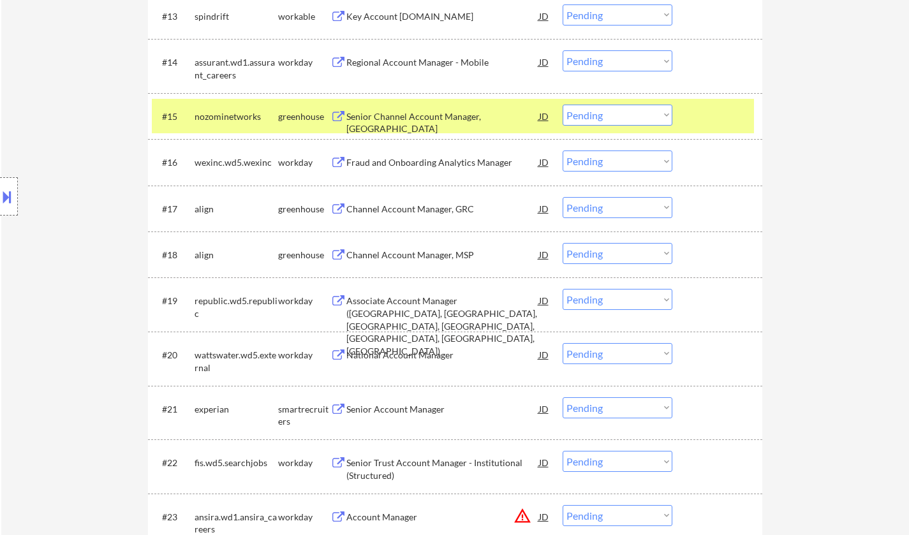
scroll to position [1085, 0]
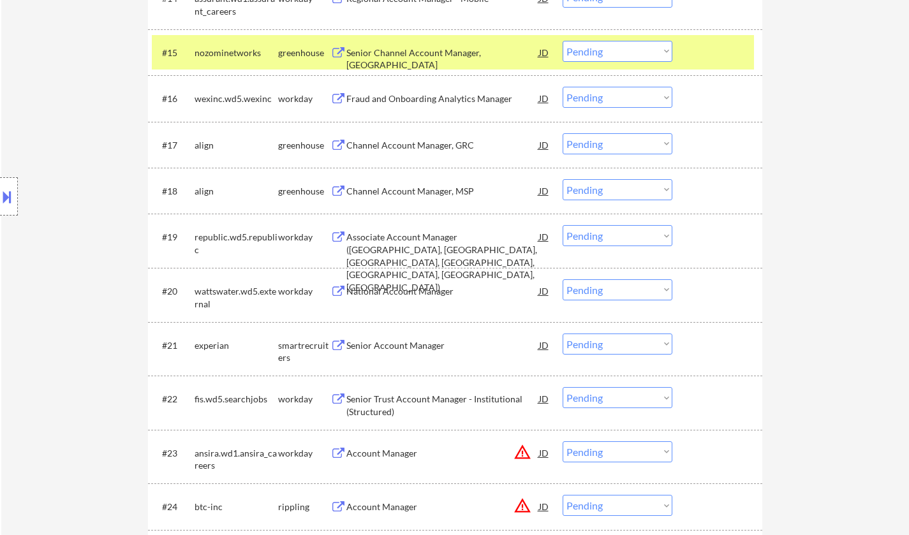
click at [403, 342] on div "Senior Account Manager" at bounding box center [443, 345] width 193 height 13
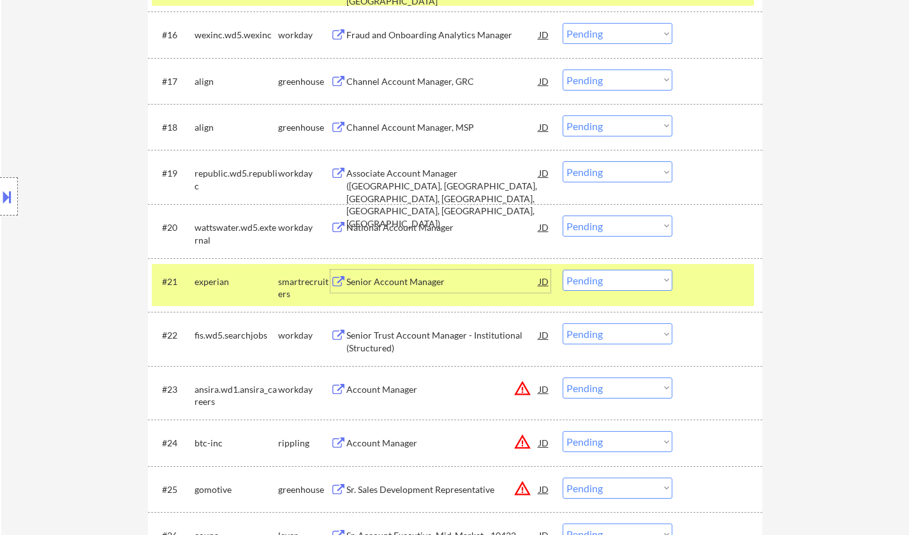
scroll to position [1212, 0]
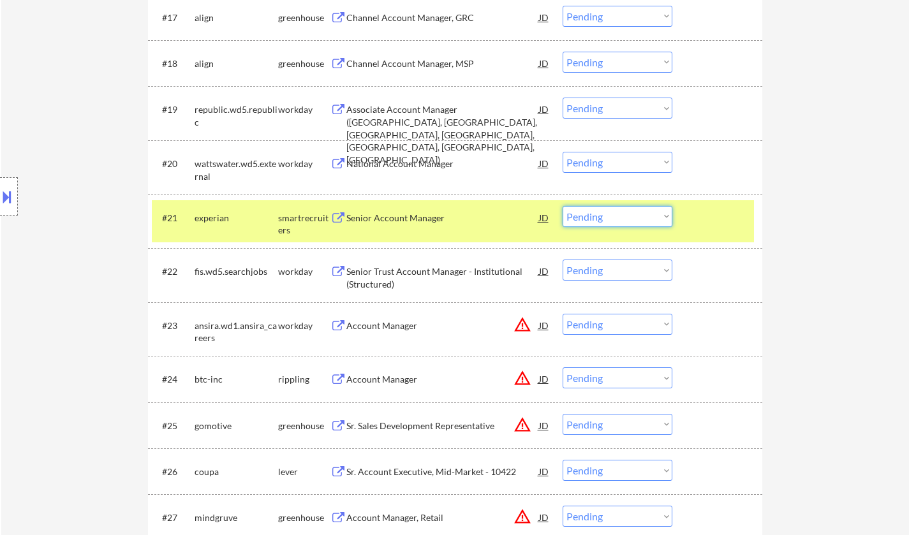
click at [608, 216] on select "Choose an option... Pending Applied Excluded (Questions) Excluded (Expired) Exc…" at bounding box center [618, 216] width 110 height 21
click at [563, 206] on select "Choose an option... Pending Applied Excluded (Questions) Excluded (Expired) Exc…" at bounding box center [618, 216] width 110 height 21
select select ""pending""
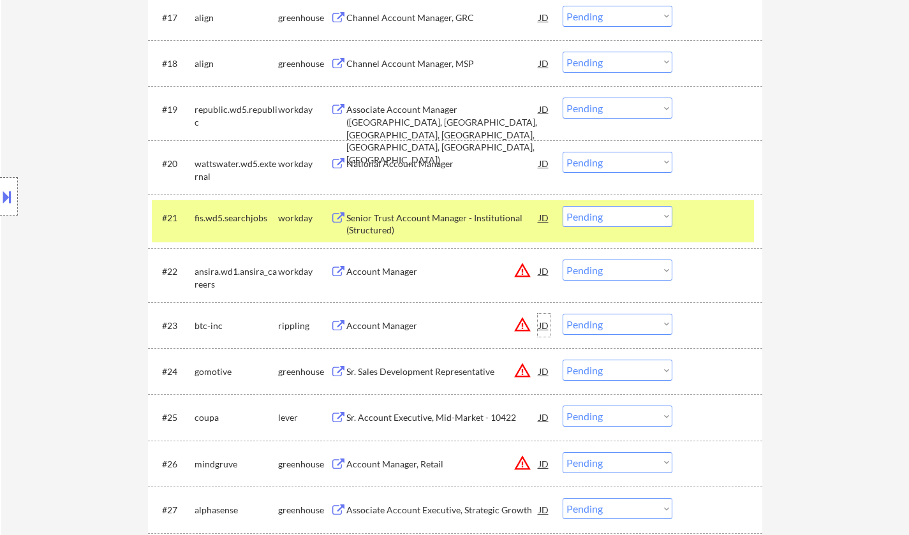
click at [546, 324] on div "JD" at bounding box center [544, 325] width 13 height 23
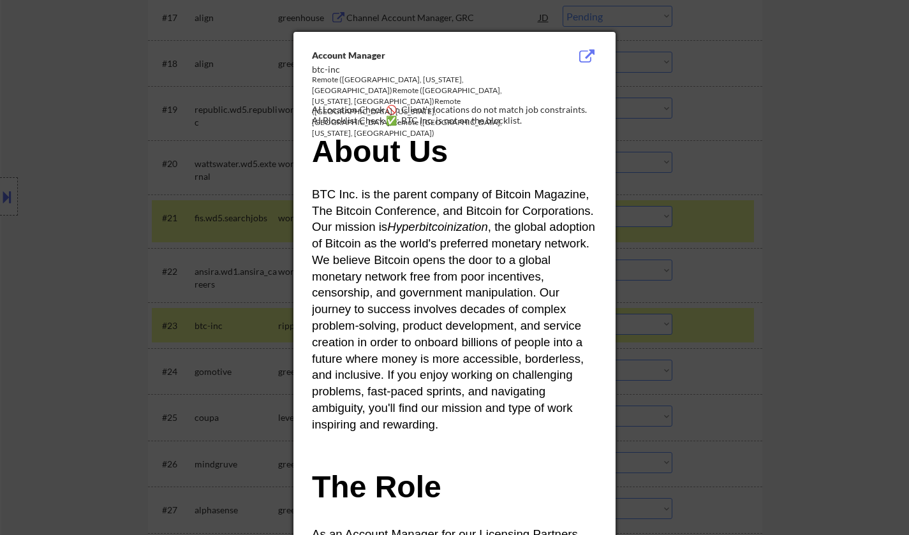
click at [812, 366] on div at bounding box center [454, 267] width 909 height 535
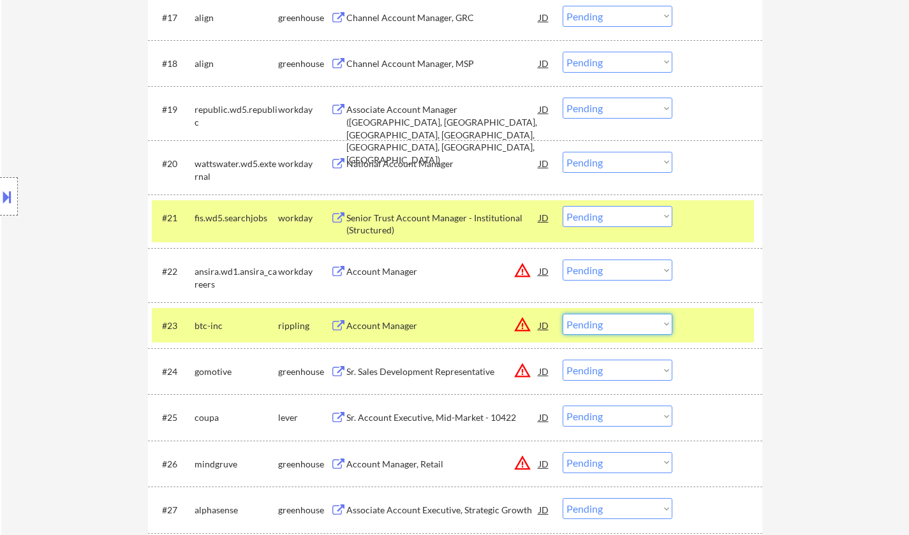
click at [634, 327] on select "Choose an option... Pending Applied Excluded (Questions) Excluded (Expired) Exc…" at bounding box center [618, 324] width 110 height 21
click at [563, 314] on select "Choose an option... Pending Applied Excluded (Questions) Excluded (Expired) Exc…" at bounding box center [618, 324] width 110 height 21
click at [549, 271] on div "JD" at bounding box center [544, 271] width 13 height 23
select select ""pending""
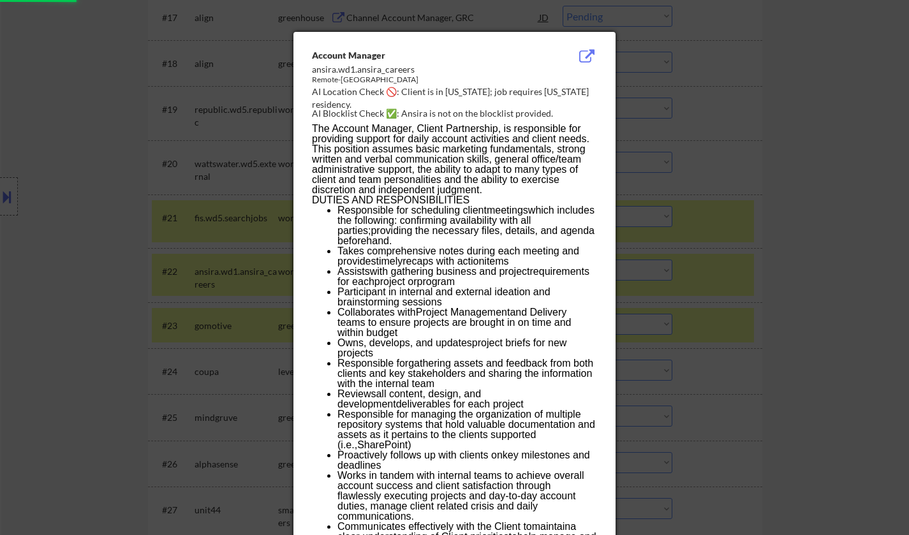
click at [831, 396] on div at bounding box center [454, 267] width 909 height 535
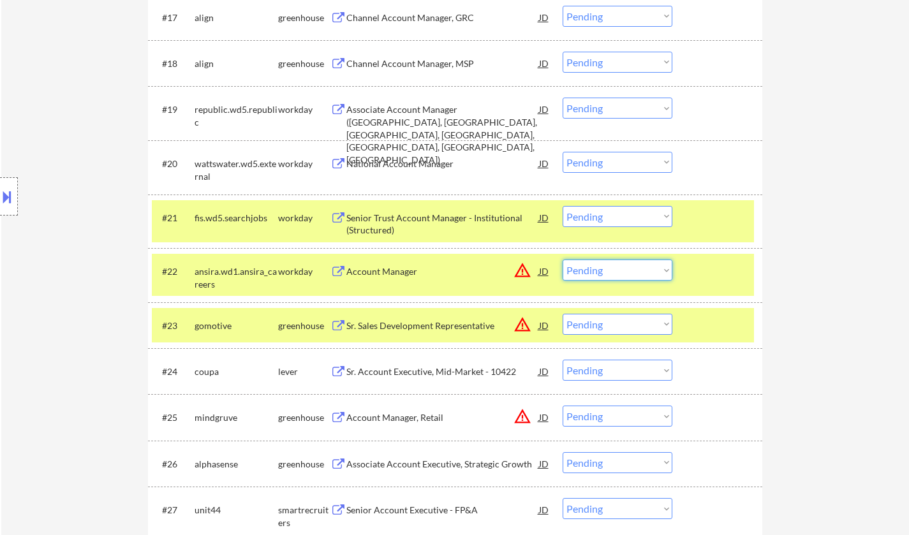
drag, startPoint x: 623, startPoint y: 270, endPoint x: 625, endPoint y: 278, distance: 8.7
click at [623, 270] on select "Choose an option... Pending Applied Excluded (Questions) Excluded (Expired) Exc…" at bounding box center [618, 270] width 110 height 21
click at [563, 260] on select "Choose an option... Pending Applied Excluded (Questions) Excluded (Expired) Exc…" at bounding box center [618, 270] width 110 height 21
select select ""pending""
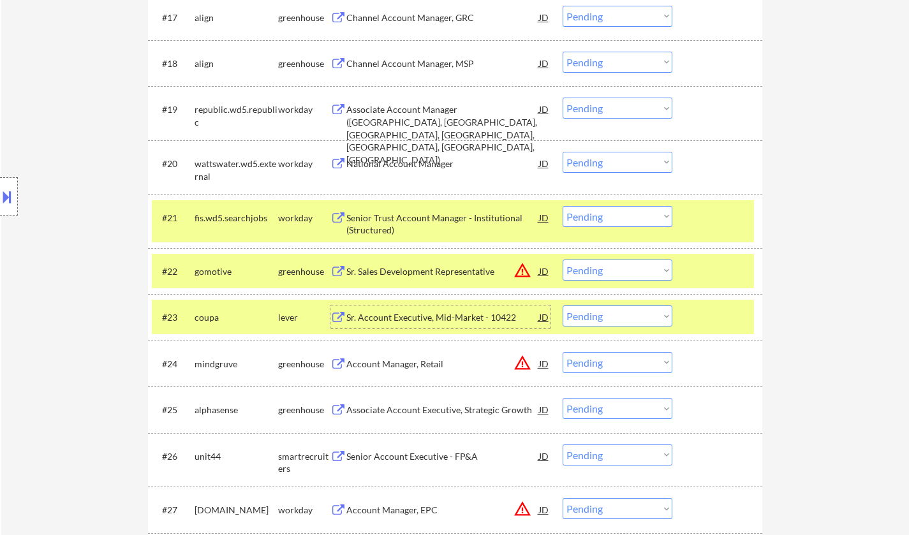
click at [468, 315] on div "Sr. Account Executive, Mid-Market - 10422" at bounding box center [443, 317] width 193 height 13
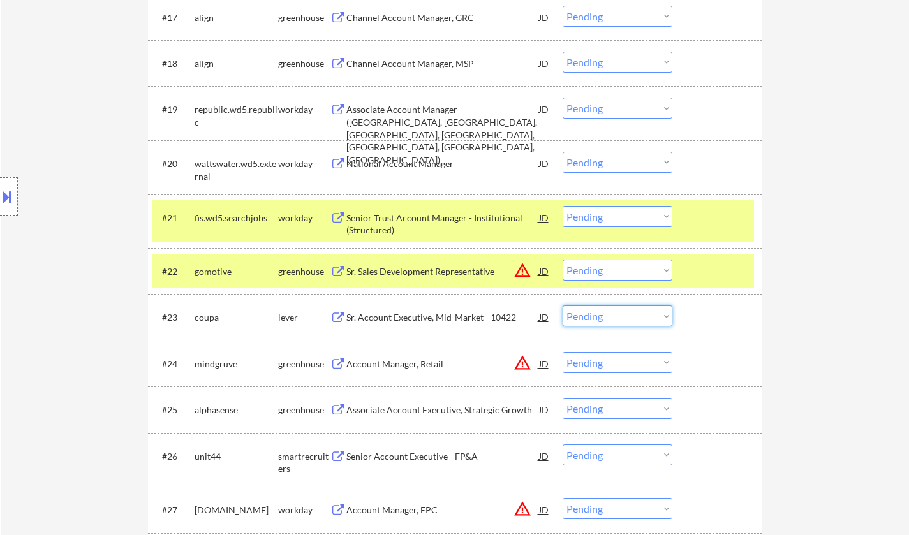
click at [600, 317] on select "Choose an option... Pending Applied Excluded (Questions) Excluded (Expired) Exc…" at bounding box center [618, 316] width 110 height 21
click at [645, 320] on select "Choose an option... Pending Applied Excluded (Questions) Excluded (Expired) Exc…" at bounding box center [618, 316] width 110 height 21
click at [563, 306] on select "Choose an option... Pending Applied Excluded (Questions) Excluded (Expired) Exc…" at bounding box center [618, 316] width 110 height 21
select select ""pending""
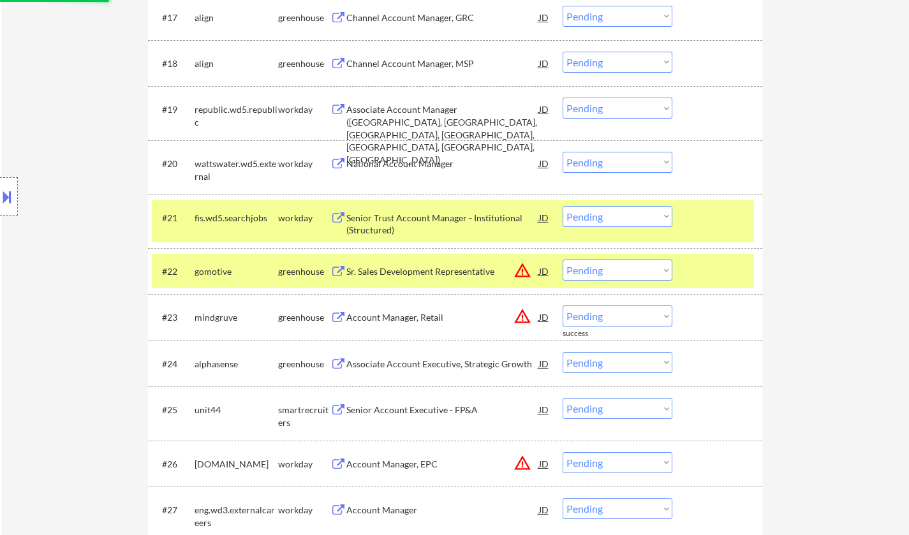
click at [623, 274] on select "Choose an option... Pending Applied Excluded (Questions) Excluded (Expired) Exc…" at bounding box center [618, 270] width 110 height 21
click at [548, 272] on div "JD" at bounding box center [544, 271] width 13 height 23
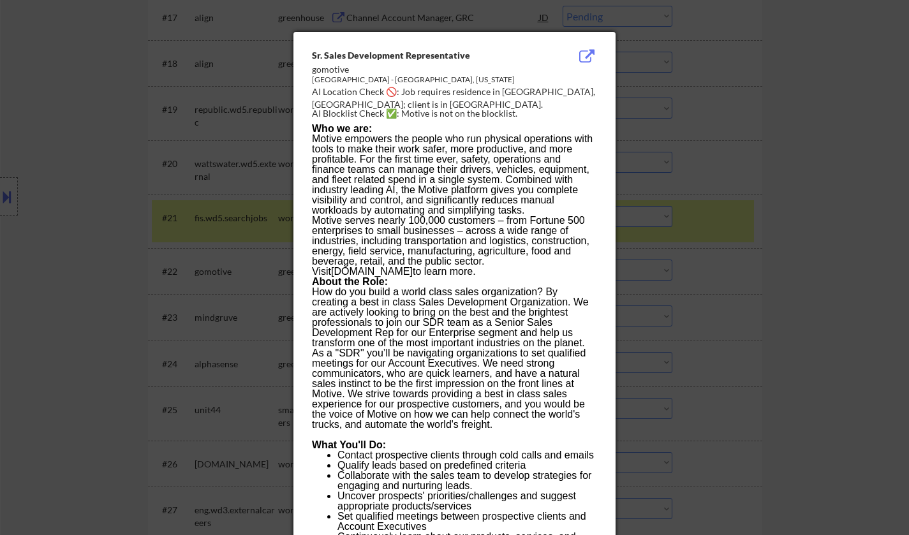
click at [814, 353] on div at bounding box center [454, 267] width 909 height 535
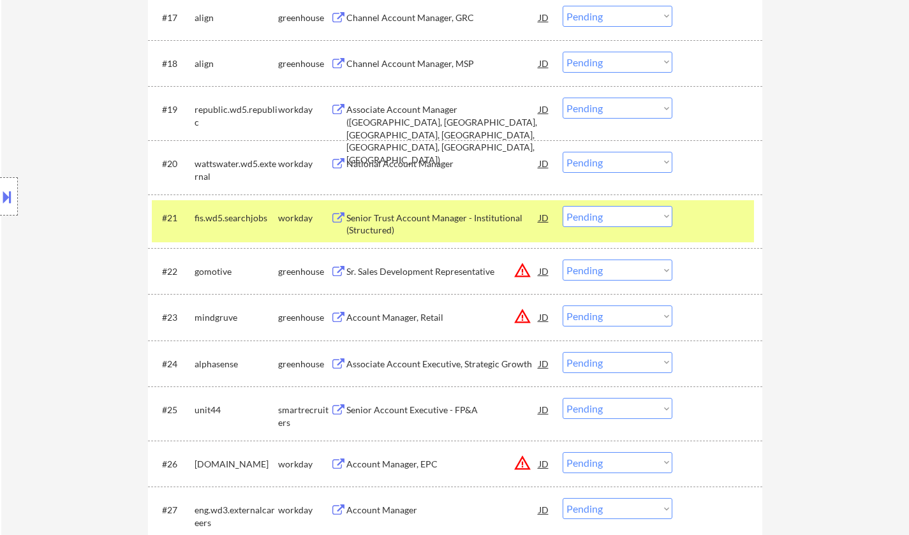
click at [638, 273] on select "Choose an option... Pending Applied Excluded (Questions) Excluded (Expired) Exc…" at bounding box center [618, 270] width 110 height 21
click at [563, 260] on select "Choose an option... Pending Applied Excluded (Questions) Excluded (Expired) Exc…" at bounding box center [618, 270] width 110 height 21
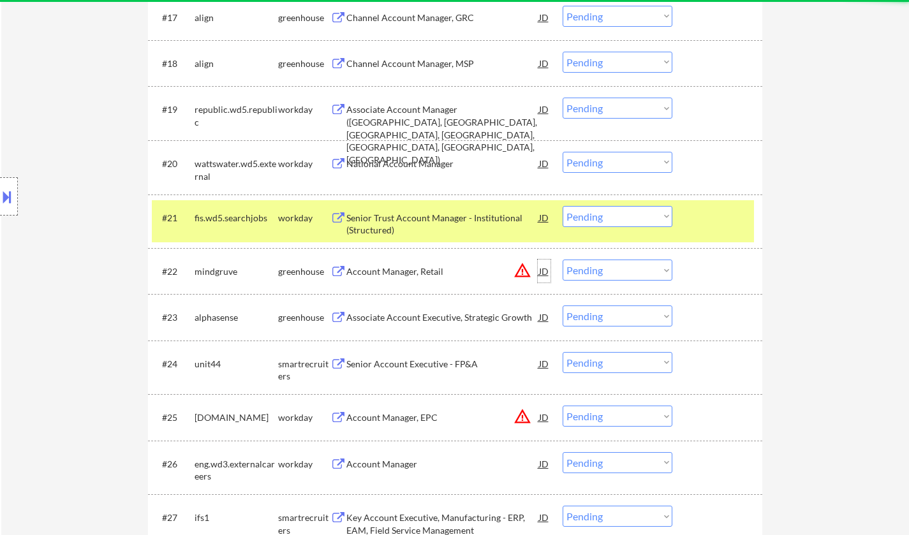
click at [544, 270] on div "JD" at bounding box center [544, 271] width 13 height 23
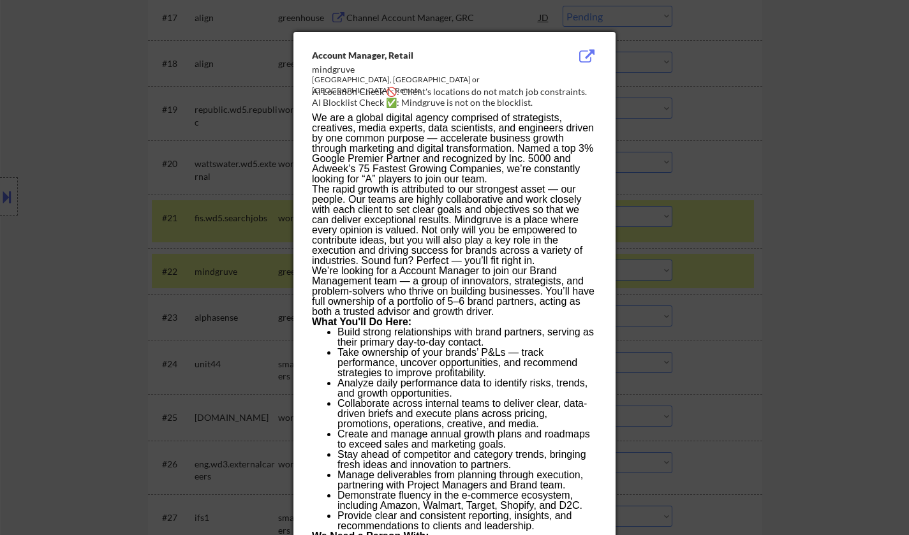
click at [777, 327] on div at bounding box center [454, 267] width 909 height 535
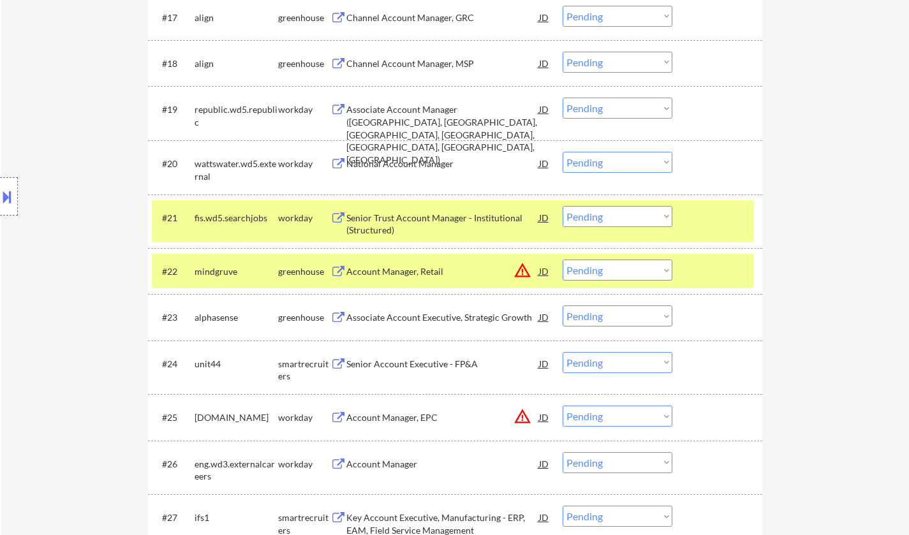
click at [621, 274] on select "Choose an option... Pending Applied Excluded (Questions) Excluded (Expired) Exc…" at bounding box center [618, 270] width 110 height 21
click at [563, 260] on select "Choose an option... Pending Applied Excluded (Questions) Excluded (Expired) Exc…" at bounding box center [618, 270] width 110 height 21
select select ""pending""
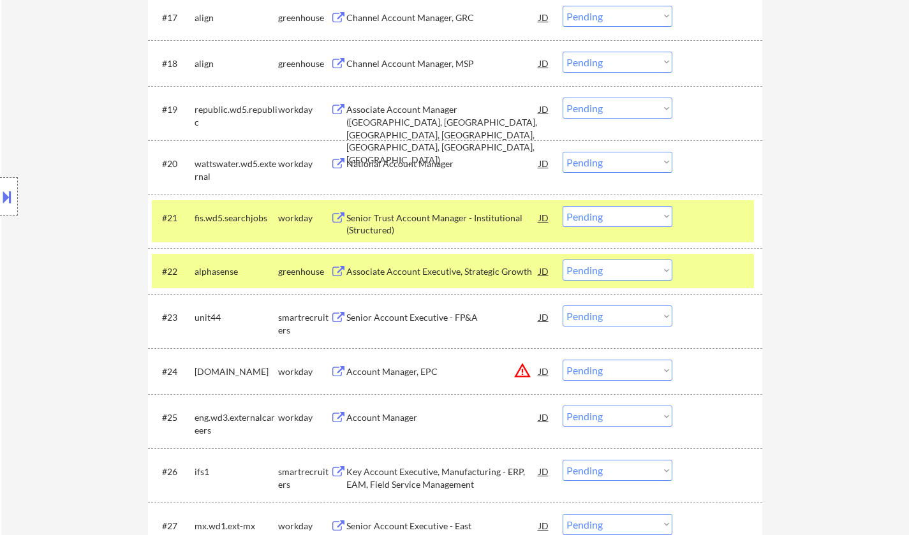
click at [416, 310] on div "Senior Account Executive - FP&A" at bounding box center [443, 317] width 193 height 23
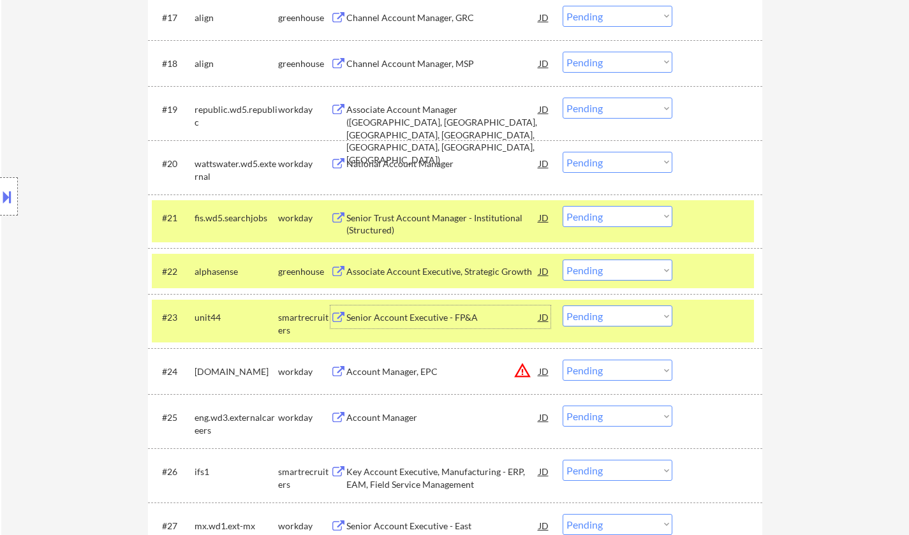
scroll to position [1276, 0]
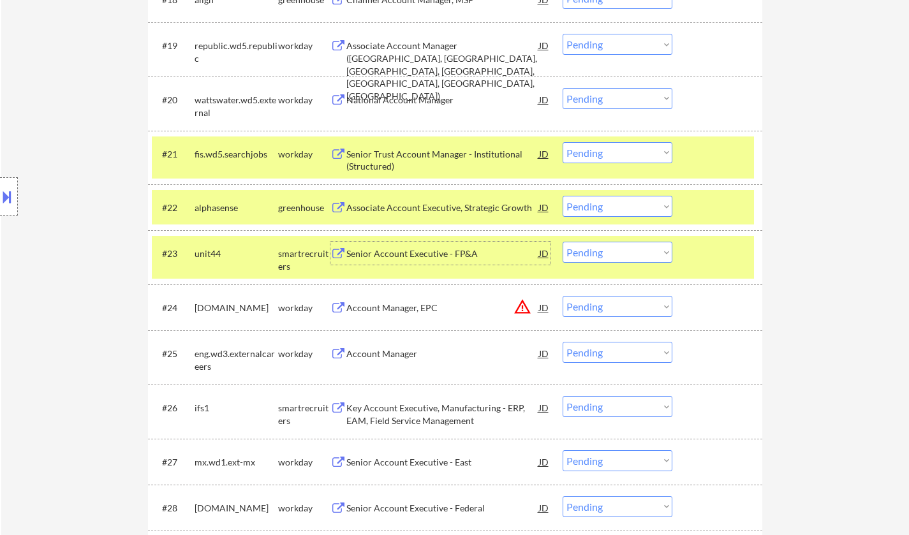
click at [617, 253] on select "Choose an option... Pending Applied Excluded (Questions) Excluded (Expired) Exc…" at bounding box center [618, 252] width 110 height 21
click at [563, 242] on select "Choose an option... Pending Applied Excluded (Questions) Excluded (Expired) Exc…" at bounding box center [618, 252] width 110 height 21
select select ""pending""
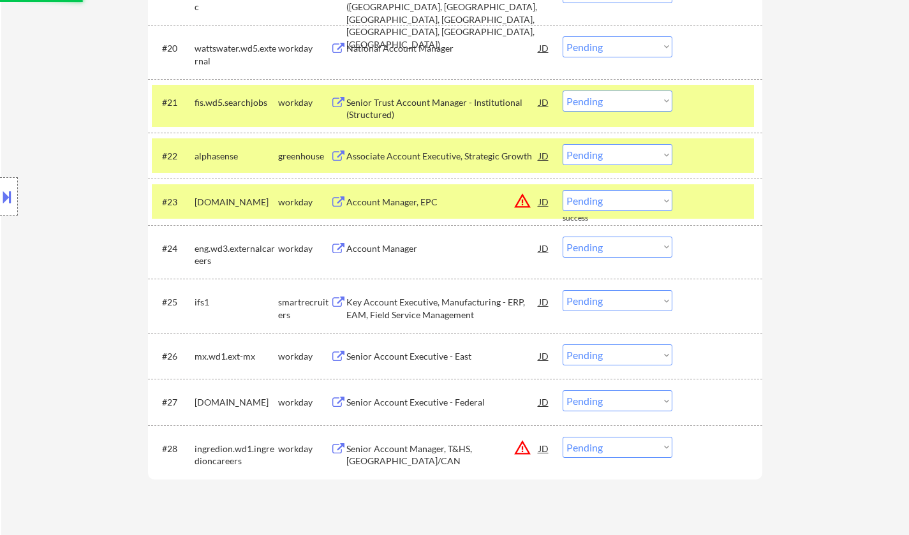
scroll to position [1340, 0]
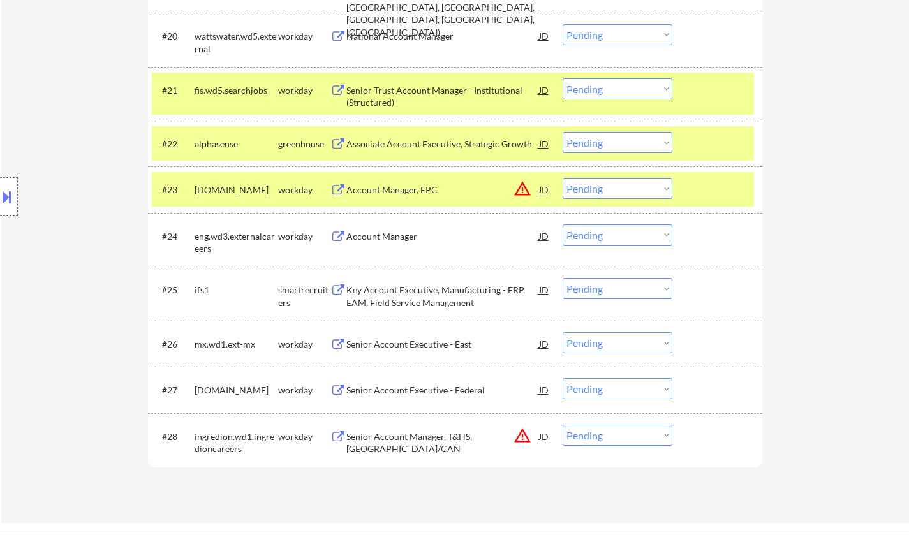
click at [407, 298] on div "Key Account Executive, Manufacturing - ERP, EAM, Field Service Management" at bounding box center [443, 296] width 193 height 25
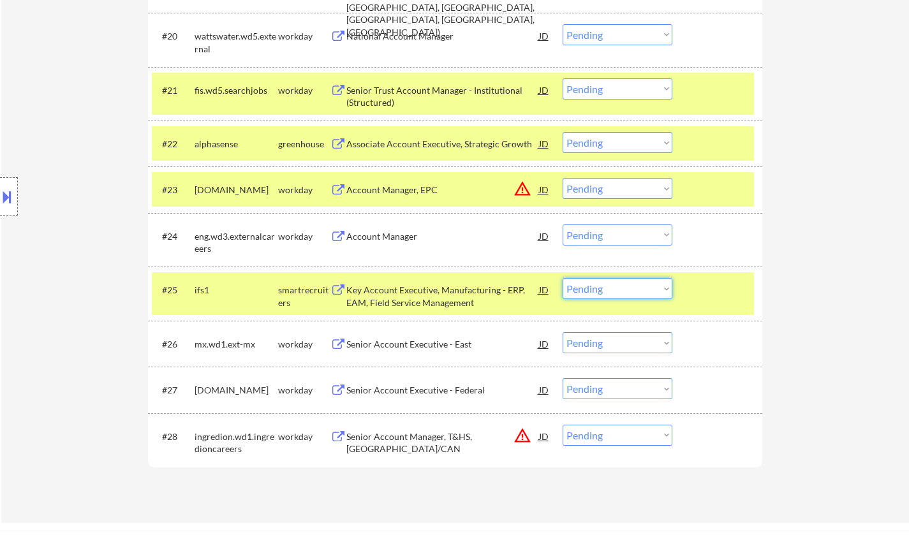
click at [623, 287] on select "Choose an option... Pending Applied Excluded (Questions) Excluded (Expired) Exc…" at bounding box center [618, 288] width 110 height 21
click at [563, 278] on select "Choose an option... Pending Applied Excluded (Questions) Excluded (Expired) Exc…" at bounding box center [618, 288] width 110 height 21
select select ""pending""
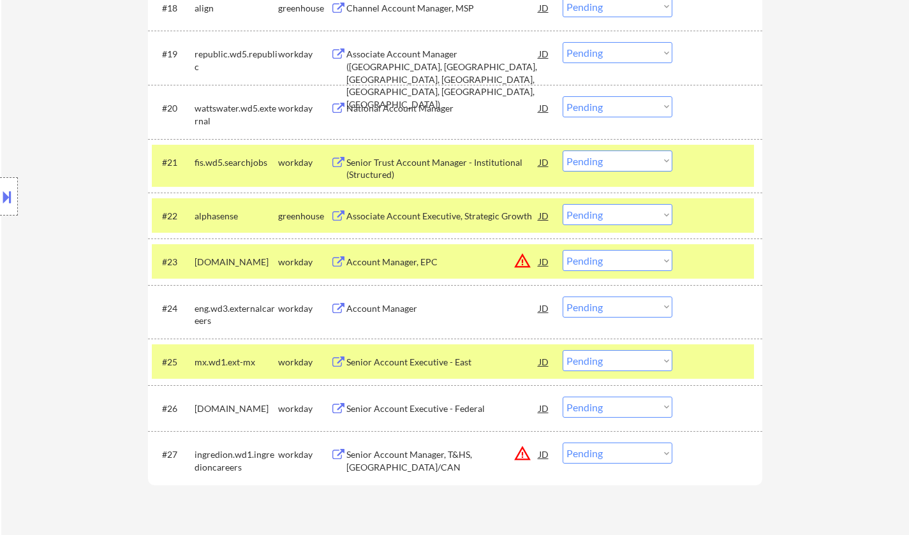
scroll to position [1212, 0]
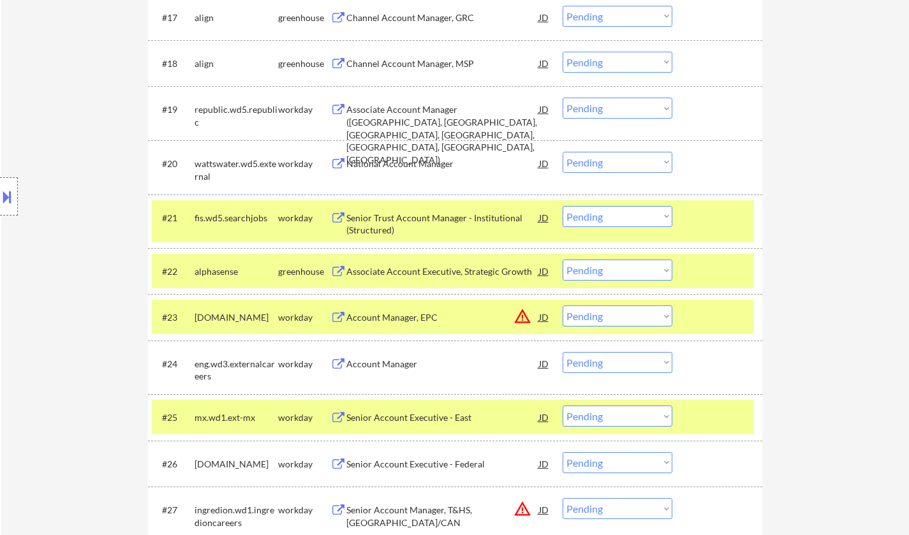
click at [417, 273] on div "Associate Account Executive, Strategic Growth" at bounding box center [443, 271] width 193 height 13
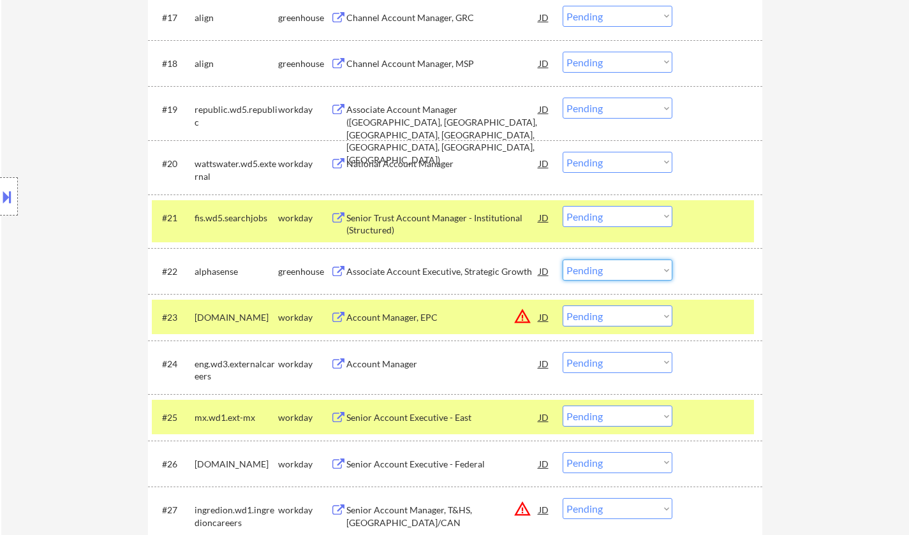
click at [600, 272] on select "Choose an option... Pending Applied Excluded (Questions) Excluded (Expired) Exc…" at bounding box center [618, 270] width 110 height 21
click at [563, 260] on select "Choose an option... Pending Applied Excluded (Questions) Excluded (Expired) Exc…" at bounding box center [618, 270] width 110 height 21
select select ""pending""
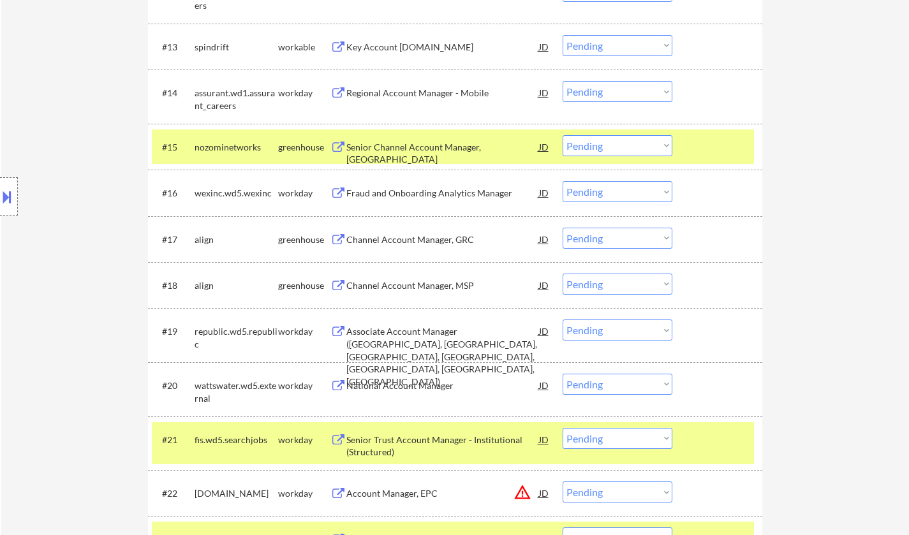
scroll to position [893, 0]
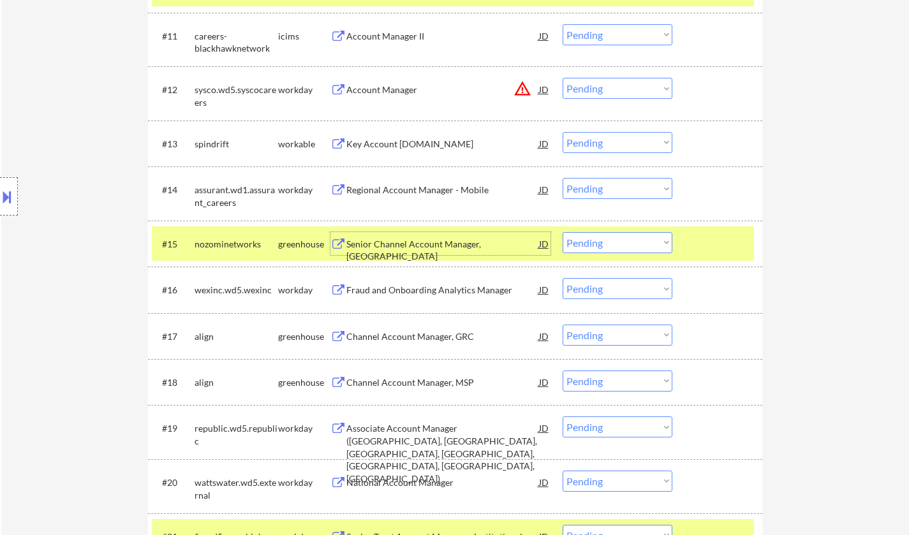
click at [412, 242] on div "Senior Channel Account Manager, [GEOGRAPHIC_DATA]" at bounding box center [443, 250] width 193 height 25
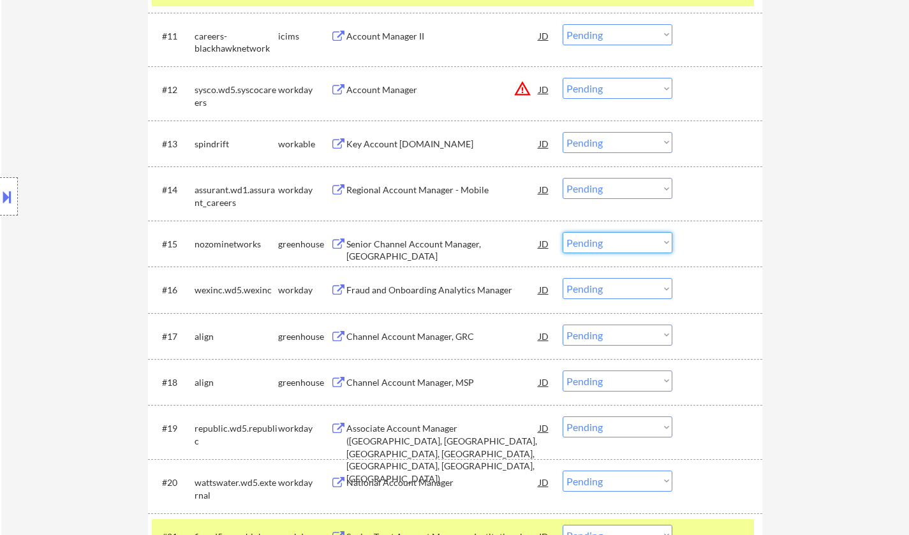
drag, startPoint x: 602, startPoint y: 239, endPoint x: 612, endPoint y: 253, distance: 16.8
click at [602, 239] on select "Choose an option... Pending Applied Excluded (Questions) Excluded (Expired) Exc…" at bounding box center [618, 242] width 110 height 21
click at [563, 232] on select "Choose an option... Pending Applied Excluded (Questions) Excluded (Expired) Exc…" at bounding box center [618, 242] width 110 height 21
select select ""pending""
